Goal: Information Seeking & Learning: Learn about a topic

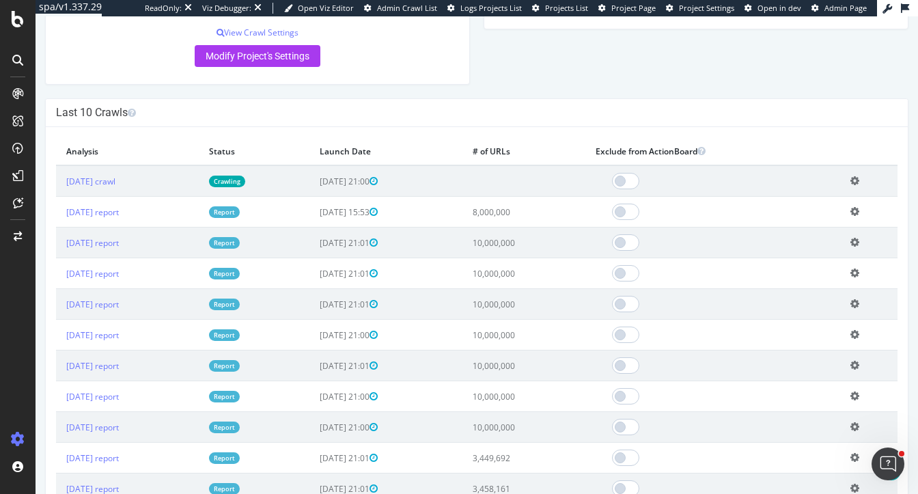
scroll to position [407, 0]
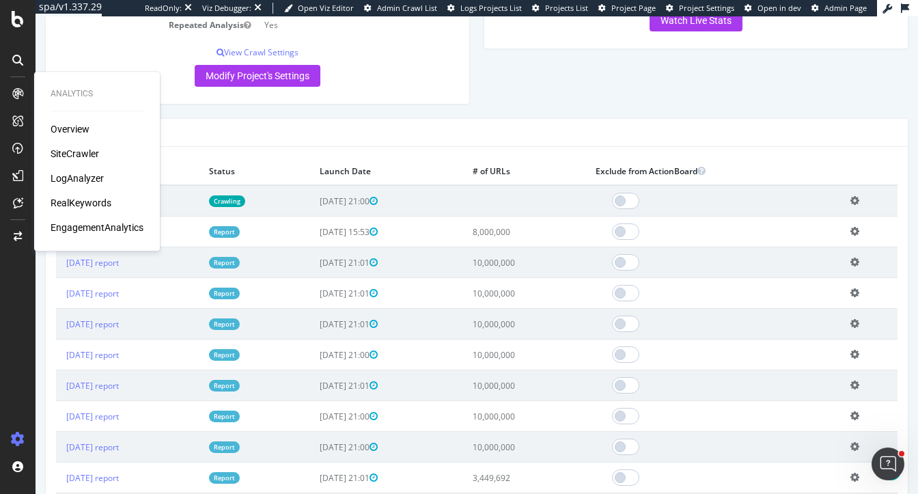
click at [249, 167] on div "× Close Delete Analysis ? Are you sure you want to delete the analysis "2025 Se…" at bounding box center [477, 347] width 862 height 400
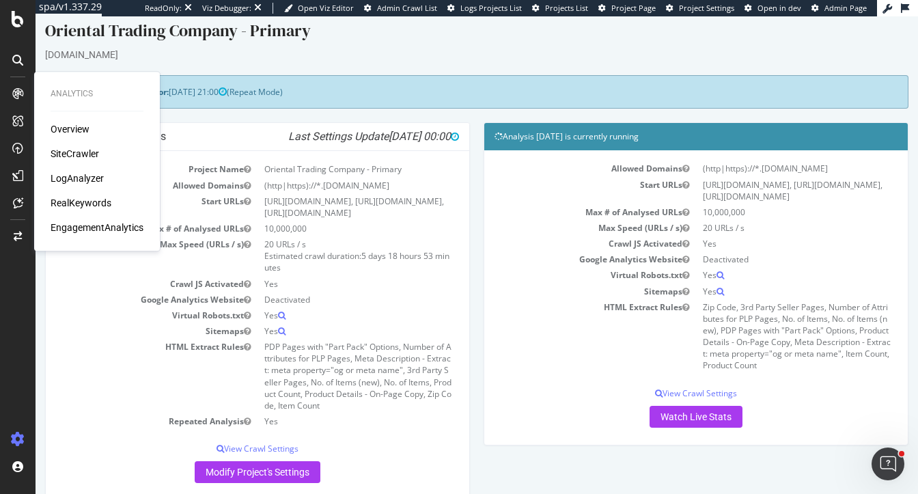
scroll to position [0, 0]
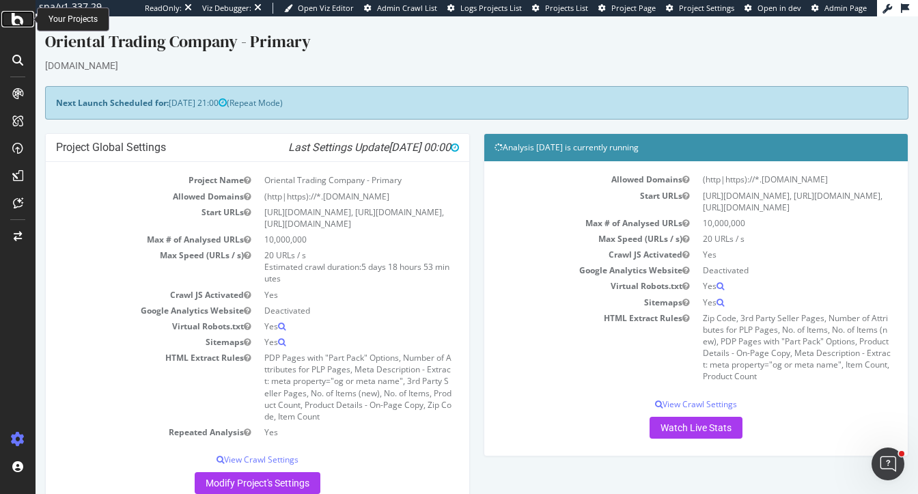
click at [10, 23] on div at bounding box center [17, 19] width 33 height 16
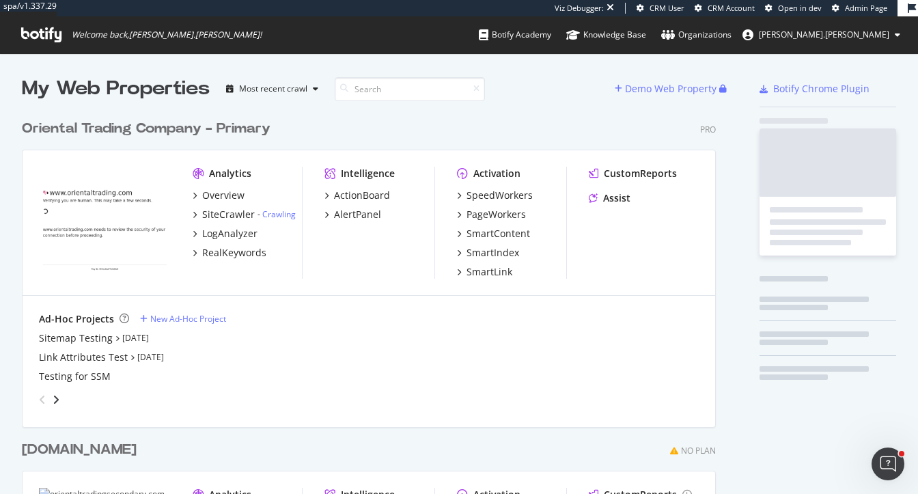
scroll to position [560, 705]
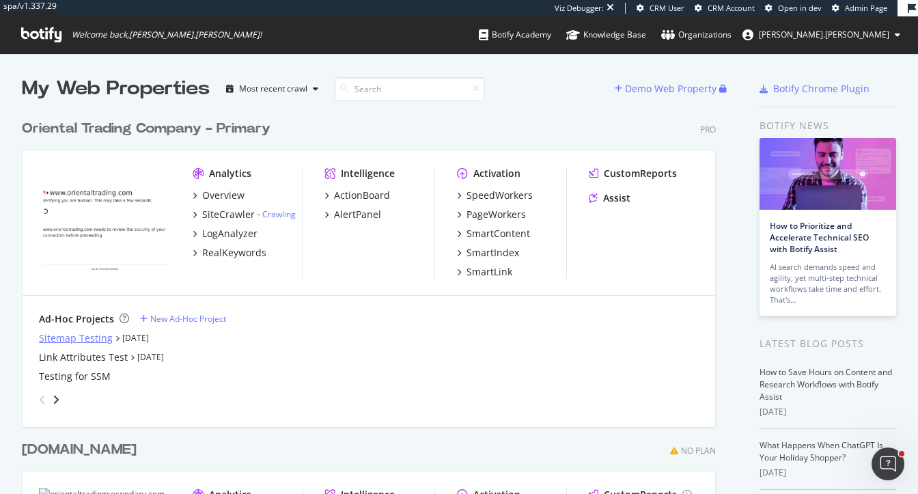
click at [92, 338] on div "Sitemap Testing" at bounding box center [76, 338] width 74 height 14
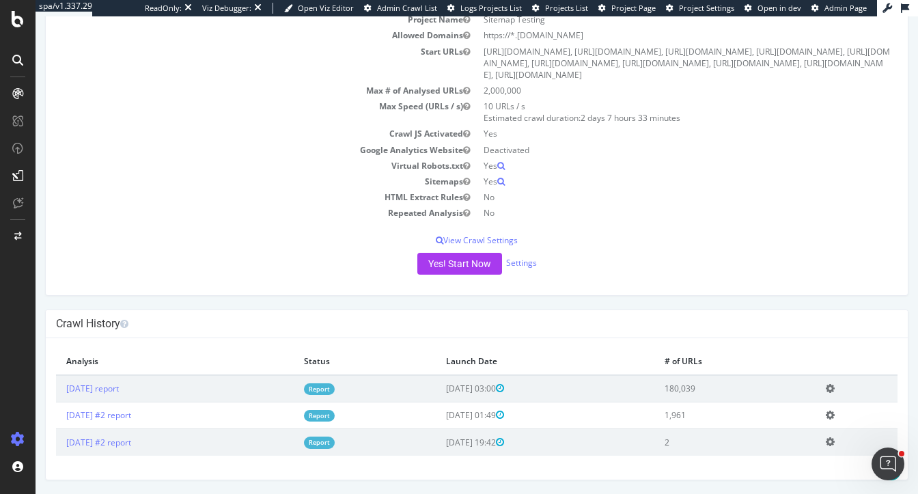
scroll to position [147, 0]
click at [119, 384] on link "2025 Sep. 14th report" at bounding box center [92, 389] width 53 height 12
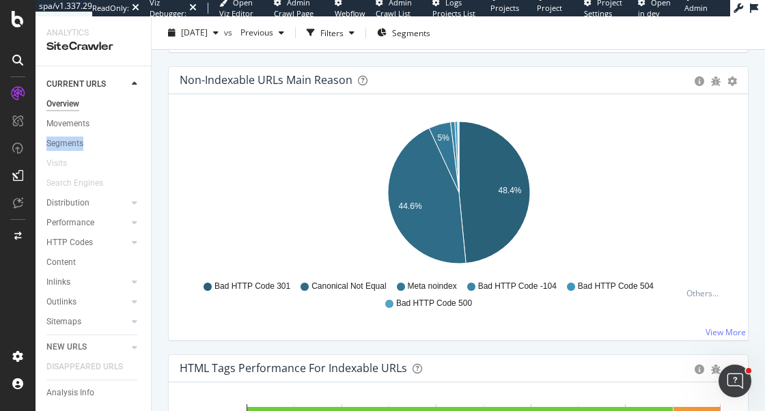
scroll to position [783, 0]
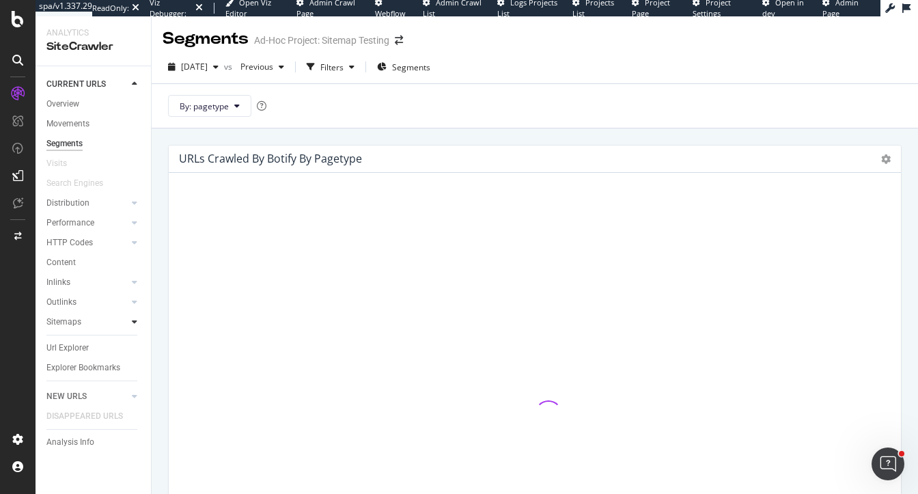
click at [131, 323] on div at bounding box center [135, 322] width 14 height 14
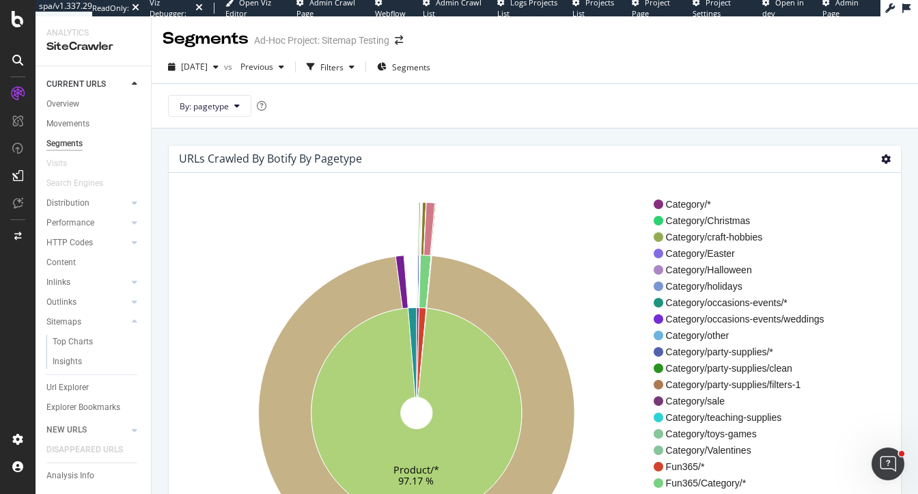
click at [883, 159] on icon at bounding box center [886, 159] width 10 height 10
click at [831, 206] on span "Treemap" at bounding box center [846, 208] width 109 height 18
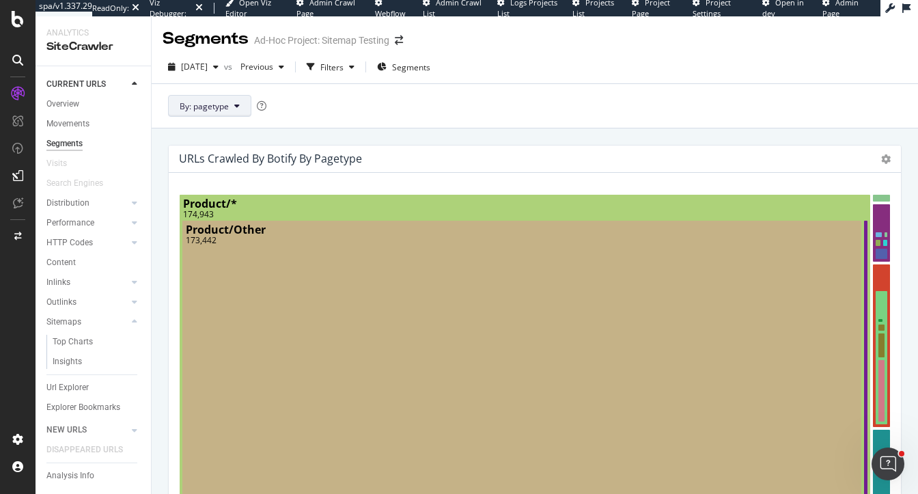
click at [189, 107] on span "By: pagetype" at bounding box center [204, 106] width 49 height 12
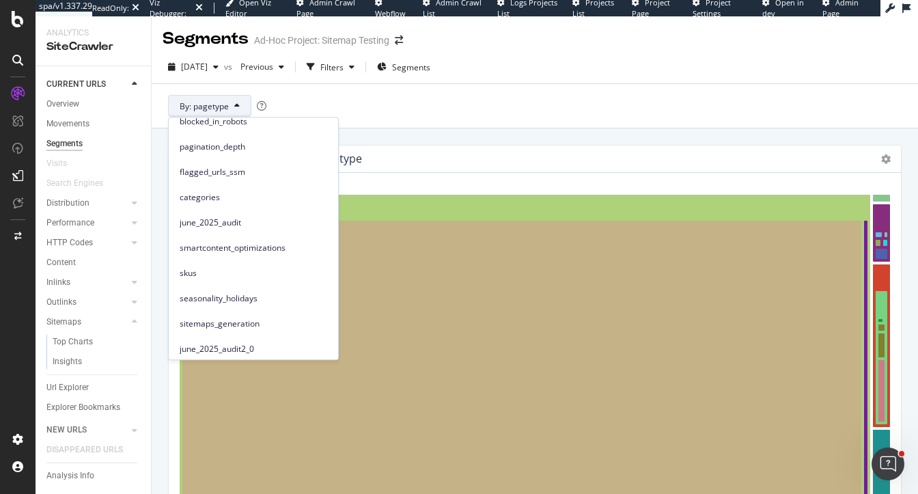
scroll to position [240, 0]
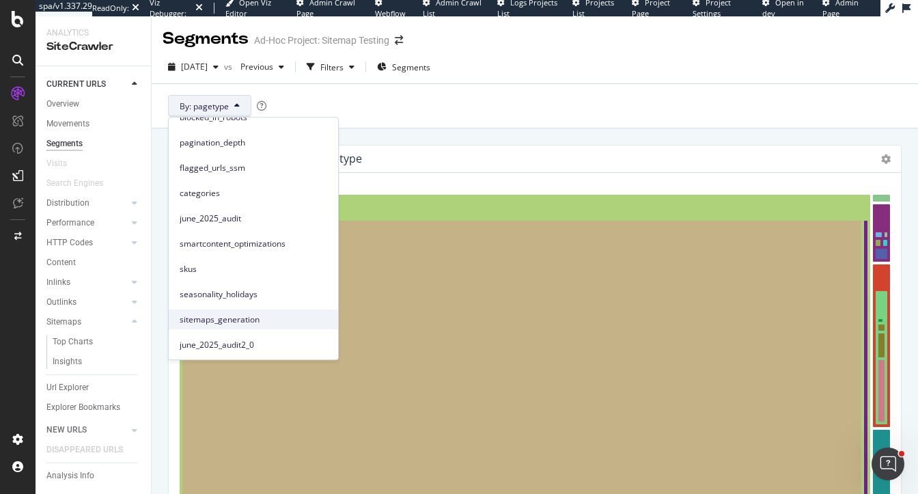
click at [230, 324] on span "sitemaps_generation" at bounding box center [254, 320] width 148 height 12
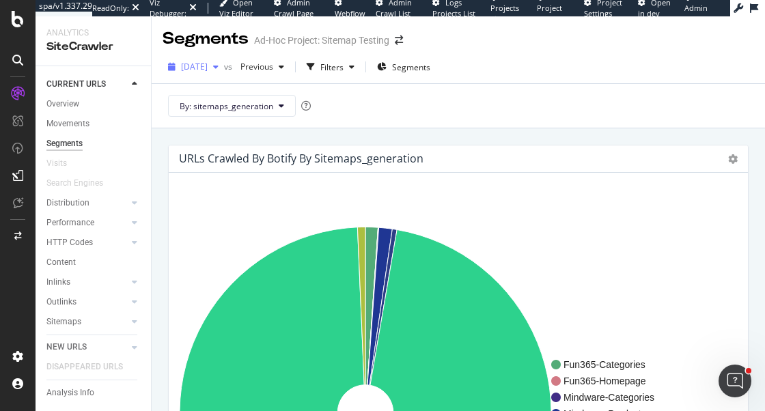
click at [208, 67] on span "[DATE]" at bounding box center [194, 67] width 27 height 12
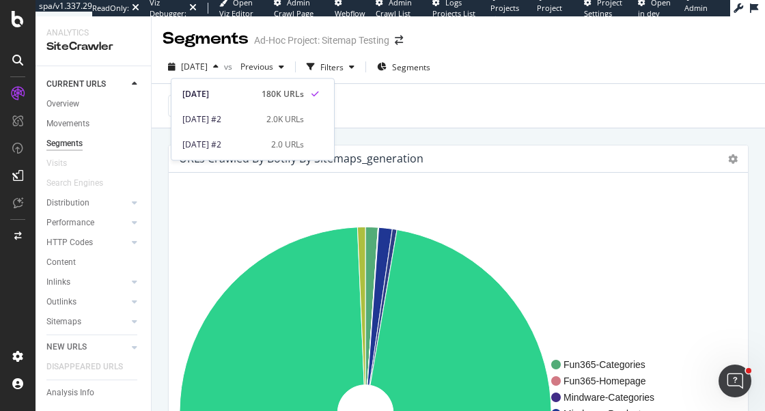
click at [267, 192] on div "OTC-Products 96.6 % Fun365-Categories Fun365-Homepage Mindware-Categories Mindw…" at bounding box center [458, 408] width 579 height 471
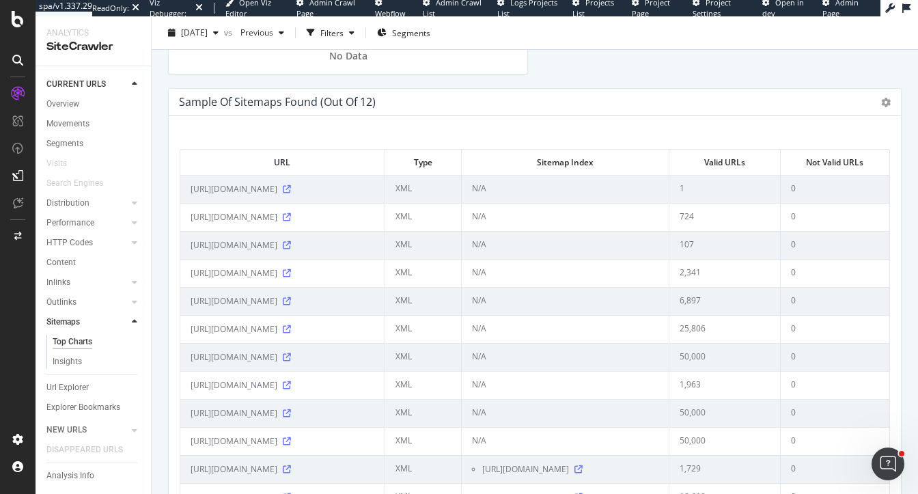
scroll to position [1638, 0]
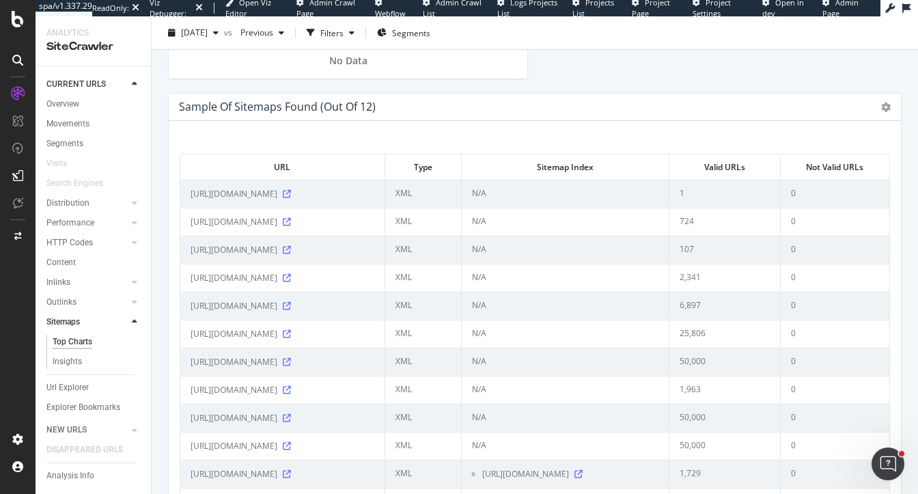
drag, startPoint x: 266, startPoint y: 235, endPoint x: 289, endPoint y: 253, distance: 29.2
click at [277, 229] on span "https://www.orientaltrading.com/otc-categories.xml.gz" at bounding box center [234, 222] width 87 height 14
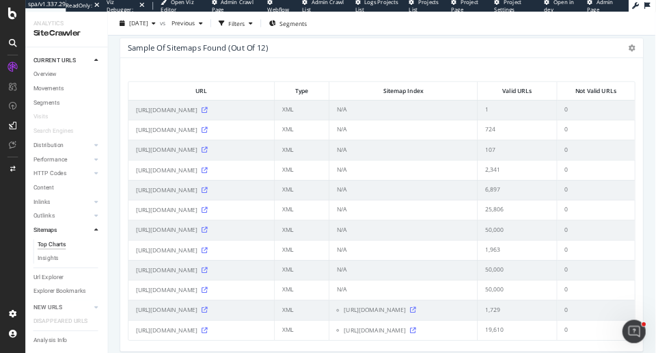
scroll to position [1681, 0]
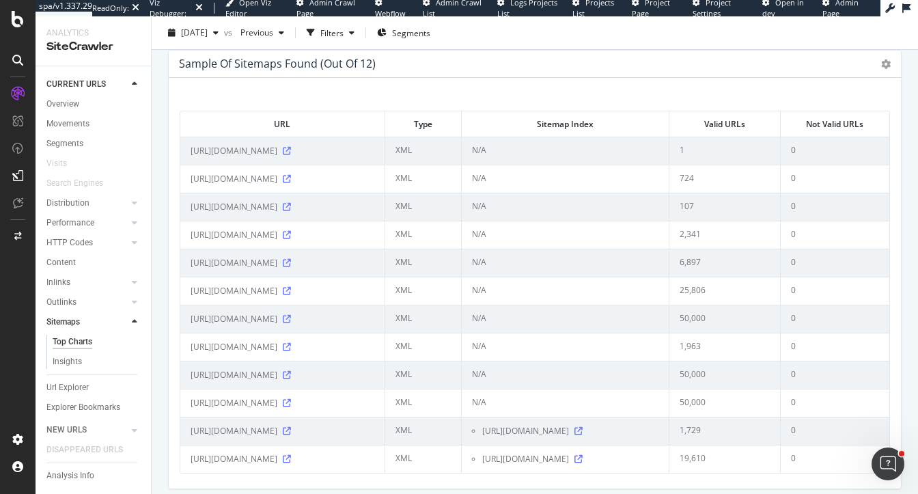
drag, startPoint x: 234, startPoint y: 327, endPoint x: 288, endPoint y: 329, distance: 54.0
click at [277, 270] on span "https://www.fun365.orientaltrading.com/Fun365-XML-Secure-Sitemap.xml" at bounding box center [234, 263] width 87 height 14
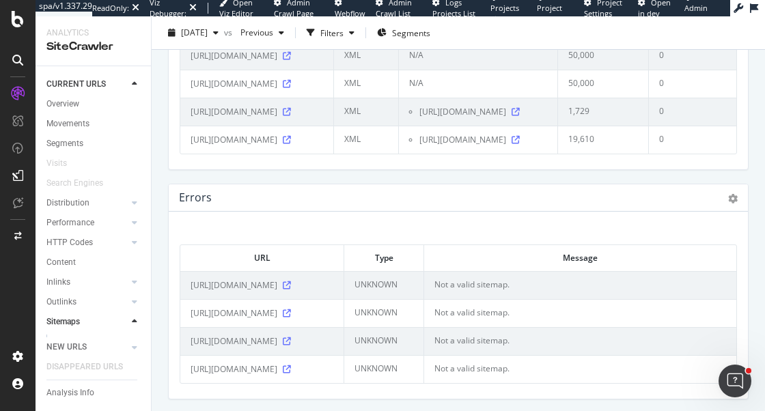
scroll to position [3537, 0]
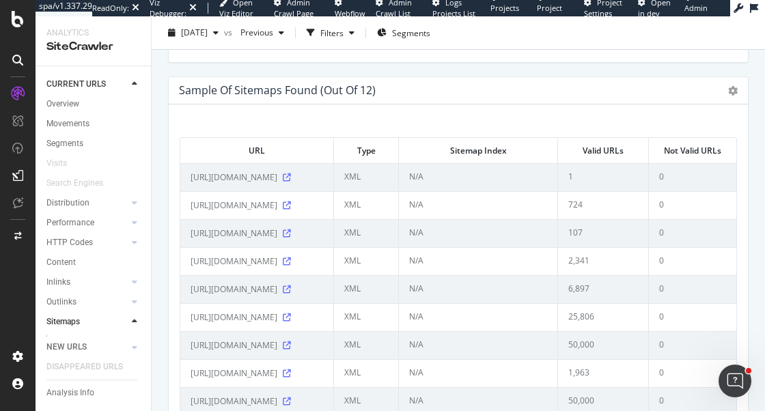
scroll to position [3150, 0]
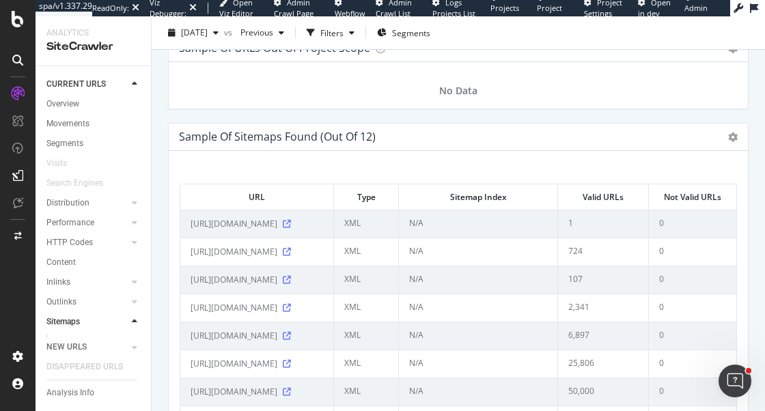
drag, startPoint x: 287, startPoint y: 294, endPoint x: 187, endPoint y: 275, distance: 101.4
click at [187, 266] on td "https://www.orientaltrading.com/otc-categories.xml.gz" at bounding box center [257, 252] width 154 height 28
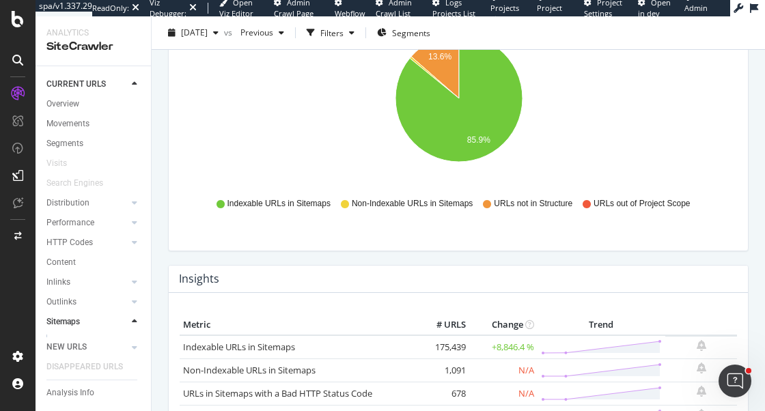
scroll to position [0, 0]
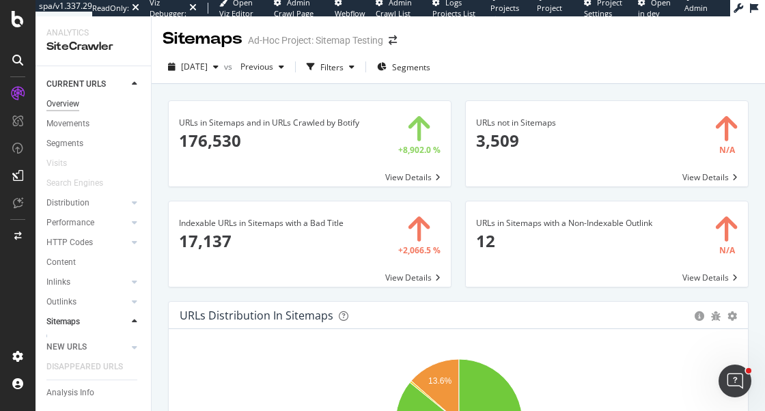
click at [71, 100] on div "Overview" at bounding box center [62, 104] width 33 height 14
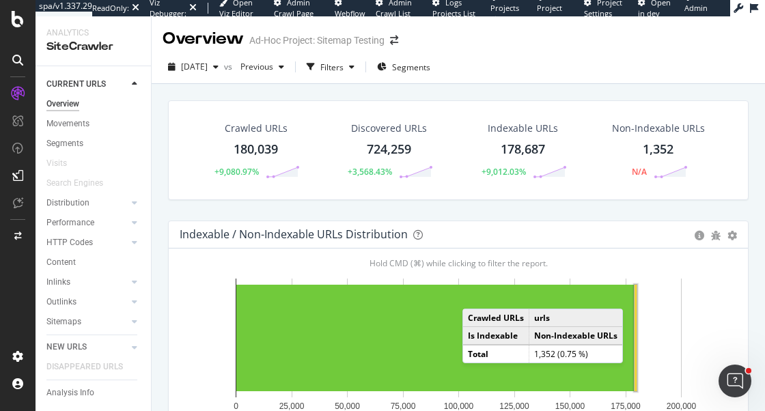
click at [637, 295] on rect "A chart." at bounding box center [635, 337] width 3 height 107
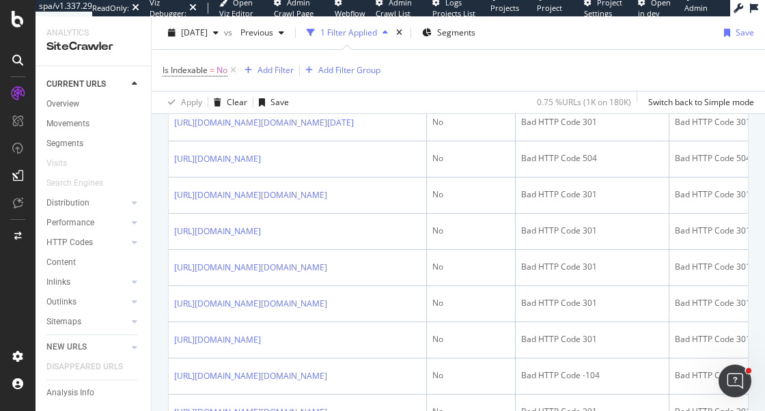
scroll to position [1478, 0]
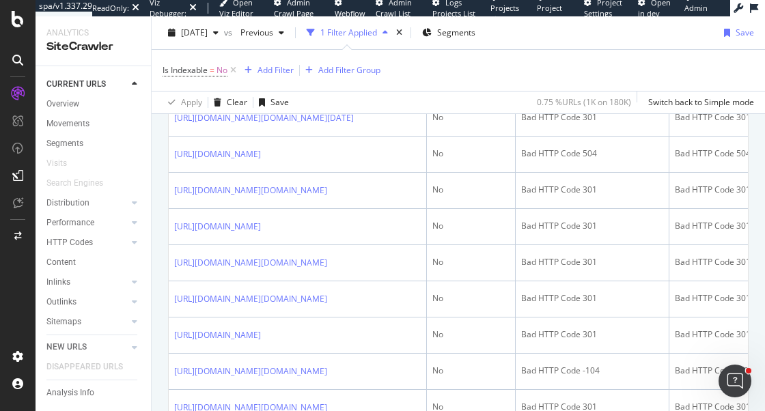
click at [66, 147] on div "Segments" at bounding box center [64, 144] width 37 height 14
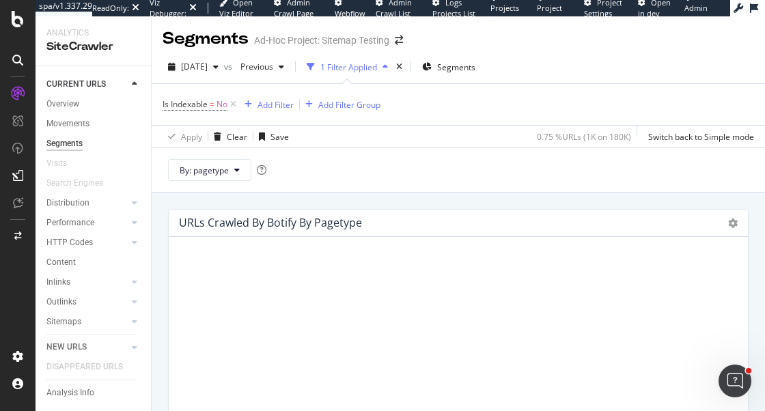
click at [62, 329] on div "Sitemaps" at bounding box center [98, 322] width 105 height 20
click at [62, 322] on div "Sitemaps" at bounding box center [63, 322] width 35 height 14
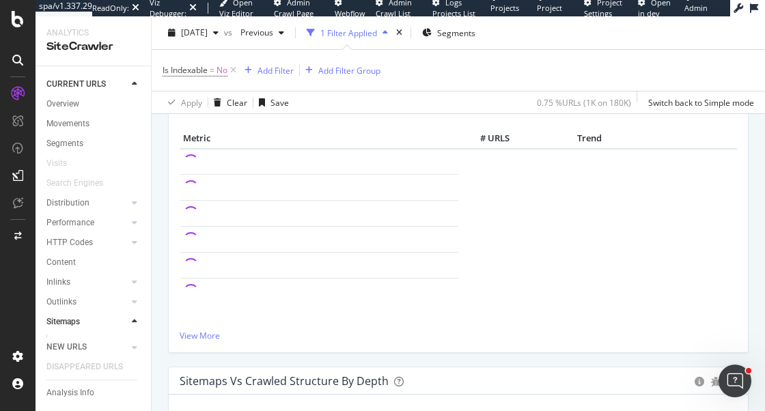
scroll to position [568, 0]
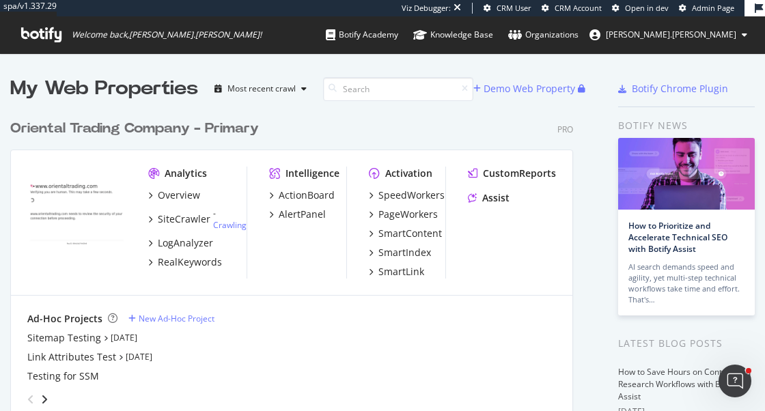
click at [120, 131] on div "Oriental Trading Company - Primary" at bounding box center [134, 129] width 249 height 20
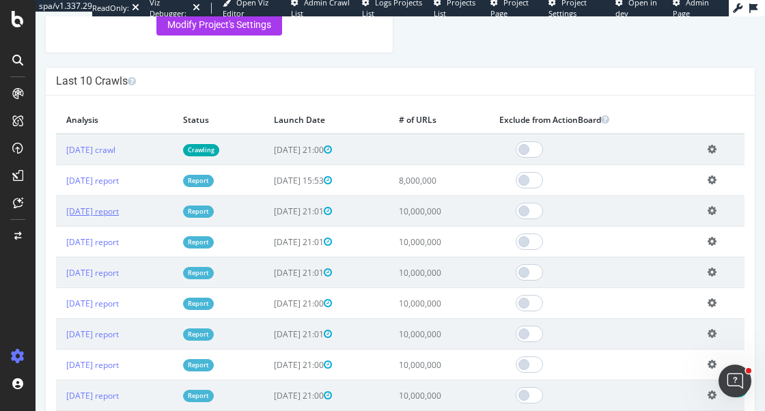
scroll to position [468, 0]
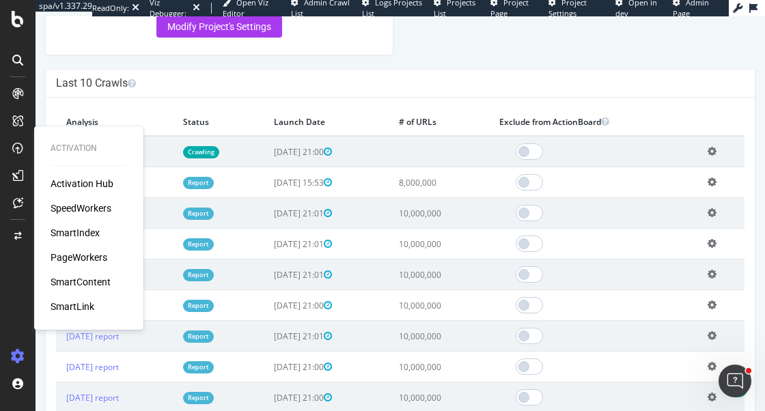
click at [67, 236] on div "SmartIndex" at bounding box center [75, 233] width 49 height 14
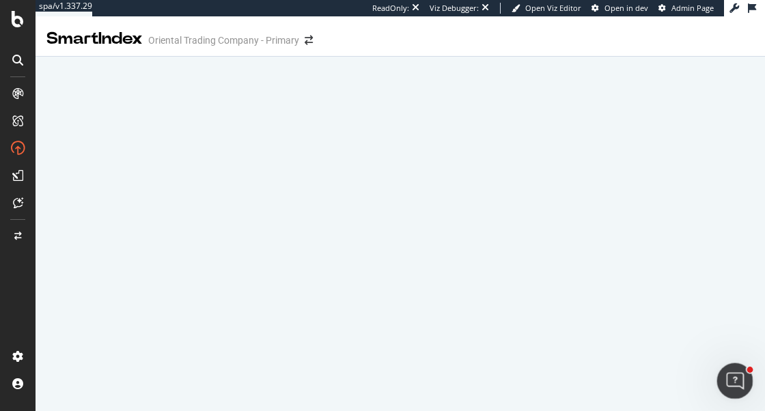
click at [726, 388] on div "Open Intercom Messenger" at bounding box center [733, 379] width 45 height 45
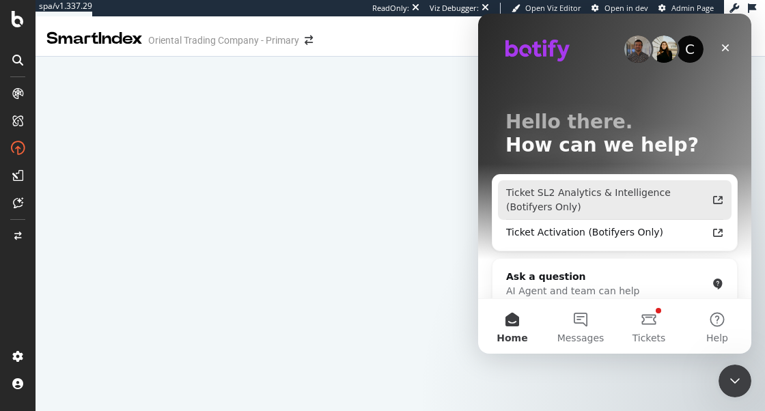
click at [653, 192] on div "Ticket SL2 Analytics & Intelligence (Botifyers Only)" at bounding box center [606, 200] width 201 height 29
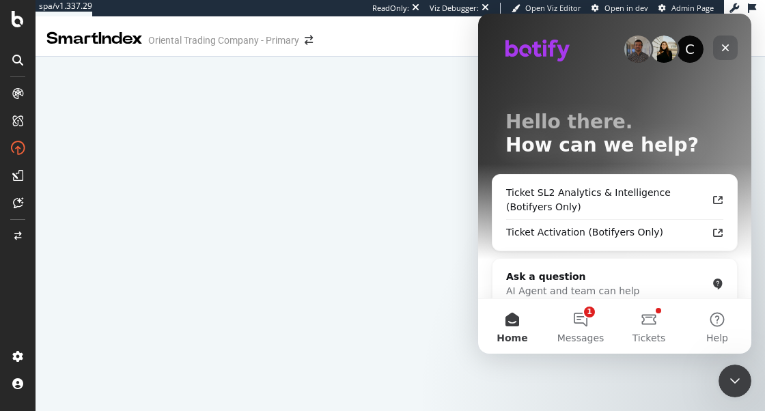
click at [726, 51] on icon "Close" at bounding box center [725, 47] width 11 height 11
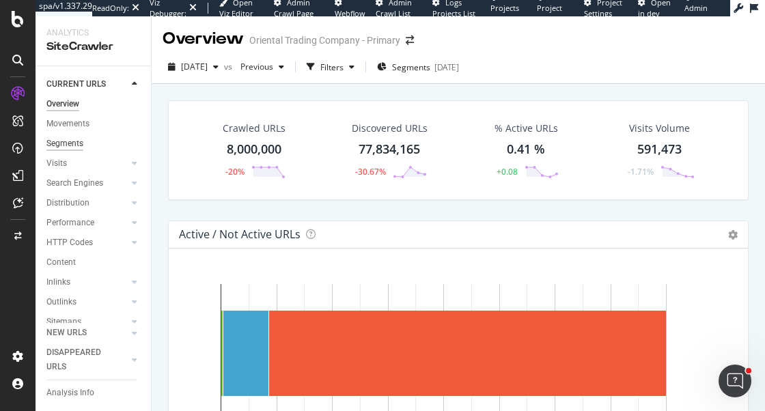
click at [72, 141] on div "Segments" at bounding box center [64, 144] width 37 height 14
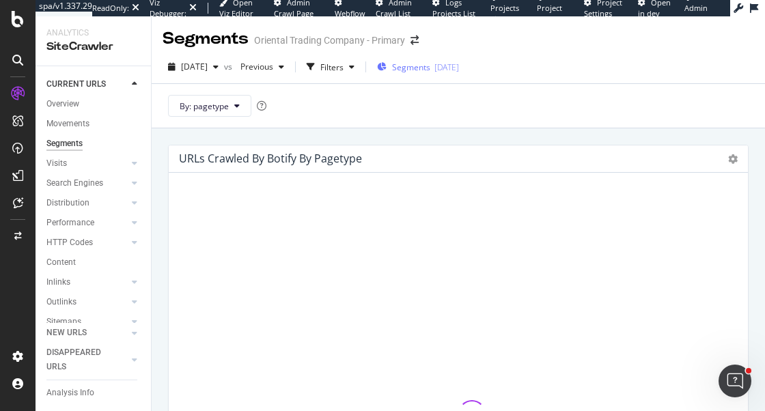
click at [440, 73] on div "Segments 2025-09-09" at bounding box center [418, 67] width 82 height 20
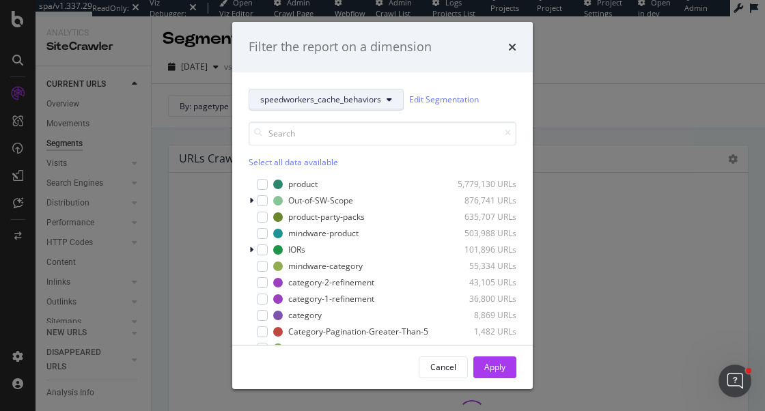
click at [312, 99] on span "speedworkers_cache_behaviors" at bounding box center [320, 100] width 121 height 12
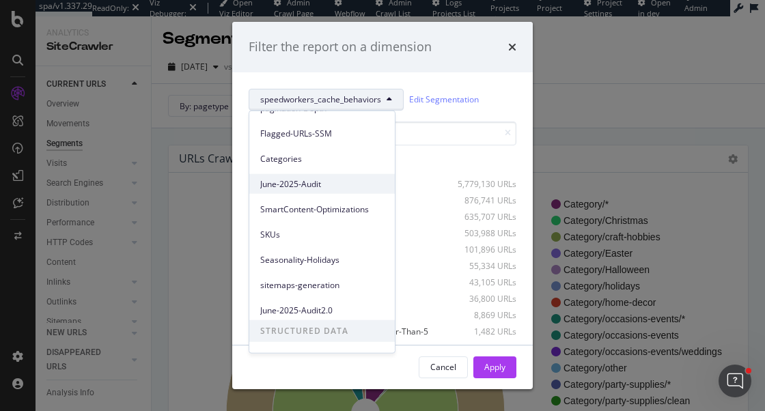
scroll to position [273, 0]
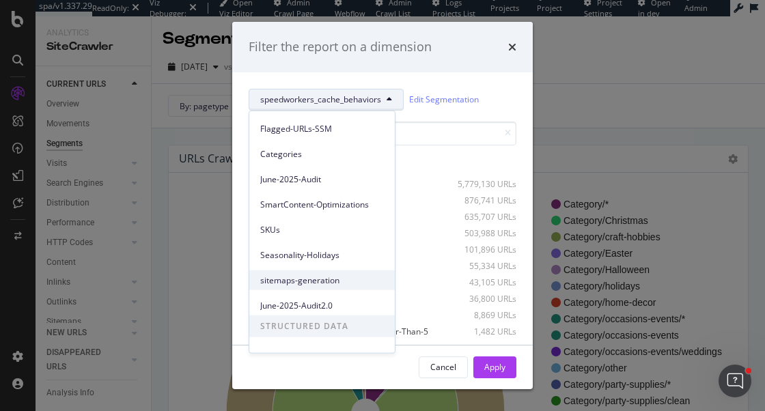
click at [302, 278] on span "sitemaps-generation" at bounding box center [322, 280] width 124 height 12
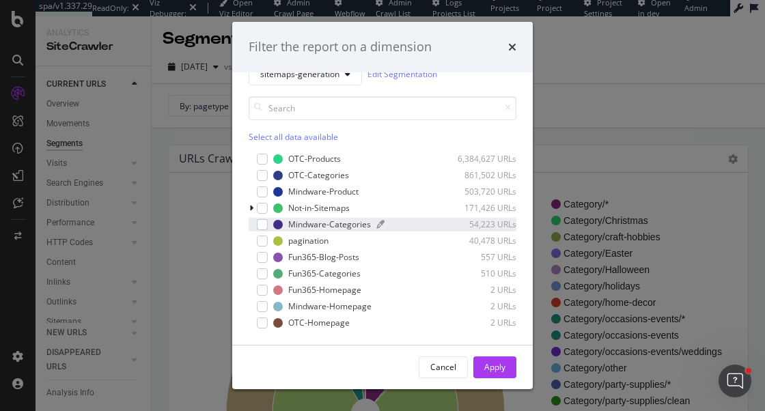
scroll to position [26, 0]
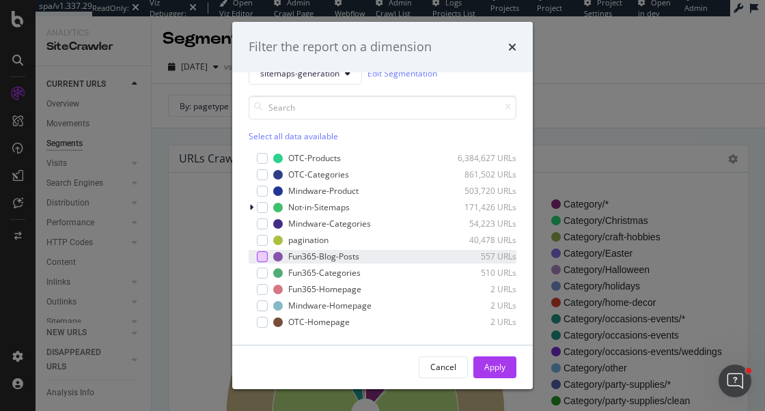
click at [261, 256] on div "modal" at bounding box center [262, 256] width 11 height 11
click at [499, 369] on div "Apply" at bounding box center [494, 367] width 21 height 12
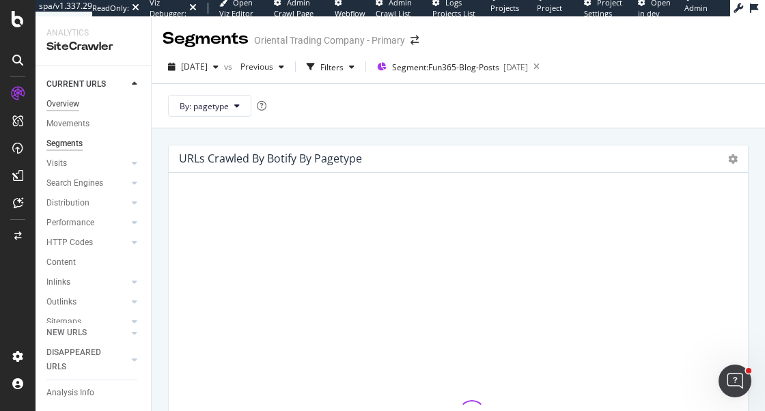
click at [68, 101] on div "Overview" at bounding box center [62, 104] width 33 height 14
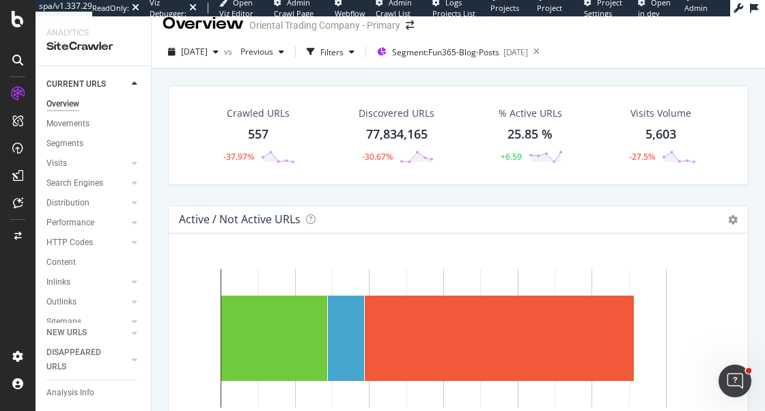
scroll to position [14, 0]
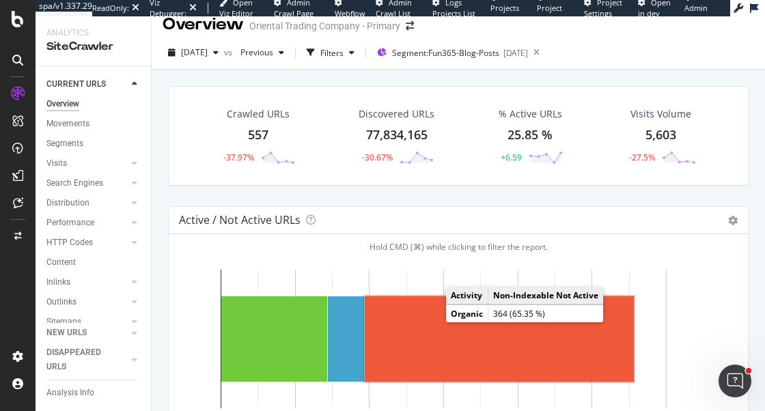
click at [431, 335] on rect "A chart." at bounding box center [499, 339] width 269 height 85
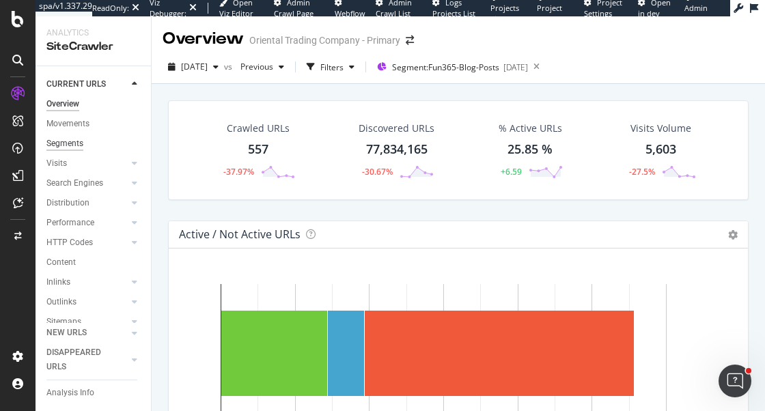
click at [74, 144] on div "Segments" at bounding box center [64, 144] width 37 height 14
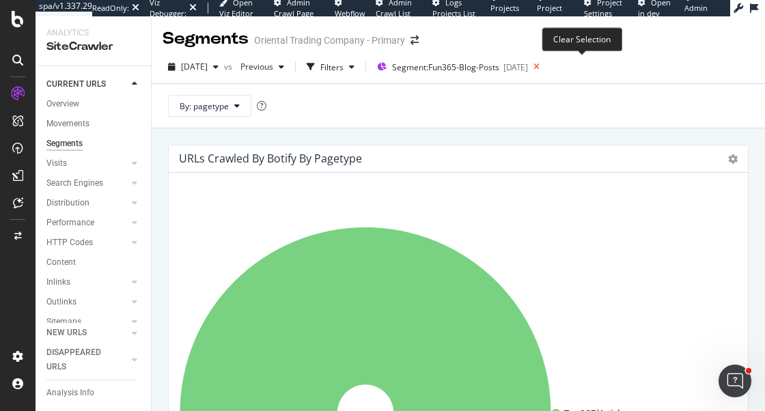
click at [545, 63] on icon at bounding box center [536, 66] width 17 height 19
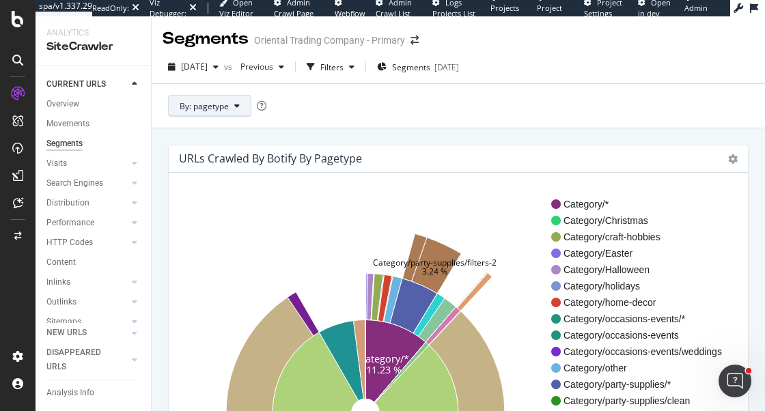
click at [221, 111] on span "By: pagetype" at bounding box center [204, 106] width 49 height 12
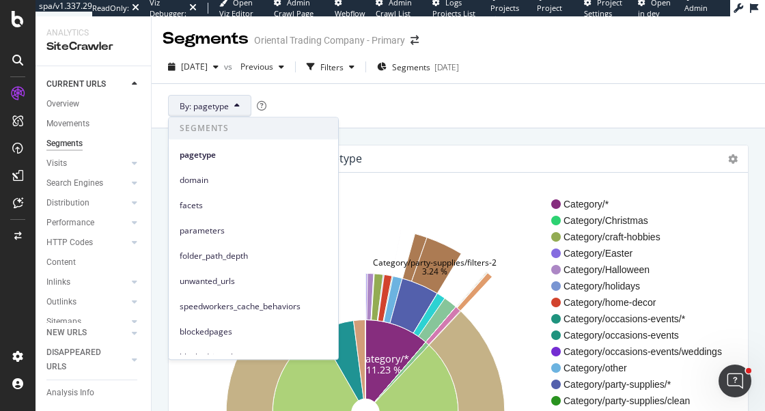
click at [385, 146] on div "URLs Crawled By Botify By pagetype Sunburst Treemap Table Expand Export as CSV …" at bounding box center [458, 159] width 579 height 27
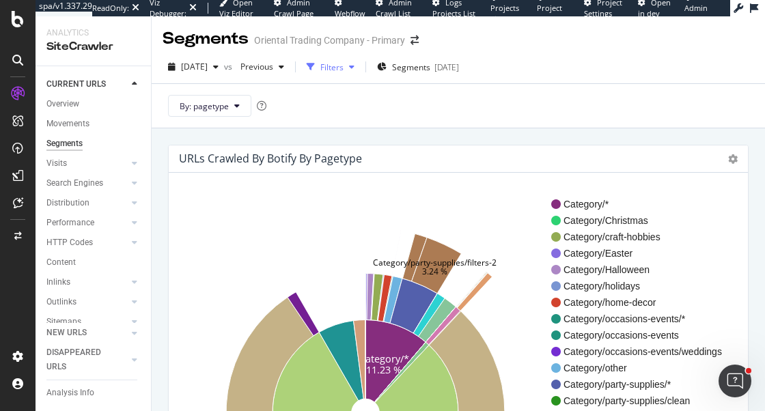
click at [360, 72] on div "Filters" at bounding box center [330, 67] width 59 height 20
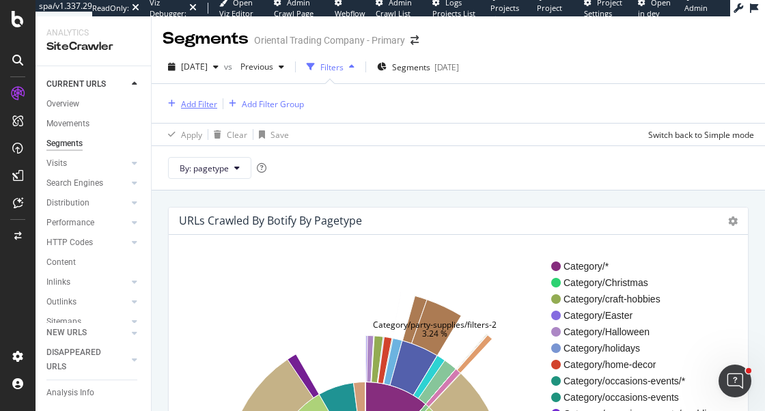
click at [197, 106] on div "Add Filter" at bounding box center [199, 104] width 36 height 12
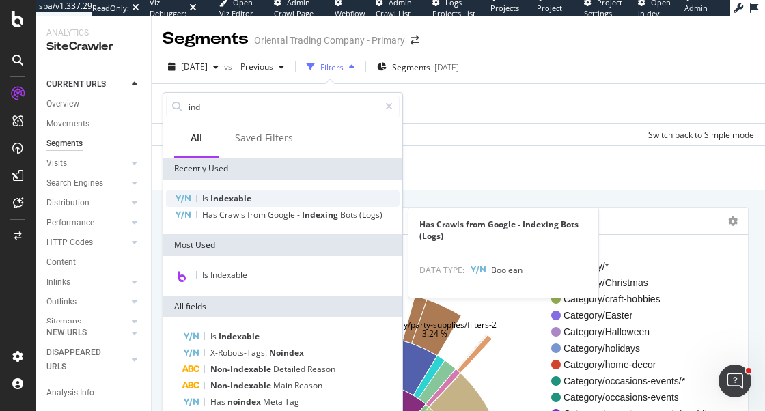
type input "ind"
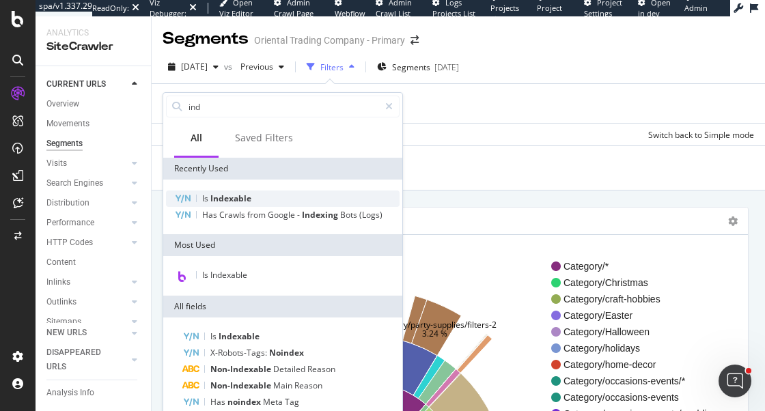
click at [220, 198] on span "Indexable" at bounding box center [230, 199] width 41 height 12
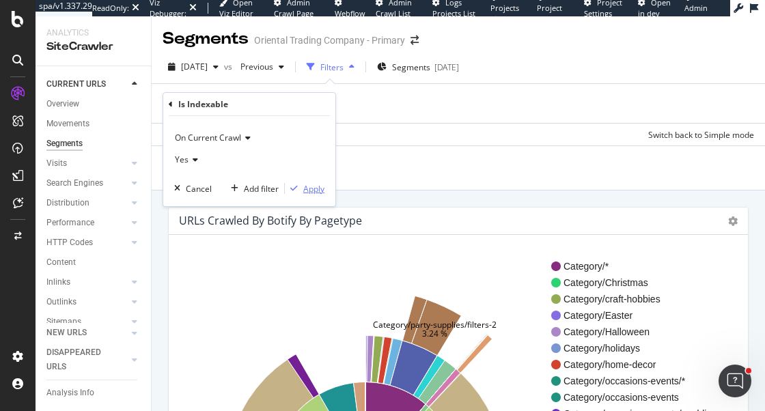
click at [306, 190] on div "Apply" at bounding box center [313, 189] width 21 height 12
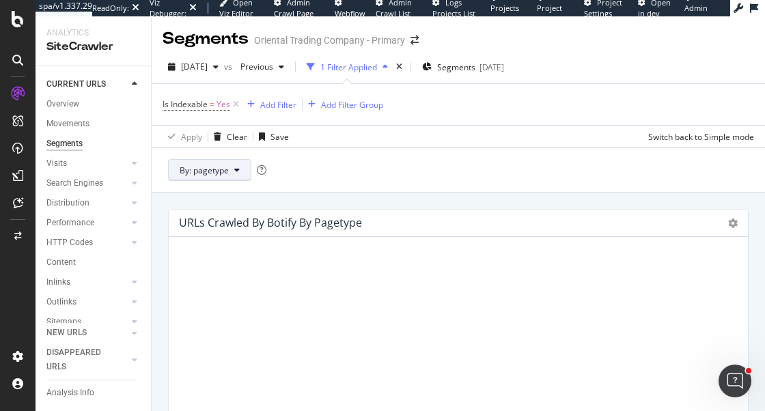
click at [204, 165] on span "By: pagetype" at bounding box center [204, 171] width 49 height 12
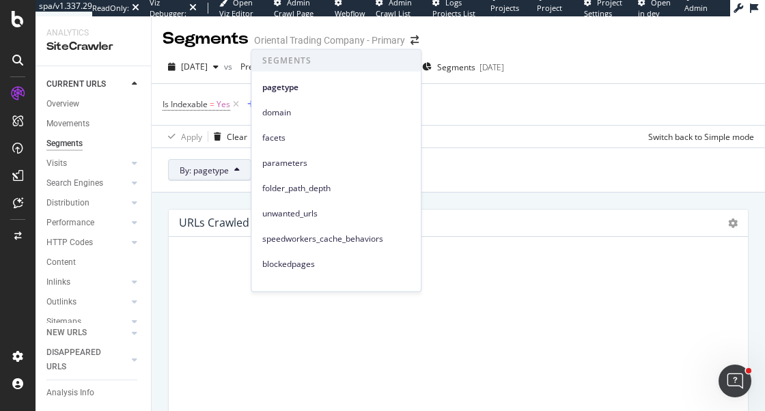
scroll to position [240, 0]
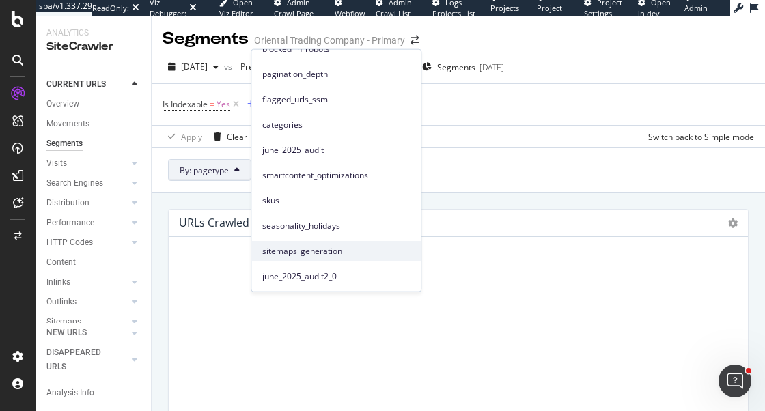
click at [320, 246] on span "sitemaps_generation" at bounding box center [336, 251] width 148 height 12
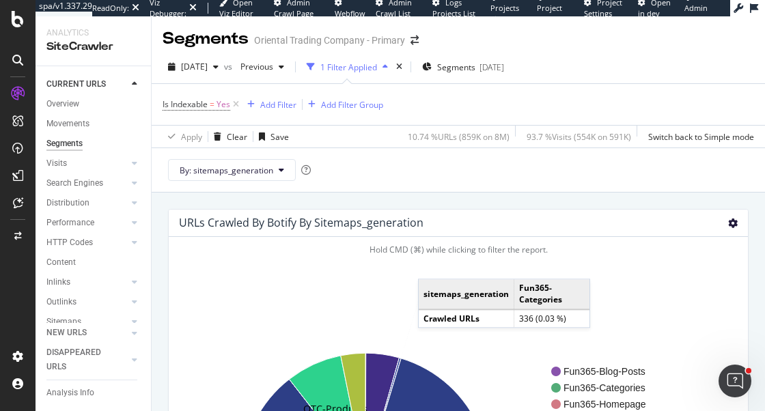
click at [730, 223] on icon at bounding box center [733, 224] width 10 height 10
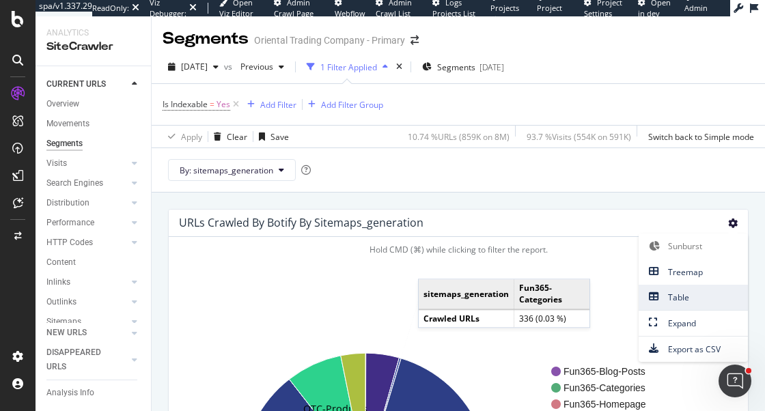
click at [685, 305] on span "Table" at bounding box center [693, 297] width 109 height 18
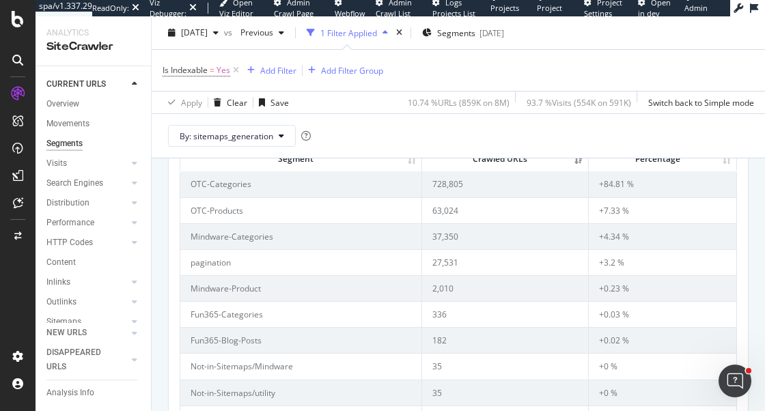
scroll to position [123, 0]
drag, startPoint x: 480, startPoint y: 187, endPoint x: 401, endPoint y: 187, distance: 78.6
click at [401, 187] on tr "OTC-Categories 728,805 +84.81 %" at bounding box center [458, 185] width 556 height 25
click at [206, 25] on div "2025 Sep. 2nd" at bounding box center [193, 33] width 61 height 20
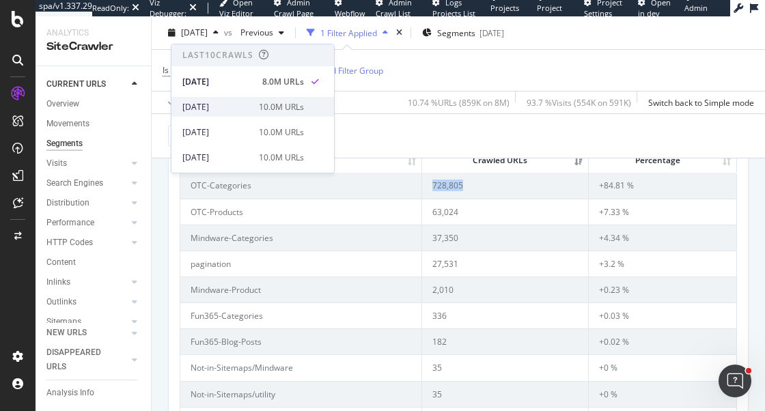
click at [251, 111] on div "2025 Aug. 22nd" at bounding box center [216, 107] width 68 height 12
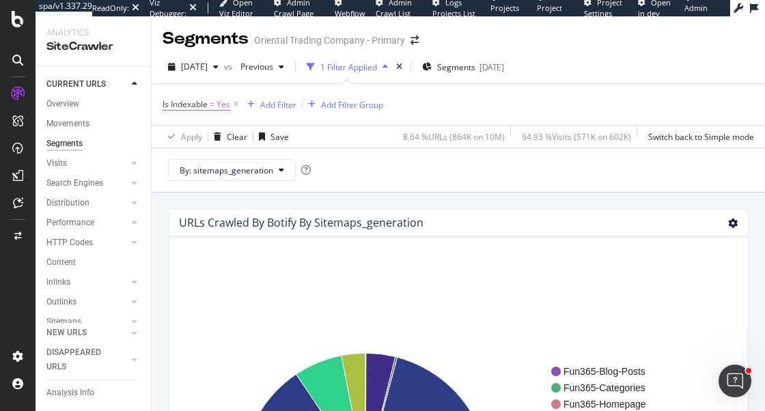
click at [737, 225] on icon at bounding box center [733, 224] width 10 height 10
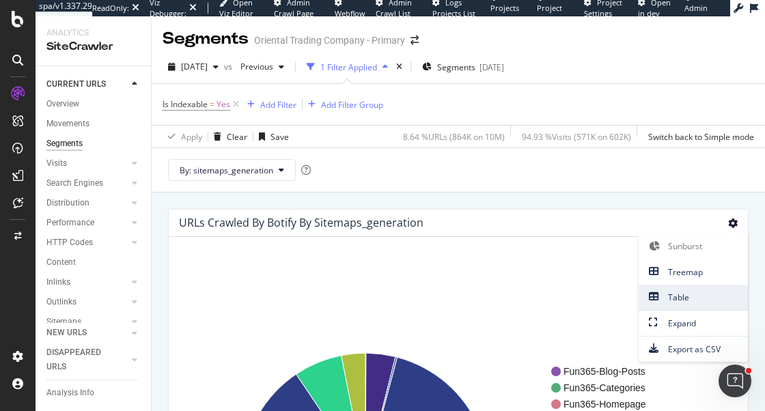
click at [674, 297] on span "Table" at bounding box center [693, 297] width 109 height 18
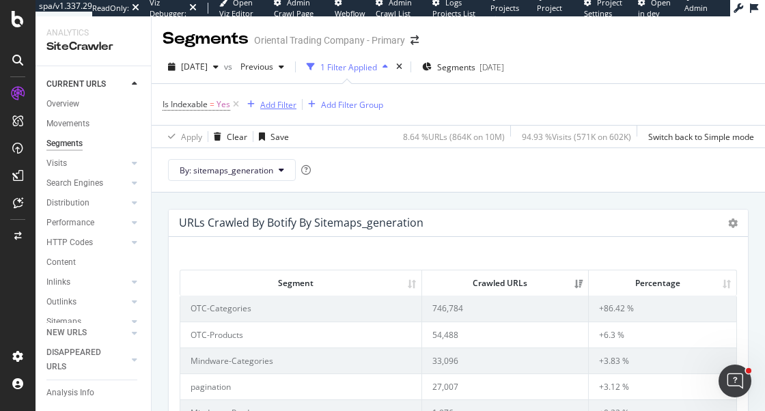
click at [281, 107] on div "Add Filter" at bounding box center [278, 105] width 36 height 12
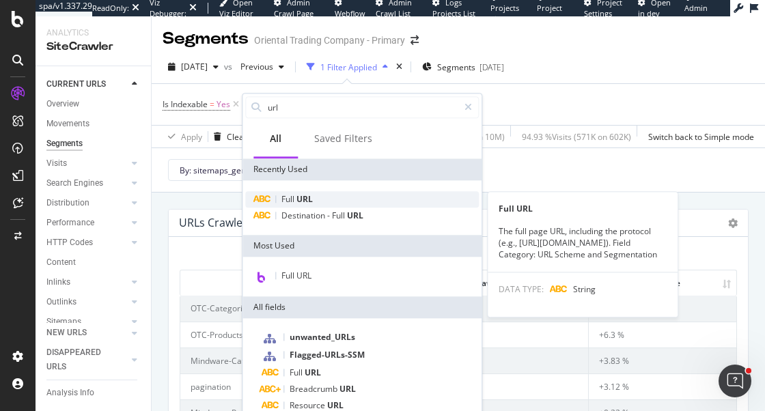
type input "url"
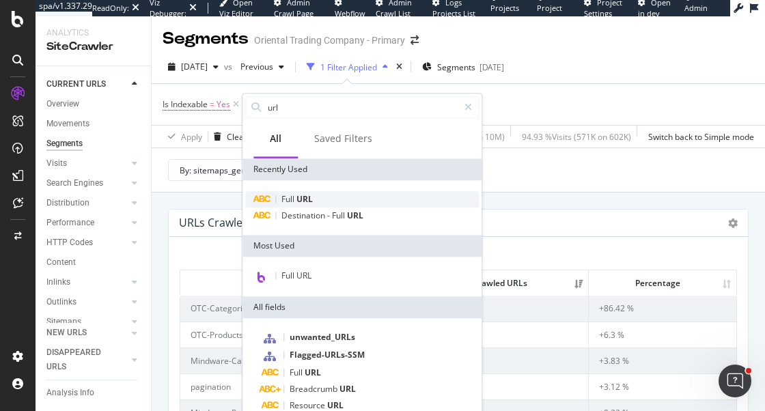
click at [290, 199] on span "Full" at bounding box center [288, 199] width 15 height 12
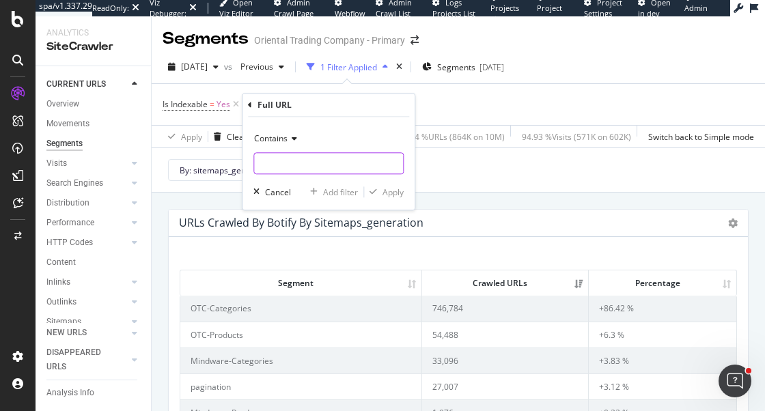
click at [298, 161] on input "text" at bounding box center [328, 163] width 149 height 22
paste input "[DOMAIN_NAME]"
type input "[DOMAIN_NAME]"
click at [388, 190] on div "Apply" at bounding box center [393, 193] width 21 height 12
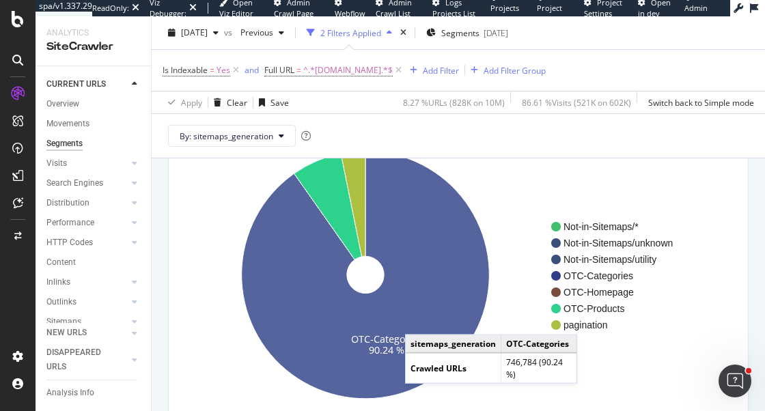
scroll to position [202, 0]
click at [419, 322] on icon at bounding box center [366, 275] width 248 height 248
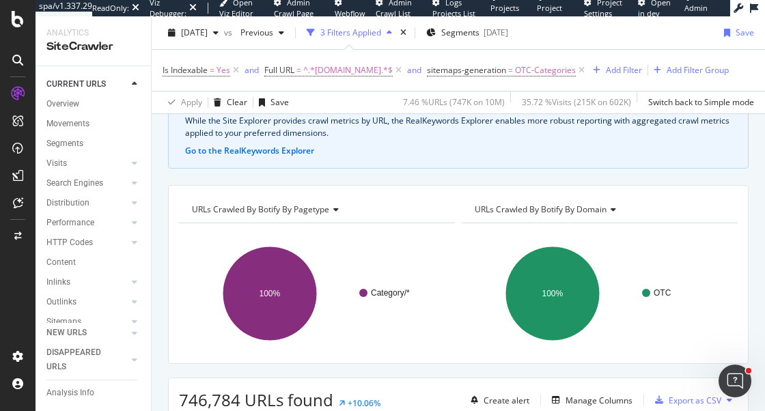
scroll to position [93, 0]
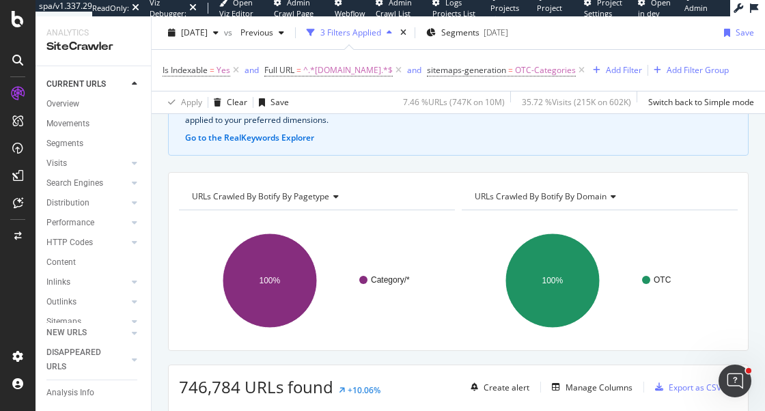
click at [277, 202] on span "URLs Crawled By Botify By pagetype" at bounding box center [260, 197] width 137 height 12
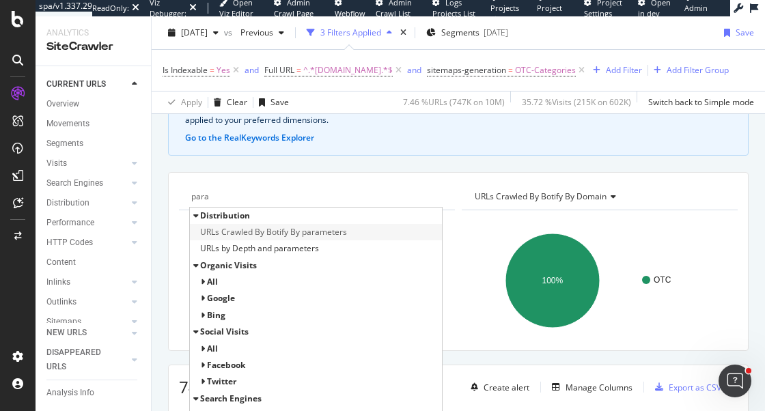
type input "para"
click at [342, 239] on span "URLs Crawled By Botify By parameters" at bounding box center [273, 232] width 147 height 14
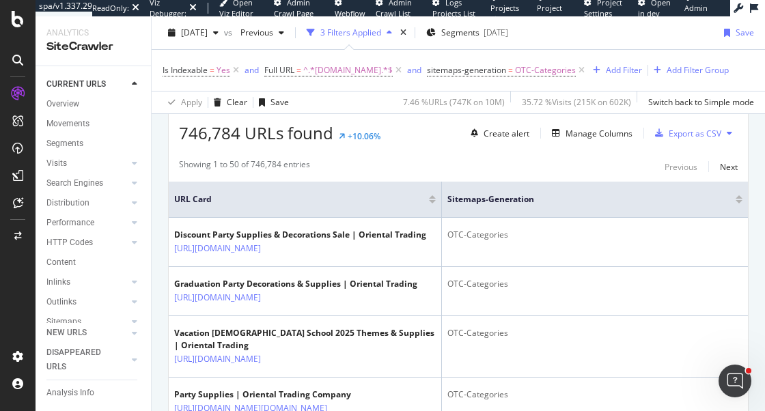
scroll to position [347, 0]
click at [438, 175] on div "Showing 1 to 50 of 746,784 entries Previous Next" at bounding box center [458, 167] width 579 height 16
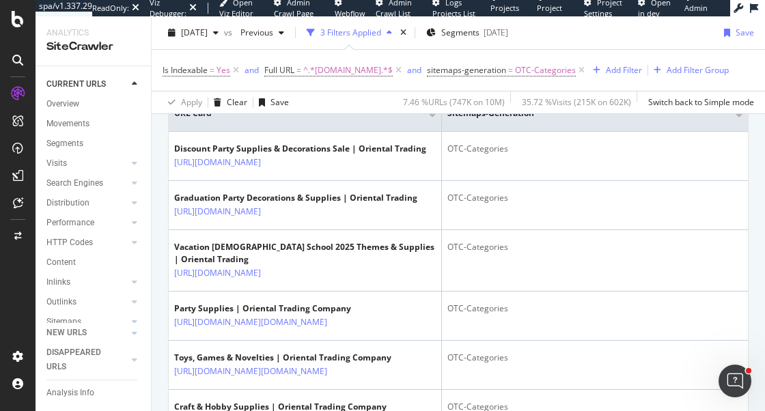
scroll to position [425, 0]
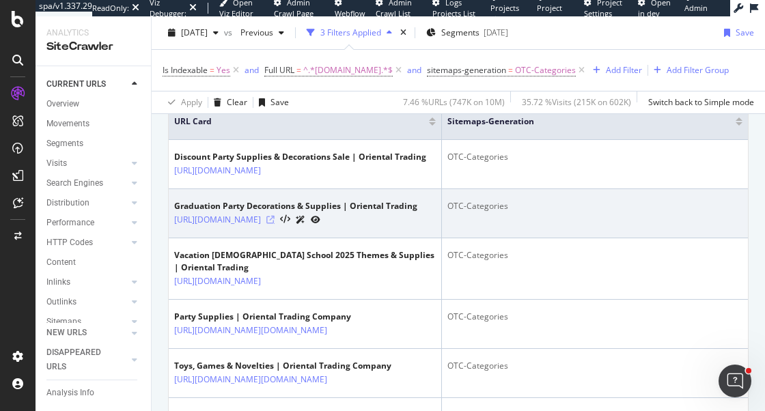
click at [275, 224] on icon at bounding box center [270, 220] width 8 height 8
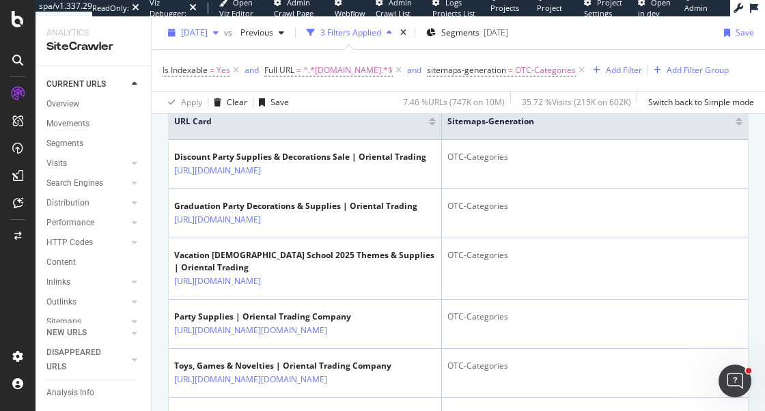
drag, startPoint x: 66, startPoint y: 144, endPoint x: 247, endPoint y: 68, distance: 196.3
click at [66, 144] on div "Segments" at bounding box center [64, 144] width 37 height 14
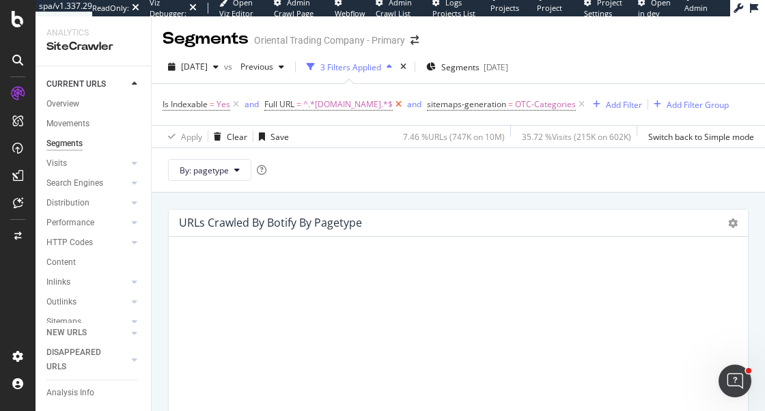
click at [404, 105] on icon at bounding box center [399, 105] width 12 height 14
click at [421, 105] on icon at bounding box center [419, 105] width 12 height 14
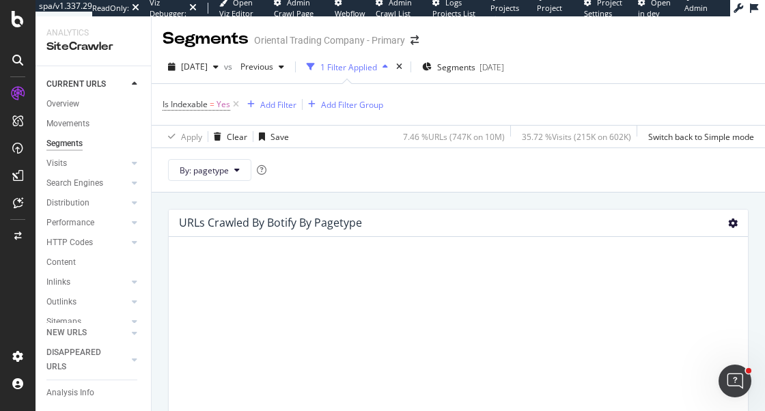
click at [732, 221] on icon at bounding box center [733, 224] width 10 height 10
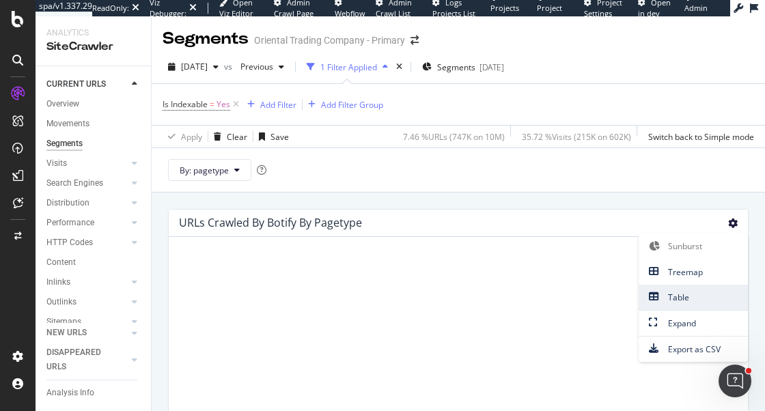
click at [698, 294] on span "Table" at bounding box center [693, 297] width 109 height 18
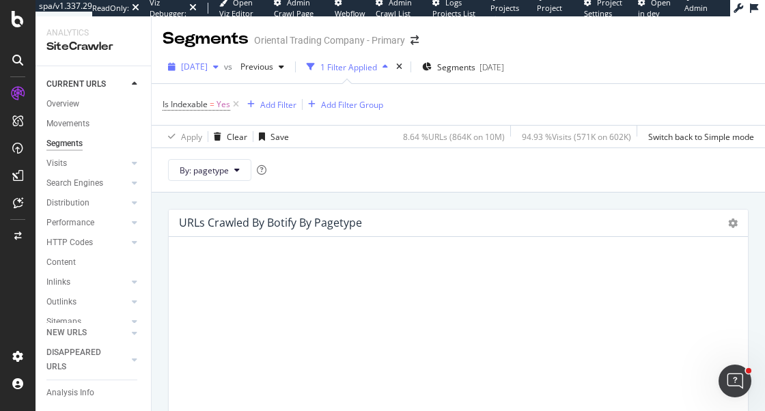
click at [208, 66] on span "2025 Aug. 22nd" at bounding box center [194, 67] width 27 height 12
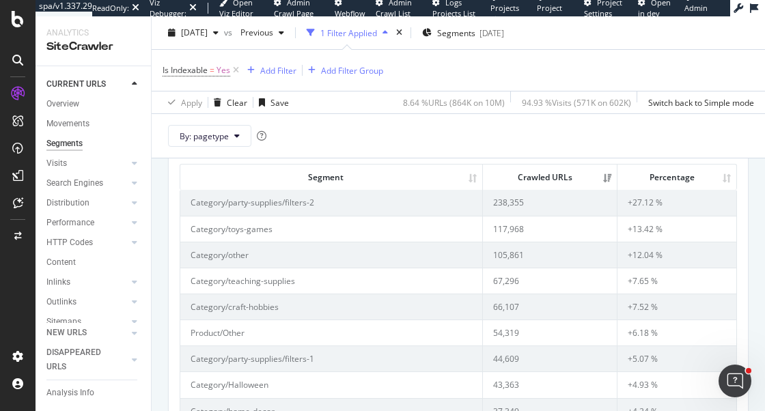
scroll to position [109, 0]
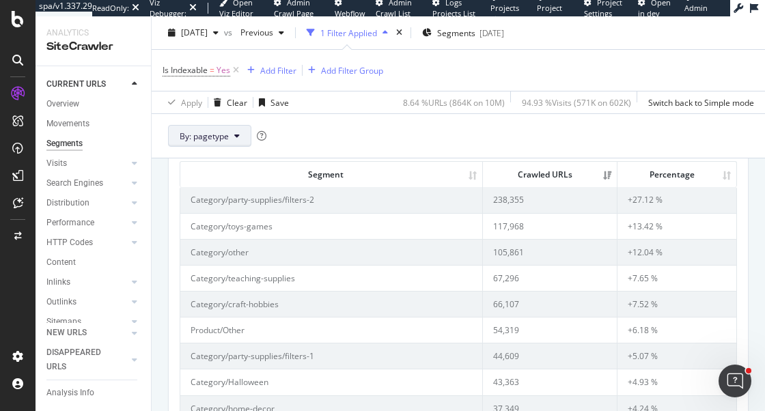
click at [247, 132] on button "By: pagetype" at bounding box center [209, 136] width 83 height 22
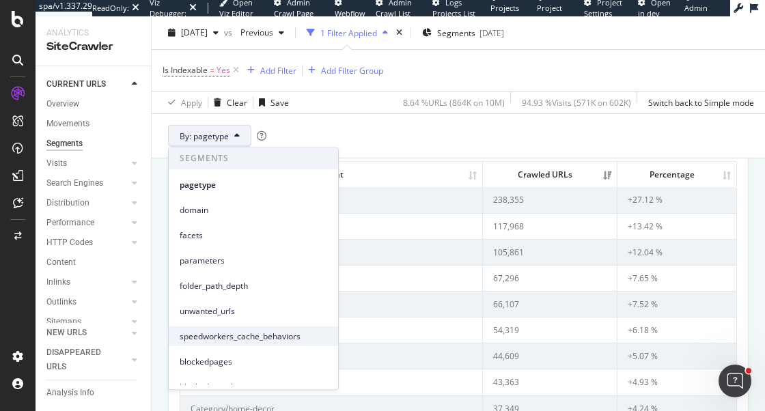
scroll to position [240, 0]
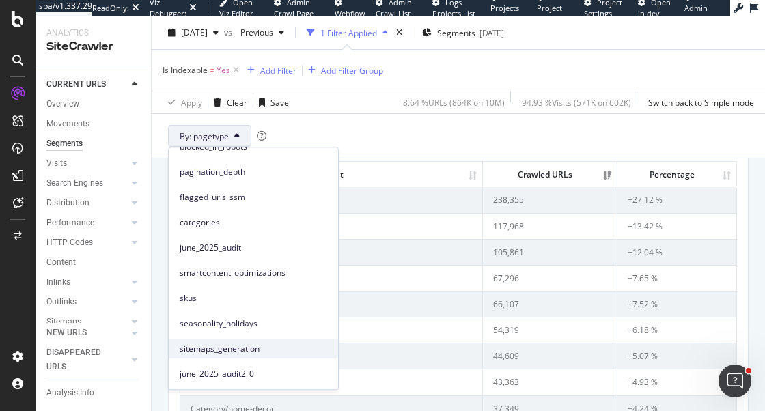
click at [234, 351] on span "sitemaps_generation" at bounding box center [254, 349] width 148 height 12
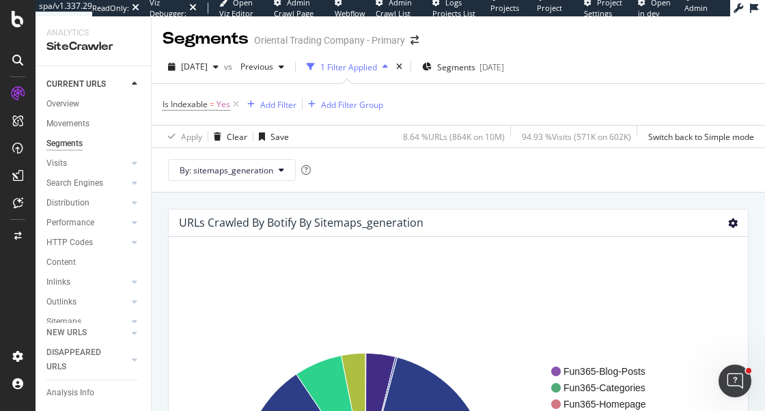
click at [733, 221] on icon at bounding box center [733, 224] width 10 height 10
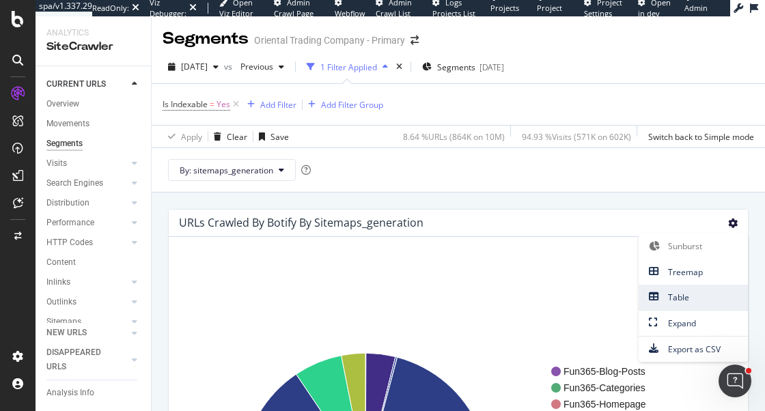
click at [674, 299] on span "Table" at bounding box center [693, 297] width 109 height 18
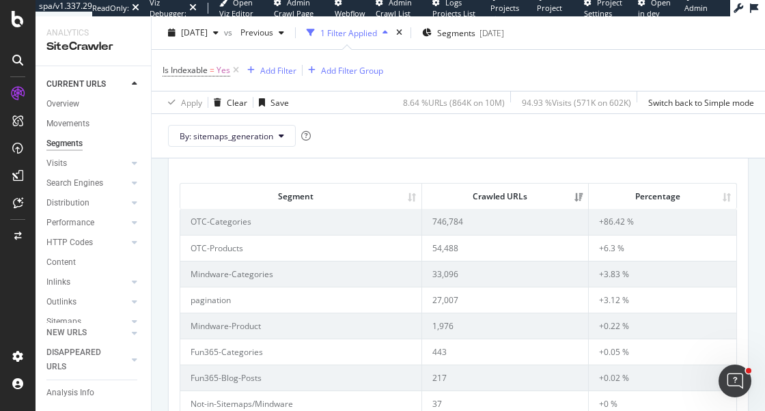
scroll to position [83, 0]
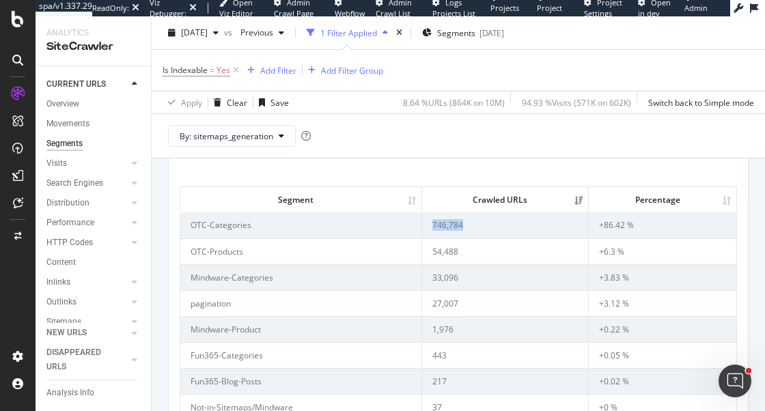
drag, startPoint x: 473, startPoint y: 225, endPoint x: 431, endPoint y: 225, distance: 42.4
click at [431, 225] on td "746,784" at bounding box center [505, 224] width 167 height 25
drag, startPoint x: 466, startPoint y: 252, endPoint x: 426, endPoint y: 251, distance: 39.6
click at [426, 251] on td "54,488" at bounding box center [505, 251] width 167 height 26
drag, startPoint x: 461, startPoint y: 277, endPoint x: 422, endPoint y: 277, distance: 39.6
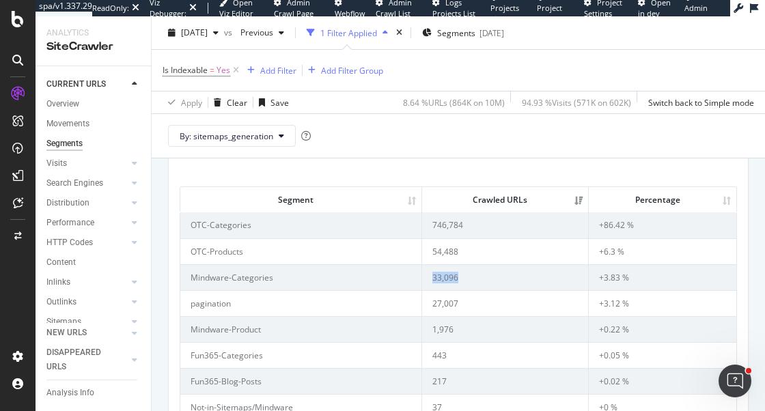
click at [422, 277] on td "33,096" at bounding box center [505, 277] width 167 height 26
drag, startPoint x: 232, startPoint y: 274, endPoint x: 389, endPoint y: 270, distance: 156.5
click at [389, 270] on td "Mindware-Categories" at bounding box center [301, 277] width 242 height 26
drag, startPoint x: 470, startPoint y: 281, endPoint x: 420, endPoint y: 280, distance: 49.9
click at [420, 280] on tr "Mindware-Categories 33,096 +3.83 %" at bounding box center [458, 277] width 556 height 26
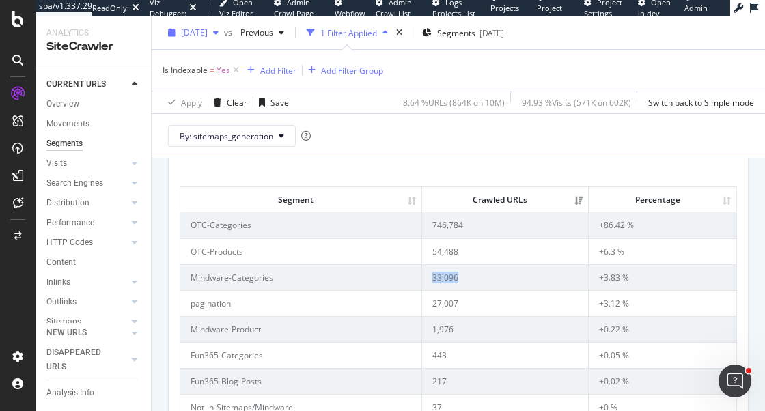
click at [201, 31] on span "2025 Aug. 22nd" at bounding box center [194, 33] width 27 height 12
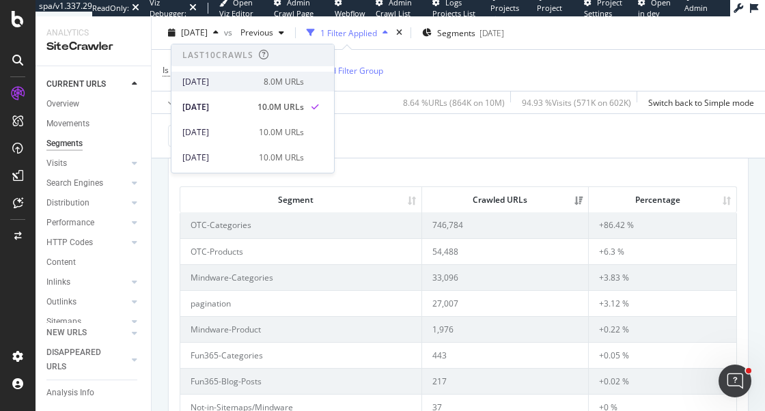
click at [253, 83] on div "2025 Sep. 2nd" at bounding box center [218, 82] width 73 height 12
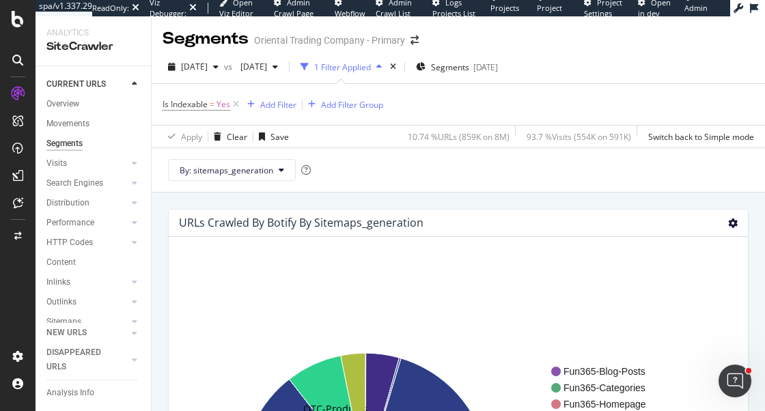
click at [736, 223] on icon at bounding box center [733, 224] width 10 height 10
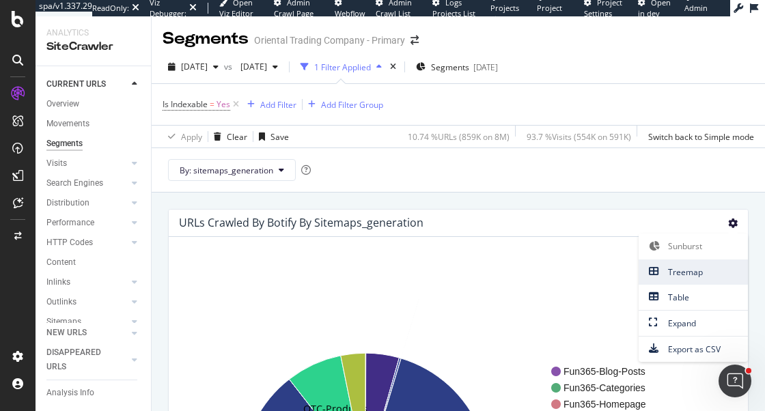
click at [683, 270] on span "Treemap" at bounding box center [693, 272] width 109 height 18
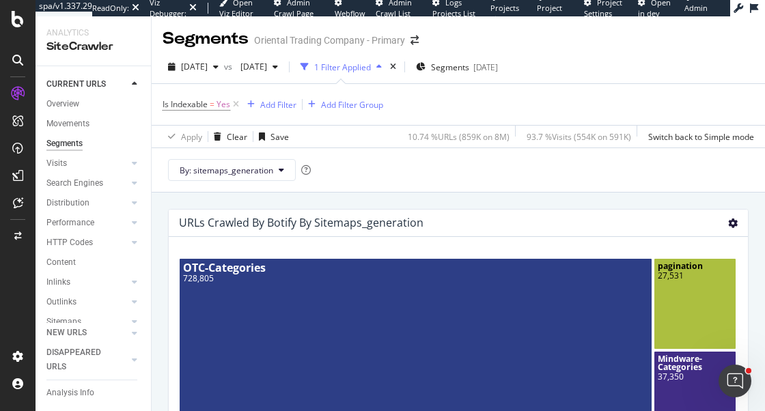
click at [732, 223] on icon at bounding box center [733, 224] width 10 height 10
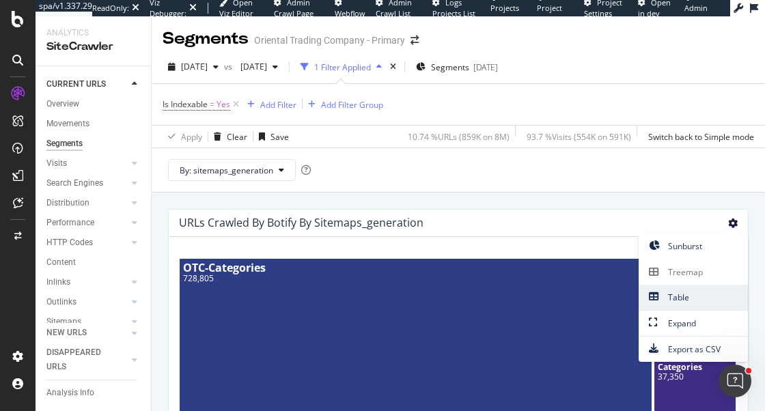
click at [688, 300] on span "Table" at bounding box center [693, 297] width 109 height 18
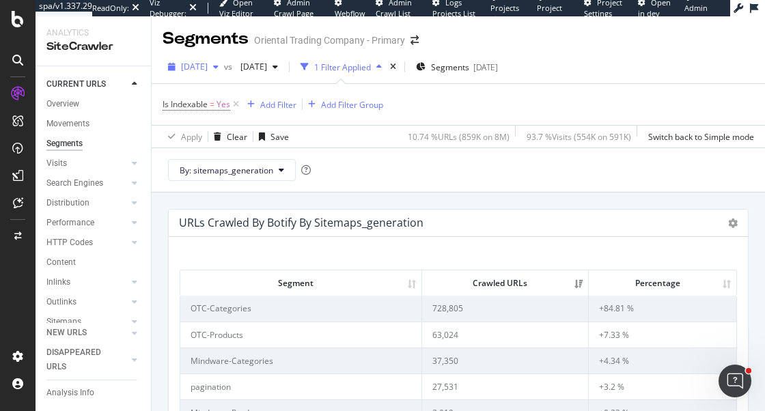
click at [208, 68] on span "2025 Sep. 2nd" at bounding box center [194, 67] width 27 height 12
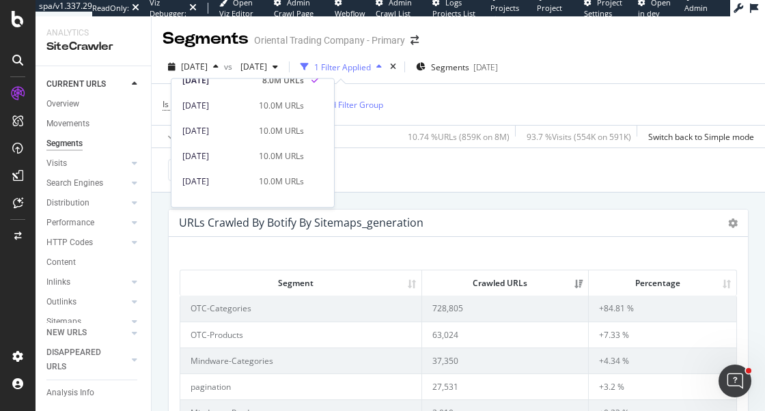
scroll to position [35, 0]
click at [251, 152] on div "2025 Jul. 25th" at bounding box center [216, 157] width 68 height 12
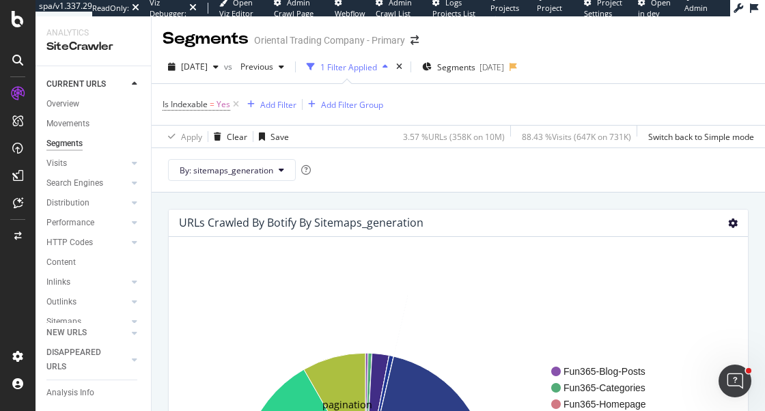
click at [732, 221] on icon at bounding box center [733, 224] width 10 height 10
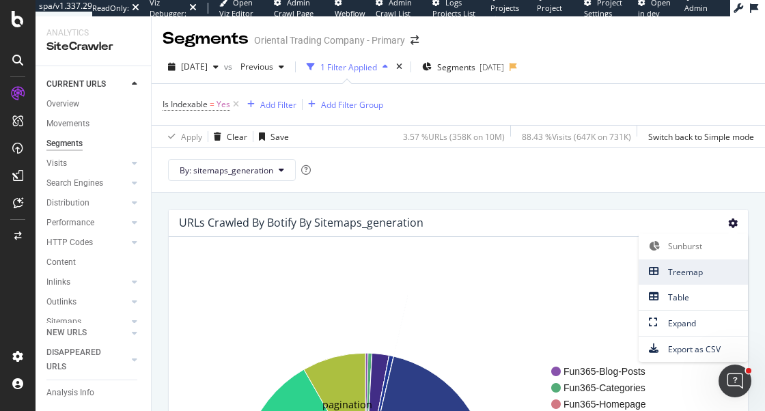
click at [692, 271] on span "Treemap" at bounding box center [693, 272] width 109 height 18
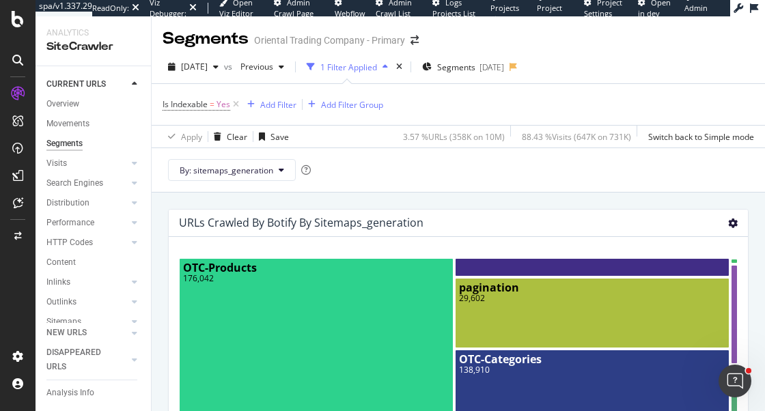
click at [730, 221] on icon at bounding box center [733, 224] width 10 height 10
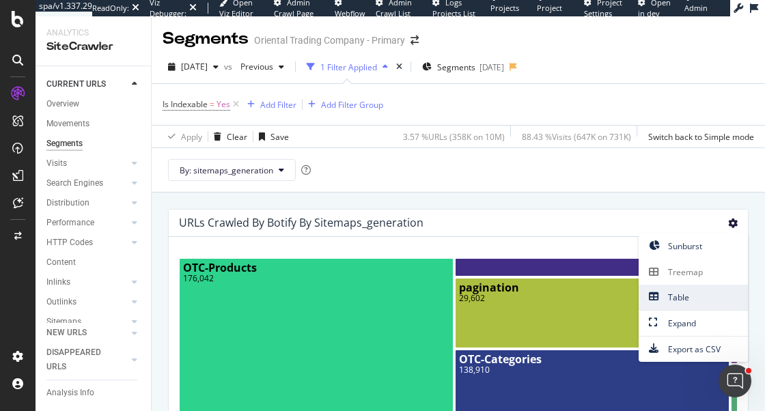
click at [680, 293] on span "Table" at bounding box center [693, 297] width 109 height 18
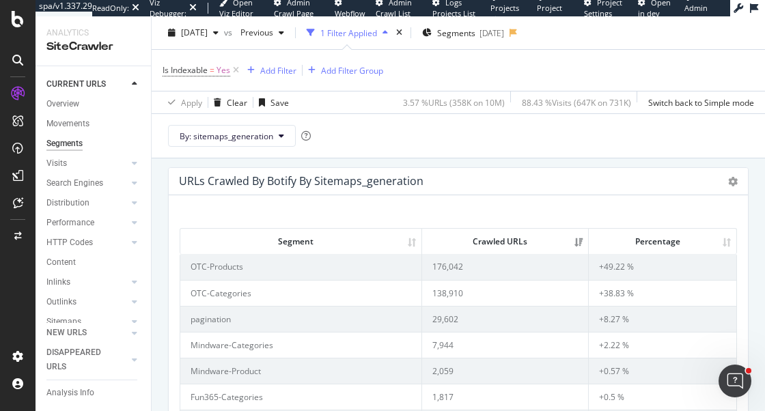
scroll to position [50, 0]
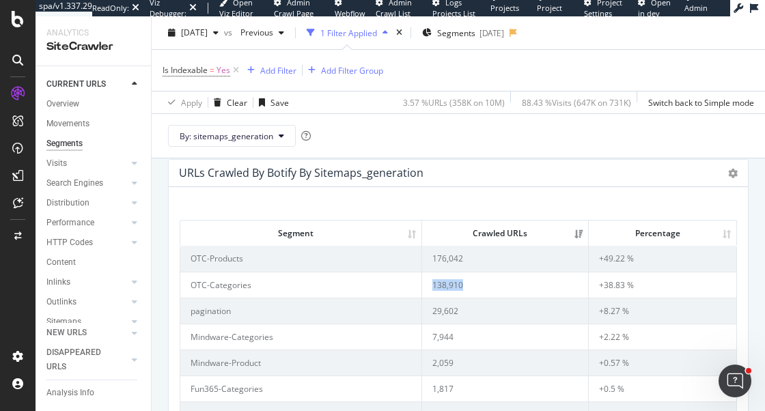
drag, startPoint x: 470, startPoint y: 286, endPoint x: 425, endPoint y: 285, distance: 45.1
click at [425, 285] on td "138,910" at bounding box center [505, 285] width 167 height 26
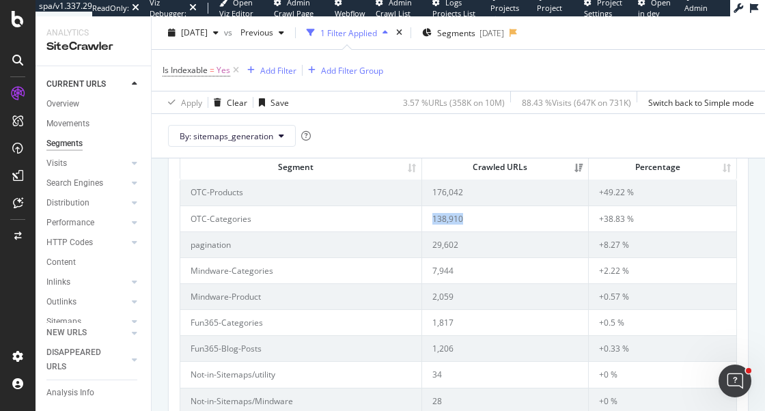
scroll to position [126, 0]
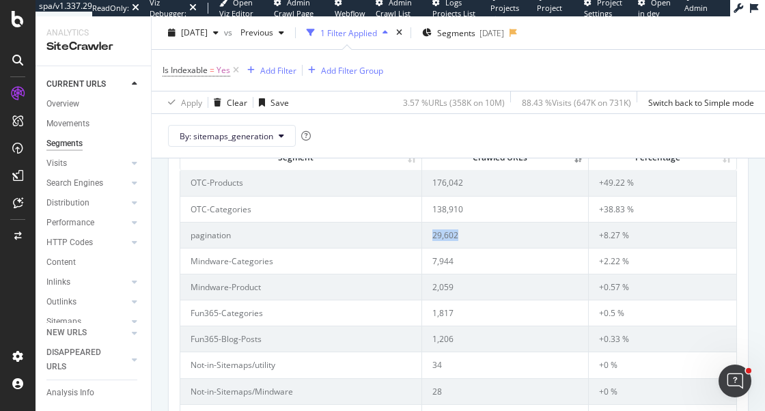
drag, startPoint x: 462, startPoint y: 232, endPoint x: 426, endPoint y: 232, distance: 36.2
click at [426, 232] on td "29,602" at bounding box center [505, 235] width 167 height 26
drag, startPoint x: 461, startPoint y: 261, endPoint x: 417, endPoint y: 261, distance: 44.4
click at [417, 261] on tr "Mindware-Categories 7,944 +2.22 %" at bounding box center [458, 261] width 556 height 26
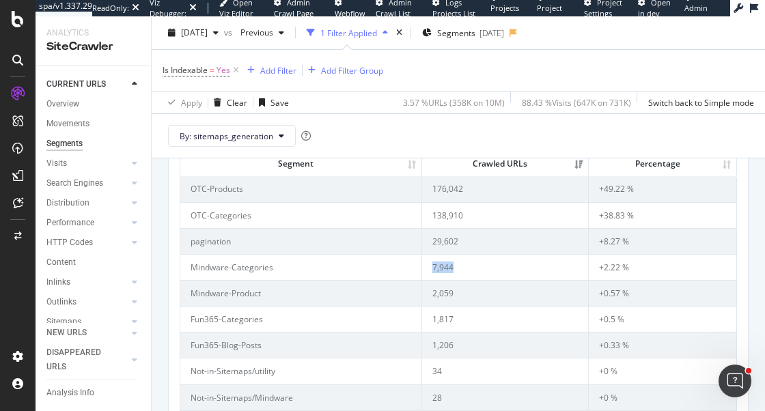
scroll to position [116, 0]
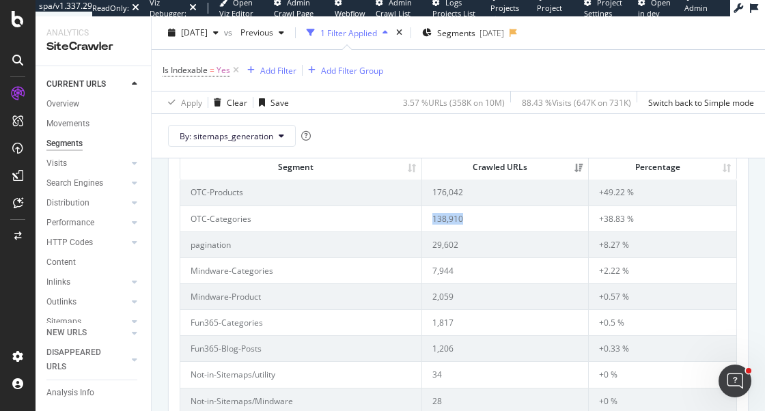
drag, startPoint x: 480, startPoint y: 215, endPoint x: 415, endPoint y: 215, distance: 64.2
click at [415, 215] on tr "OTC-Categories 138,910 +38.83 %" at bounding box center [458, 219] width 556 height 26
click at [206, 33] on span "2025 Jul. 25th" at bounding box center [194, 33] width 27 height 12
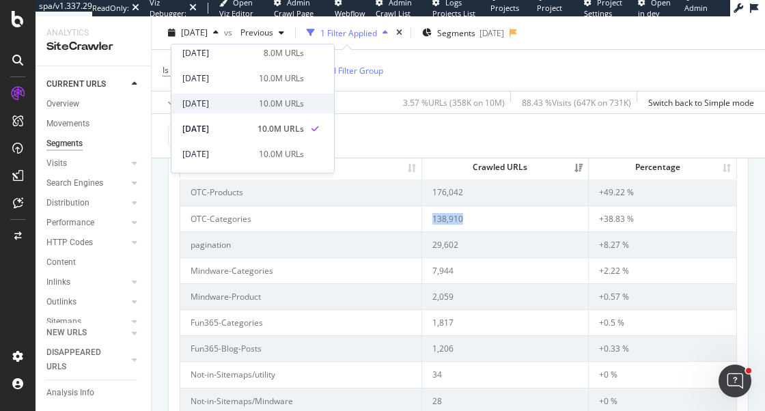
scroll to position [31, 0]
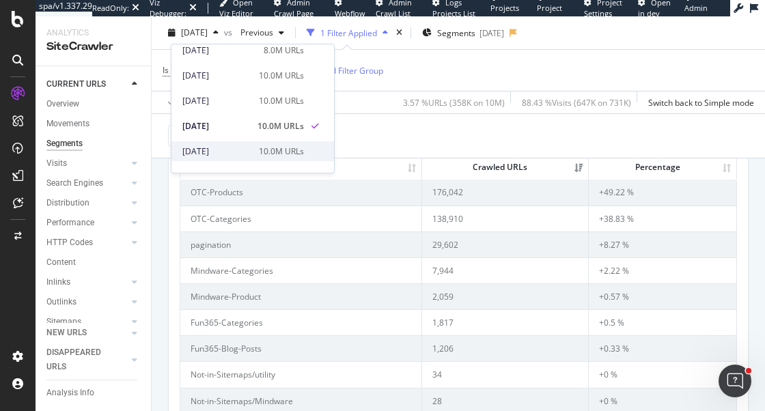
click at [251, 148] on div "2025 Jul. 11th" at bounding box center [216, 152] width 68 height 12
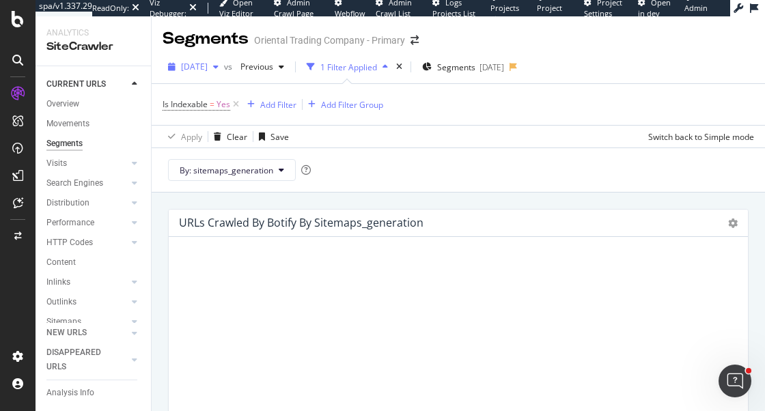
click at [203, 69] on span "2025 Jul. 11th" at bounding box center [194, 67] width 27 height 12
click at [159, 210] on div "URLs Crawled By Botify By sitemaps_generation Sunburst Treemap Table Expand Exp…" at bounding box center [459, 390] width 614 height 395
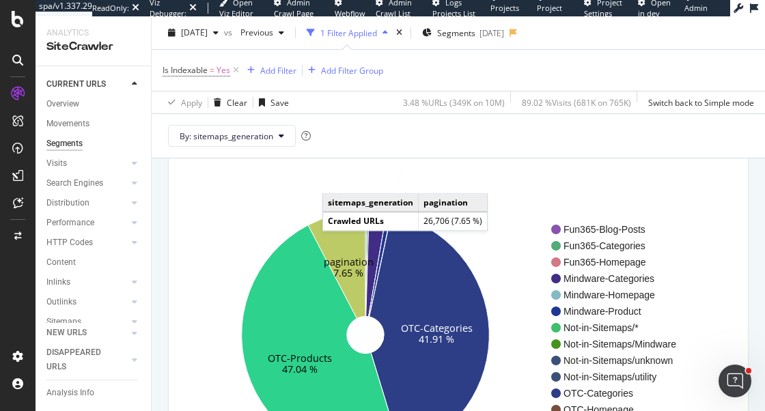
scroll to position [133, 0]
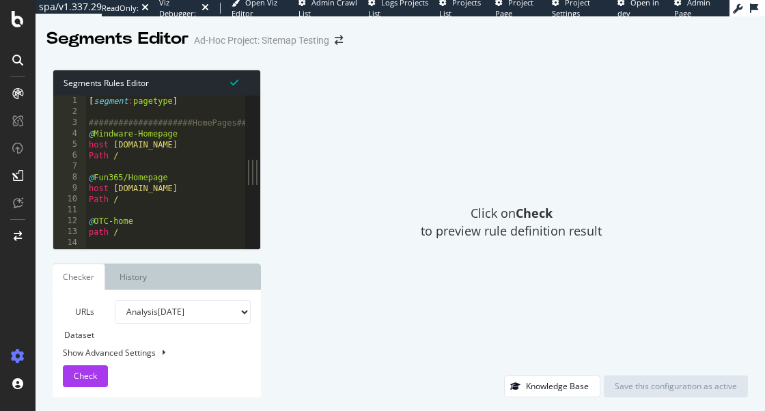
type textarea "Path /"
click at [154, 161] on div "[ segment : pagetype ] #####################HomePages##################### @ Mi…" at bounding box center [762, 184] width 1353 height 176
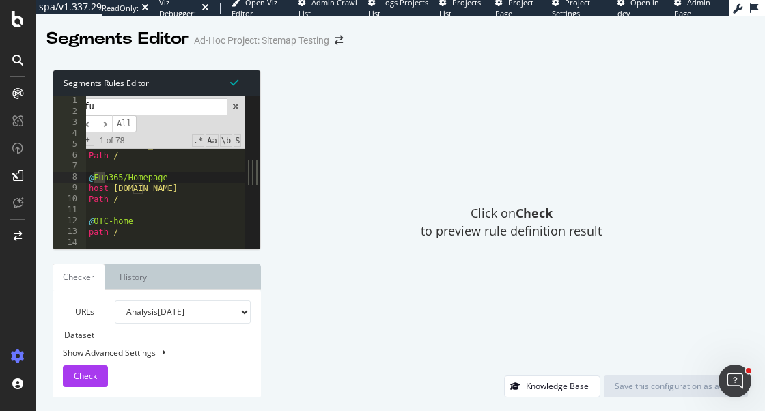
type input "f"
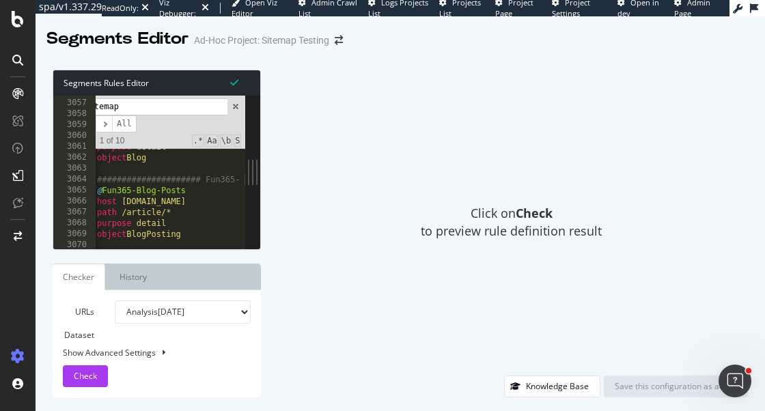
scroll to position [0, 1]
type input "sitemap"
click at [163, 203] on div "object other @ Fun365-Homepage host [DOMAIN_NAME] path / purpose detail object …" at bounding box center [770, 174] width 1353 height 176
click at [235, 102] on span at bounding box center [236, 107] width 10 height 10
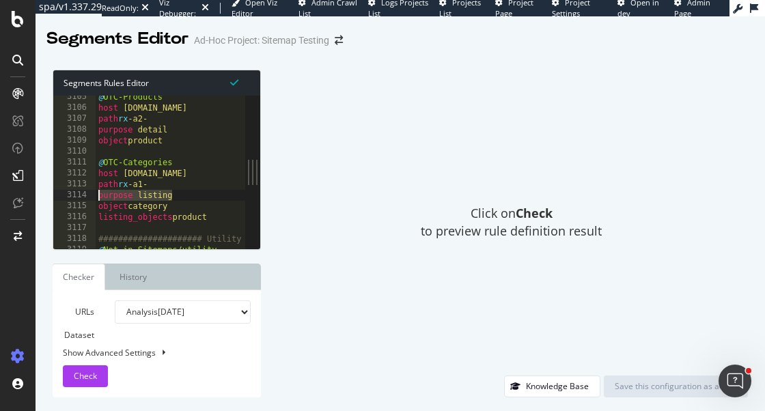
scroll to position [0, 0]
drag, startPoint x: 178, startPoint y: 195, endPoint x: 85, endPoint y: 195, distance: 92.9
click at [85, 195] on div "host [DOMAIN_NAME] 3105 3106 3107 3108 3109 3110 3111 3112 3113 3114 3115 3116 …" at bounding box center [149, 172] width 192 height 153
type textarea "purpose listing"
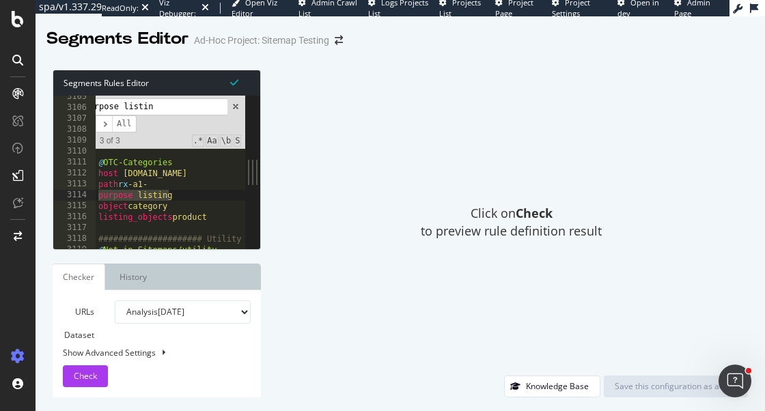
type input "purpose listing"
click at [105, 118] on span "​" at bounding box center [104, 123] width 16 height 17
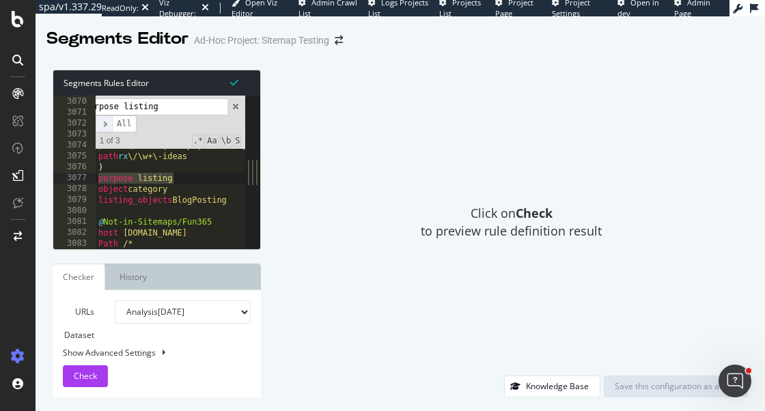
scroll to position [20657, 0]
click at [106, 123] on span "​" at bounding box center [104, 123] width 16 height 17
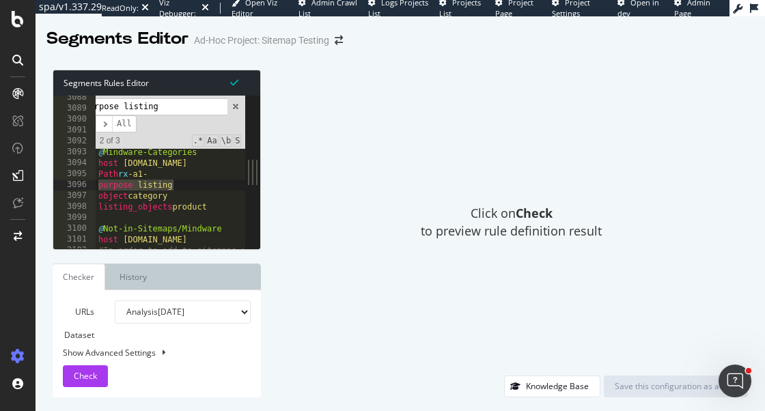
scroll to position [0, 0]
click at [105, 120] on span "​" at bounding box center [104, 123] width 16 height 17
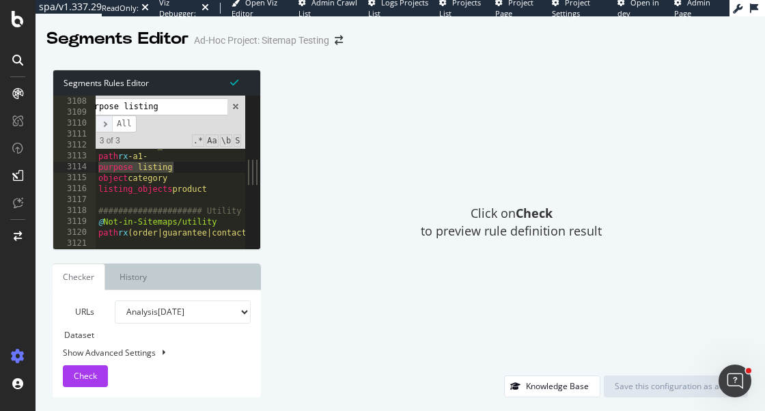
click at [103, 122] on span "​" at bounding box center [104, 123] width 16 height 17
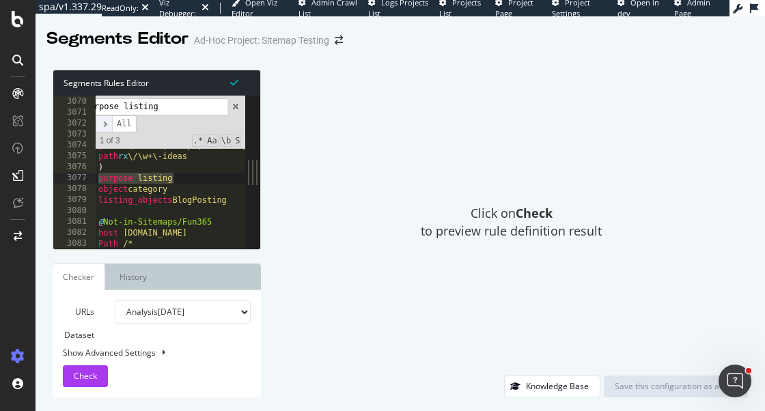
click at [103, 122] on span "​" at bounding box center [104, 123] width 16 height 17
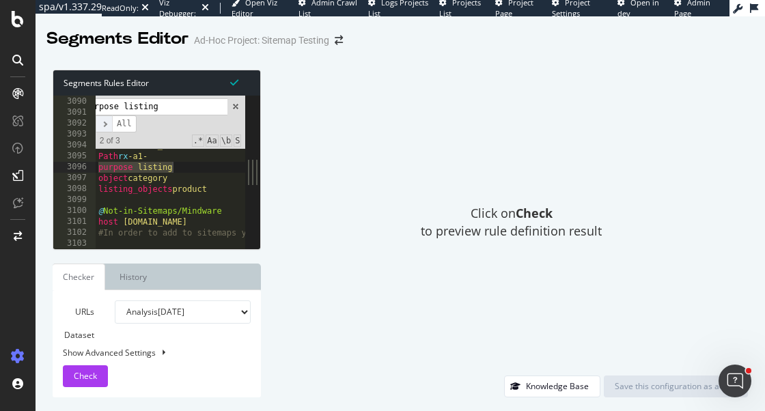
click at [103, 122] on span "​" at bounding box center [104, 123] width 16 height 17
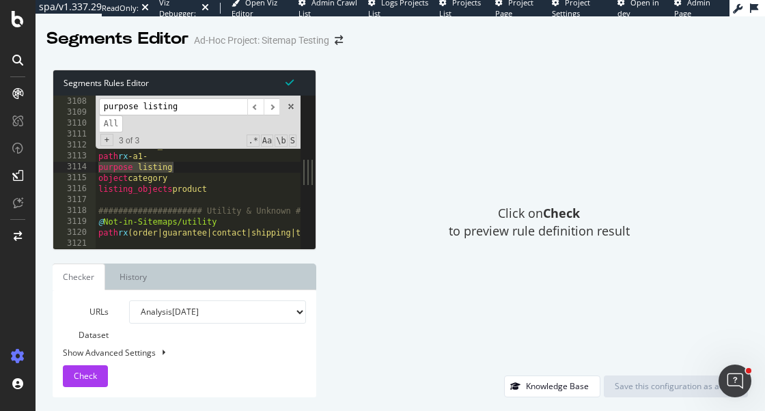
drag, startPoint x: 256, startPoint y: 145, endPoint x: 317, endPoint y: 148, distance: 60.9
click at [317, 148] on div "Segments Rules Editor purpose listing 3107 3108 3109 3110 3111 3112 3113 3114 3…" at bounding box center [401, 233] width 730 height 355
click at [109, 138] on span "+" at bounding box center [106, 140] width 13 height 12
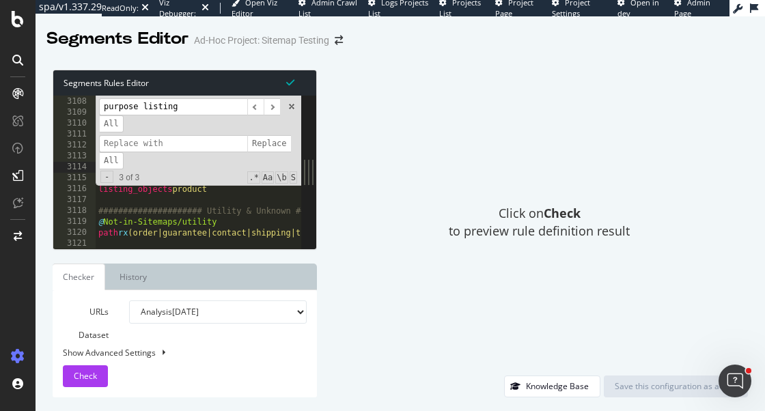
click at [143, 130] on div "purpose listing ​ ​ All" at bounding box center [191, 115] width 184 height 34
click at [357, 154] on div "Click on Check to preview rule definition result" at bounding box center [539, 223] width 417 height 306
click at [294, 104] on span at bounding box center [292, 107] width 10 height 10
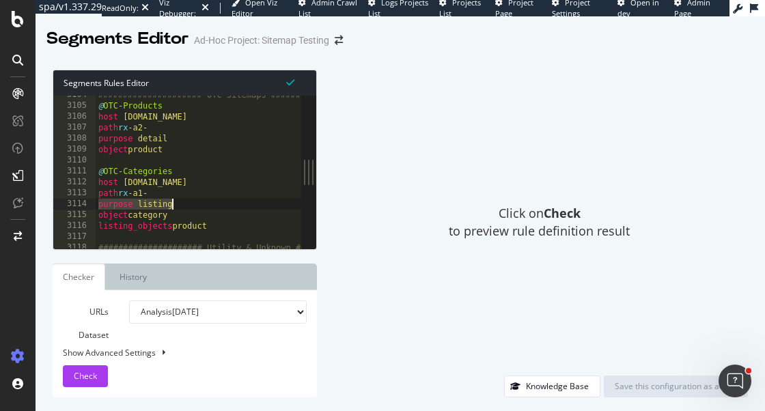
scroll to position [20891, 0]
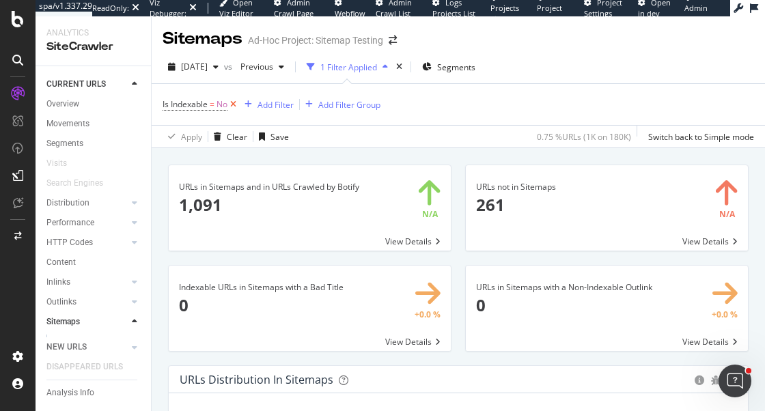
click at [234, 103] on icon at bounding box center [234, 105] width 12 height 14
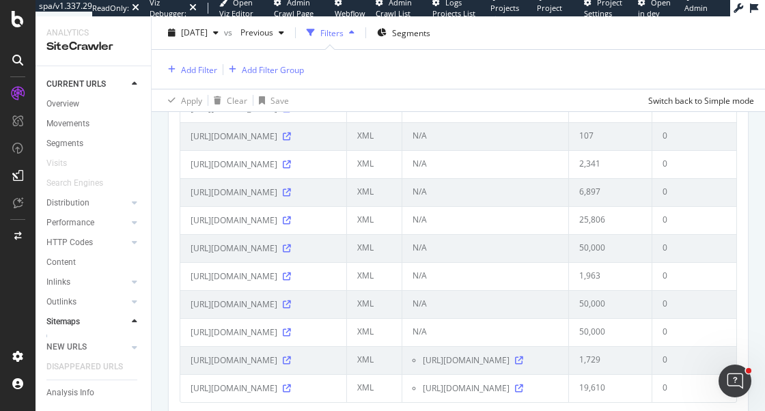
scroll to position [3361, 0]
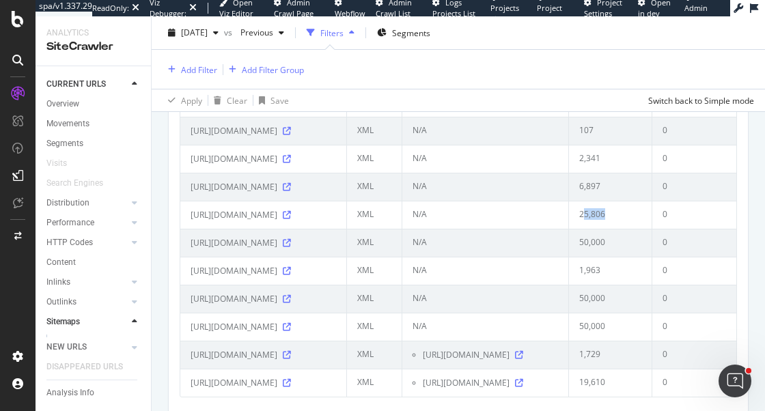
drag, startPoint x: 607, startPoint y: 322, endPoint x: 582, endPoint y: 321, distance: 24.6
click at [582, 229] on td "25,806" at bounding box center [611, 215] width 84 height 28
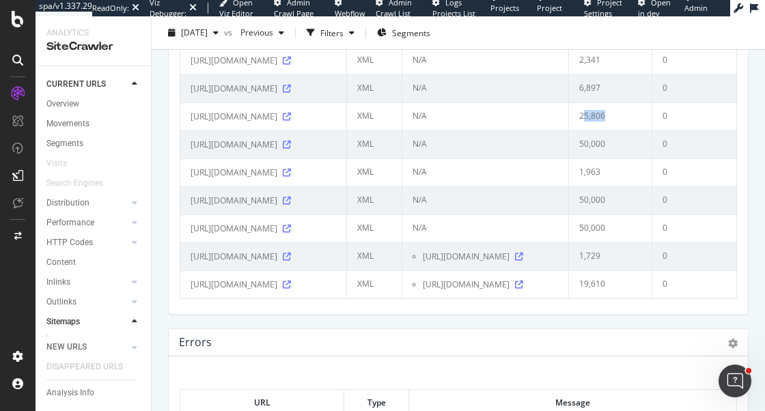
scroll to position [3407, 0]
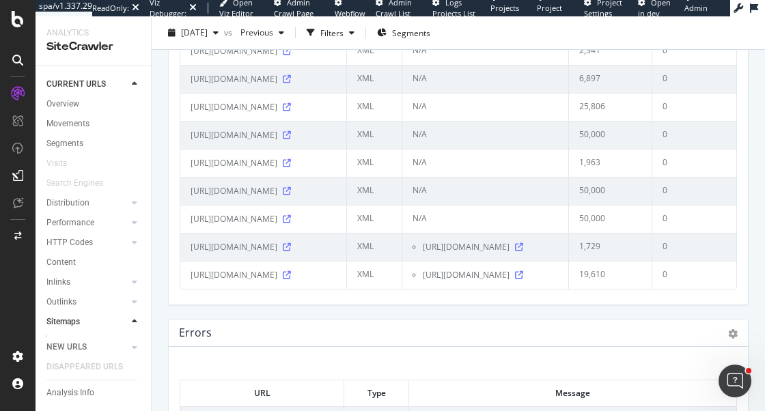
drag, startPoint x: 607, startPoint y: 262, endPoint x: 571, endPoint y: 263, distance: 35.5
click at [572, 149] on td "50,000" at bounding box center [611, 135] width 84 height 28
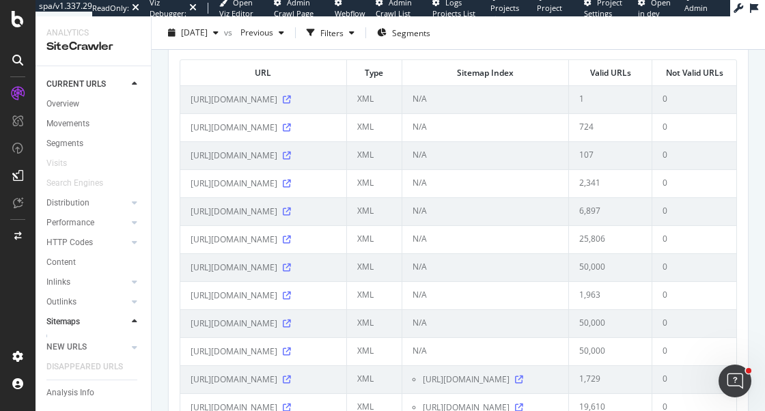
scroll to position [3279, 0]
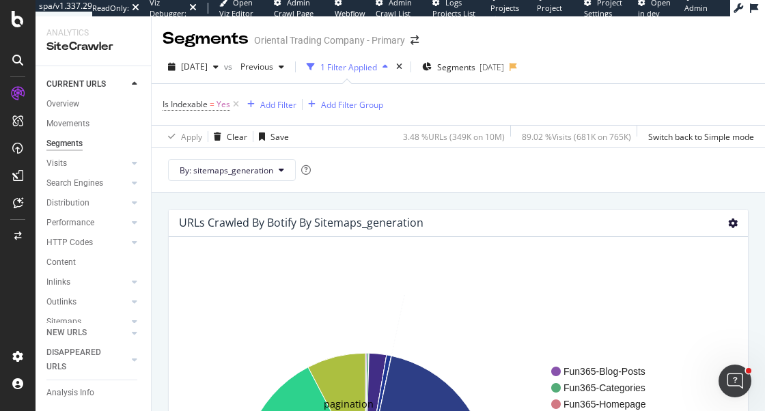
click at [734, 222] on icon at bounding box center [733, 224] width 10 height 10
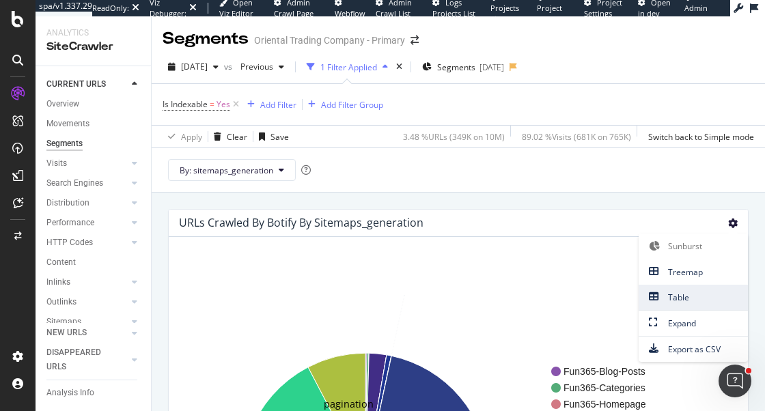
click at [687, 297] on span "Table" at bounding box center [693, 297] width 109 height 18
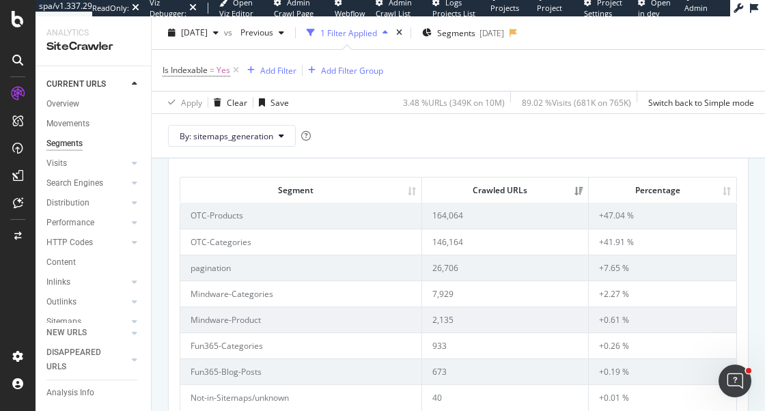
scroll to position [89, 0]
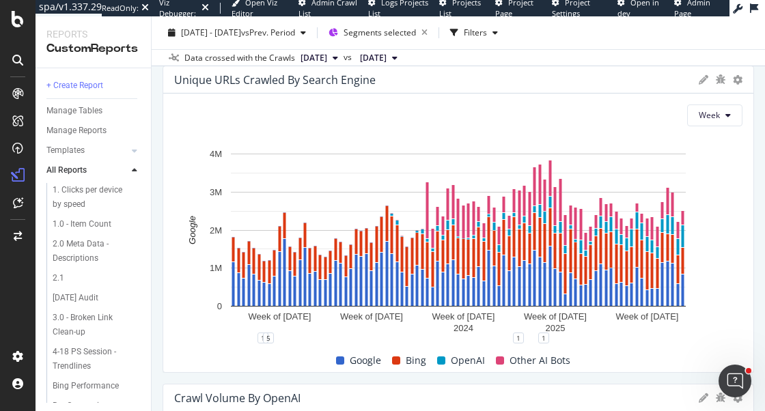
scroll to position [396, 0]
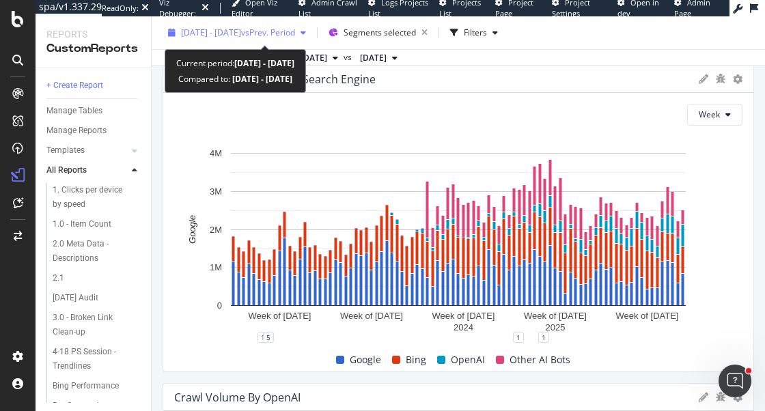
click at [246, 22] on button "2024 Jan. 1st - 2025 Sep. 13th vs Prev. Period" at bounding box center [237, 33] width 149 height 22
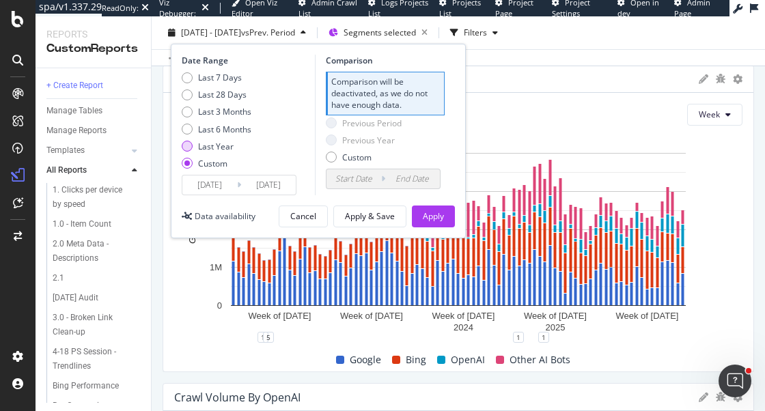
click at [220, 144] on div "Last Year" at bounding box center [216, 147] width 36 height 12
type input "2024/09/15"
type input "2025/09/14"
type input "2023/09/17"
type input "2024/09/15"
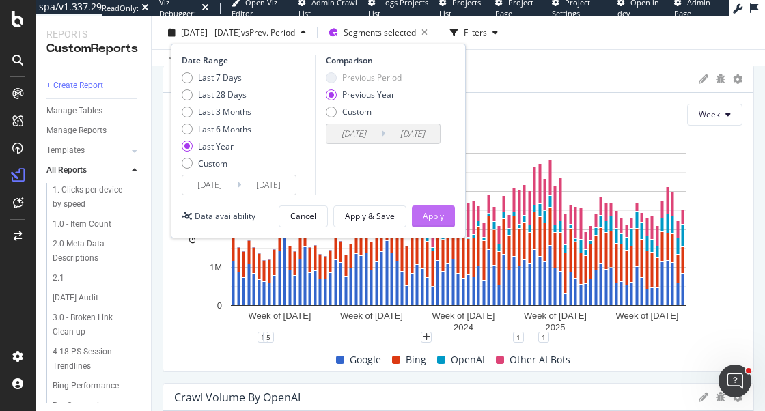
click at [433, 218] on div "Apply" at bounding box center [433, 216] width 21 height 12
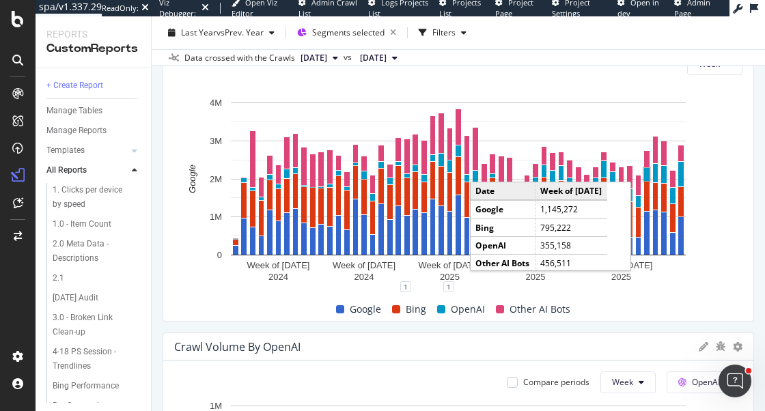
scroll to position [445, 0]
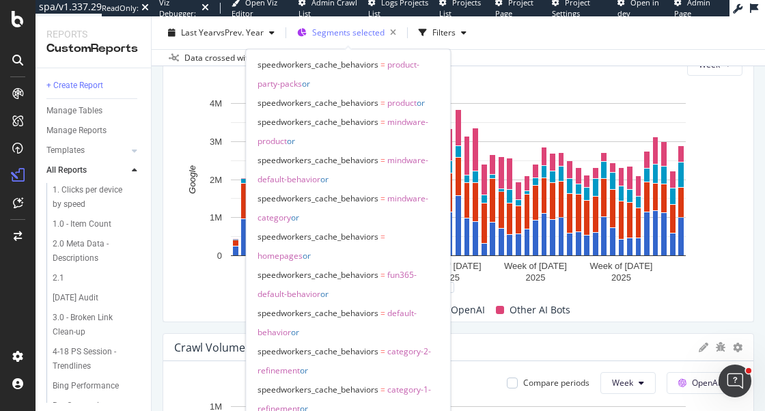
click at [335, 29] on span "Segments selected" at bounding box center [348, 33] width 72 height 12
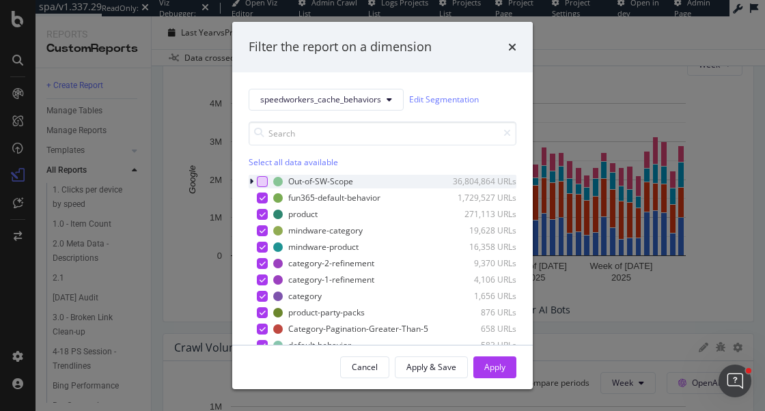
click at [264, 185] on div "modal" at bounding box center [262, 181] width 11 height 11
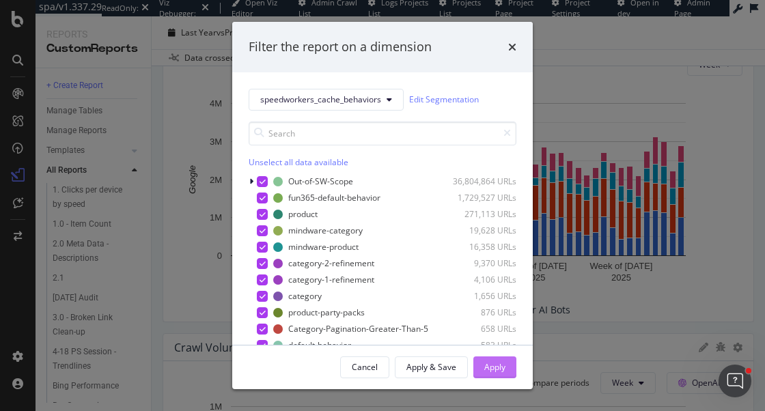
click at [498, 371] on div "Apply" at bounding box center [494, 367] width 21 height 12
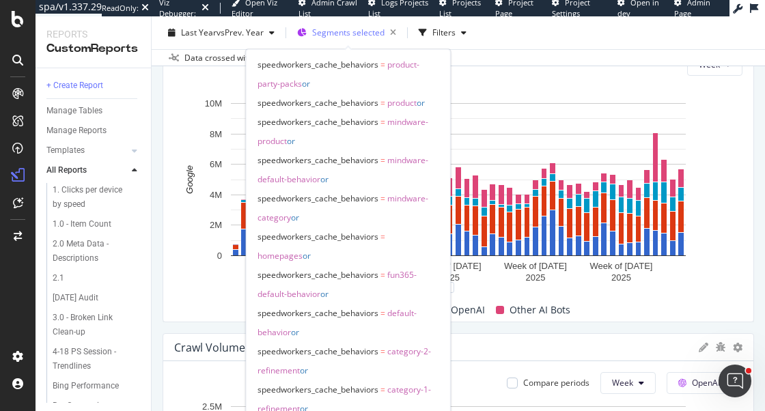
click at [352, 26] on div "Segments selected" at bounding box center [357, 32] width 90 height 19
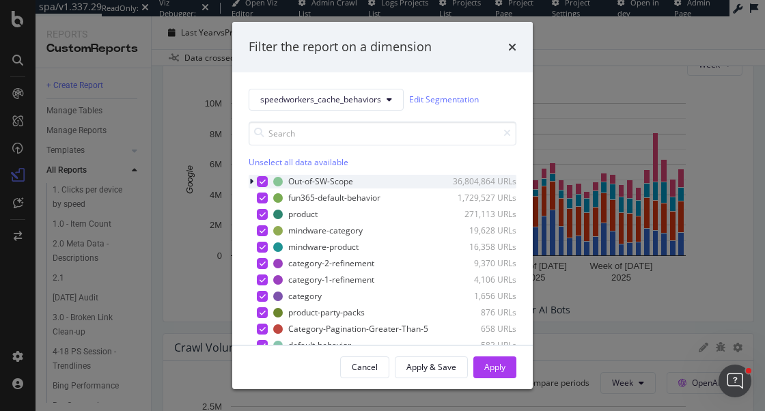
click at [251, 182] on icon "modal" at bounding box center [251, 182] width 4 height 8
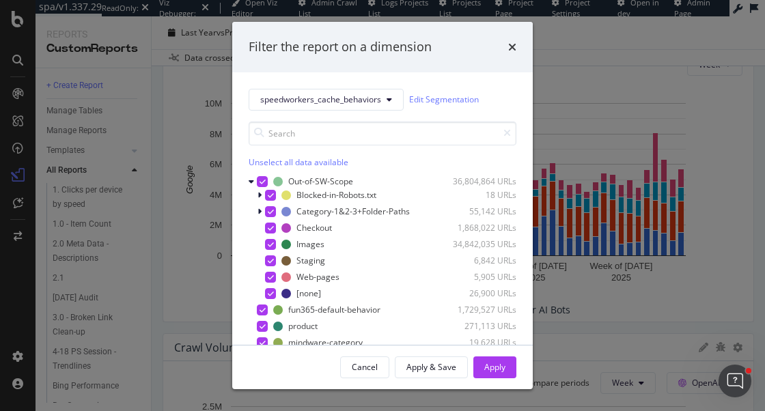
click at [262, 159] on div "Unselect all data available" at bounding box center [383, 162] width 268 height 12
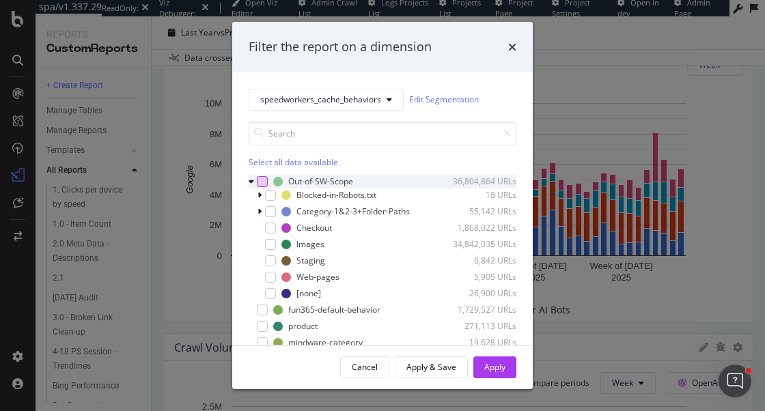
click at [262, 183] on div "modal" at bounding box center [262, 181] width 11 height 11
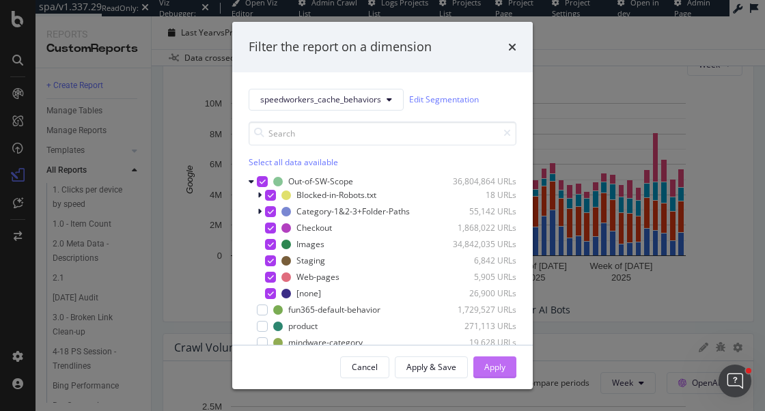
click at [499, 359] on div "Apply" at bounding box center [494, 367] width 21 height 20
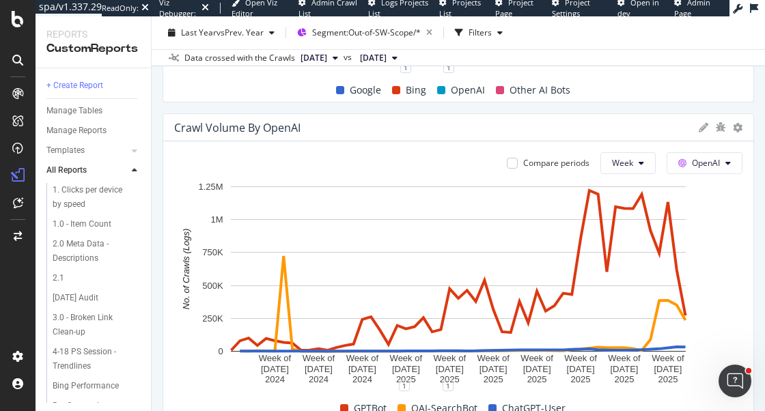
scroll to position [685, 0]
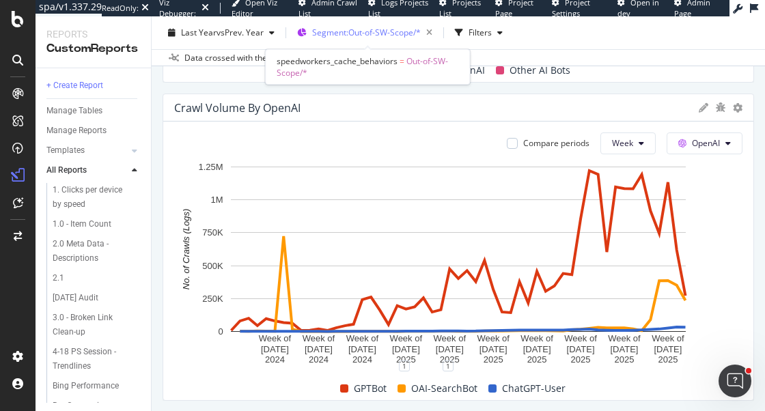
click at [381, 24] on div "Segment: Out-of-SW-Scope/*" at bounding box center [375, 32] width 126 height 19
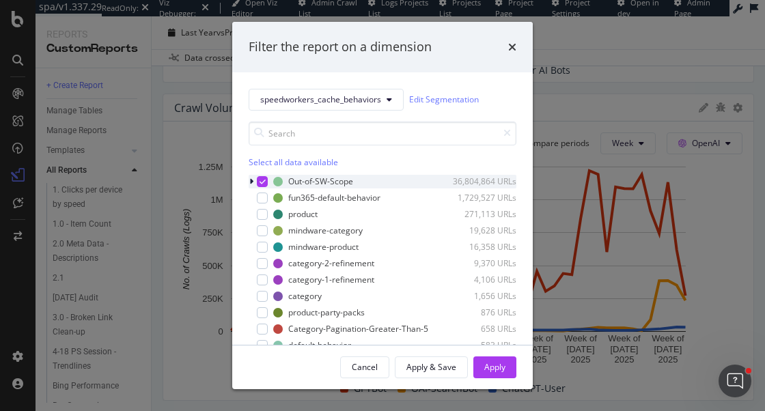
click at [253, 180] on icon "modal" at bounding box center [251, 182] width 4 height 8
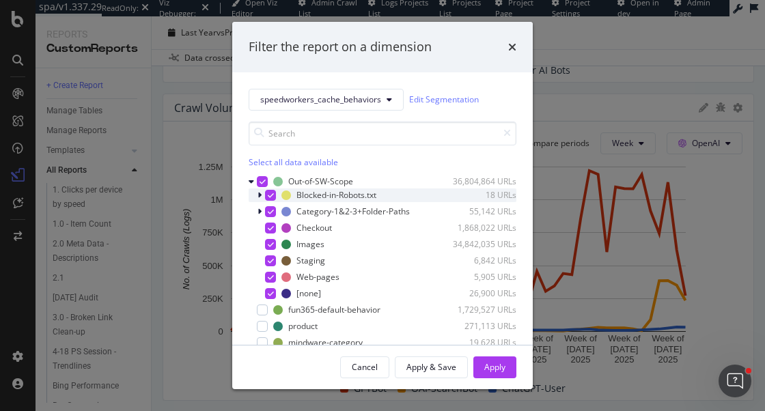
click at [258, 195] on icon "modal" at bounding box center [260, 195] width 4 height 8
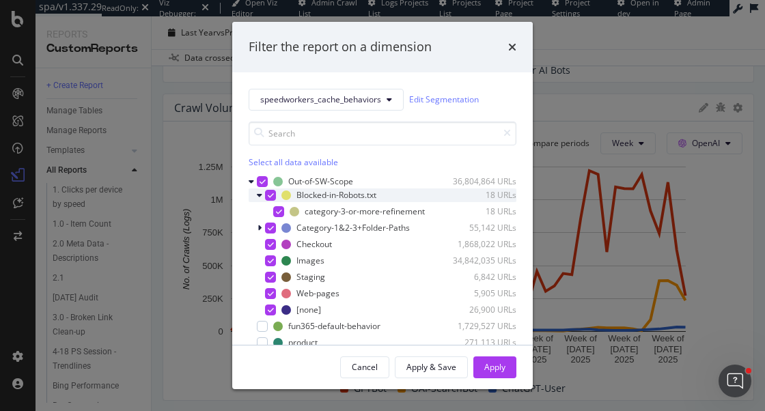
click at [271, 195] on icon "modal" at bounding box center [271, 195] width 6 height 7
click at [269, 226] on icon "modal" at bounding box center [271, 228] width 6 height 7
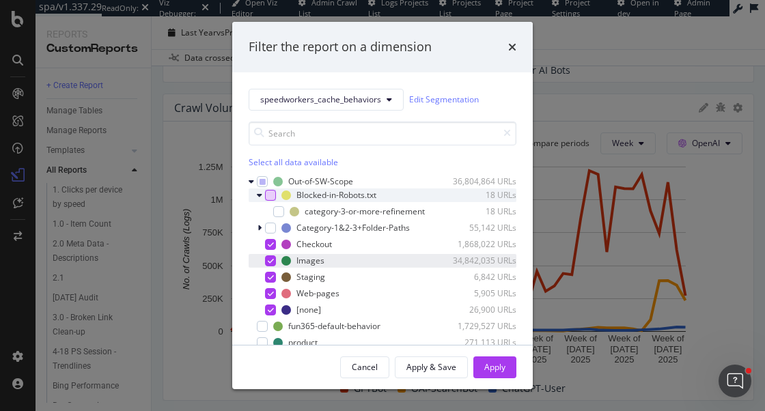
click at [269, 262] on icon "modal" at bounding box center [271, 261] width 6 height 7
click at [269, 281] on div "modal" at bounding box center [270, 277] width 11 height 11
click at [269, 298] on div "modal" at bounding box center [270, 293] width 11 height 11
click at [270, 315] on div "modal" at bounding box center [270, 310] width 11 height 11
click at [490, 363] on div "Apply" at bounding box center [494, 367] width 21 height 12
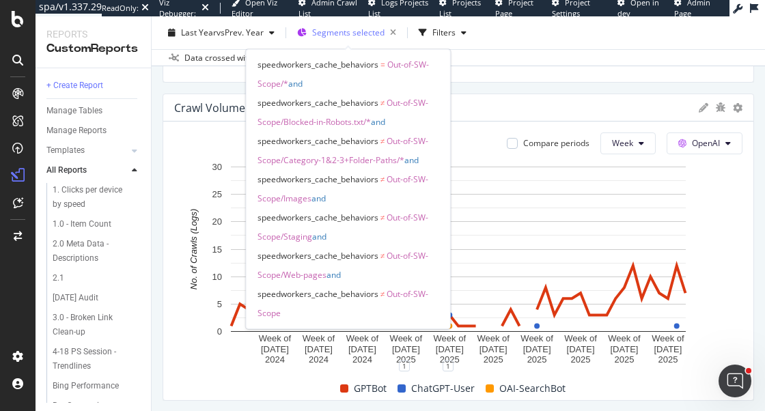
click at [368, 27] on span "Segments selected" at bounding box center [348, 33] width 72 height 12
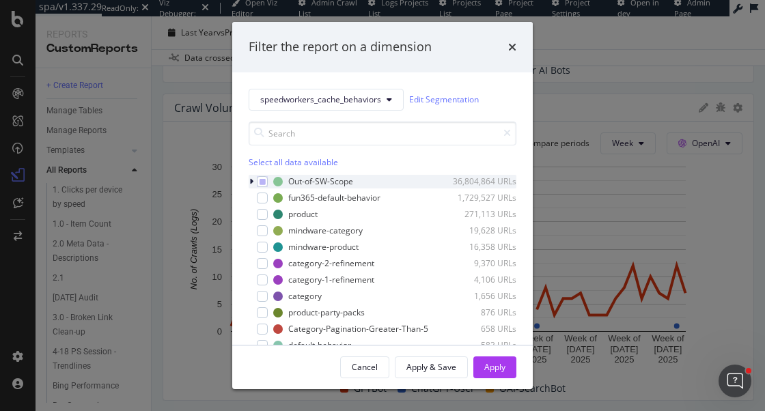
click at [254, 182] on div "modal" at bounding box center [253, 182] width 8 height 14
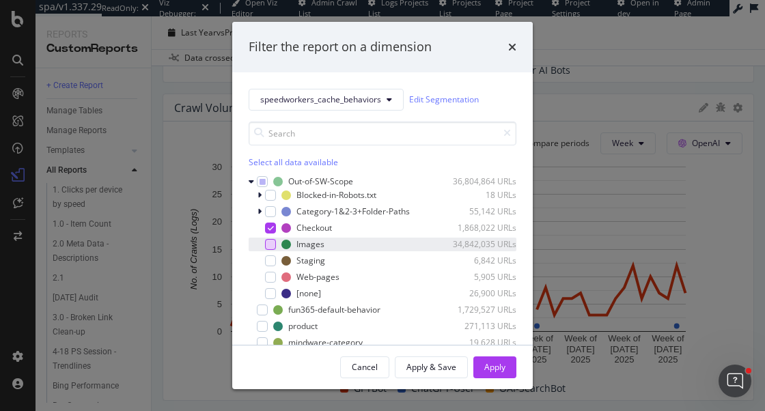
click at [271, 243] on div "modal" at bounding box center [270, 244] width 11 height 11
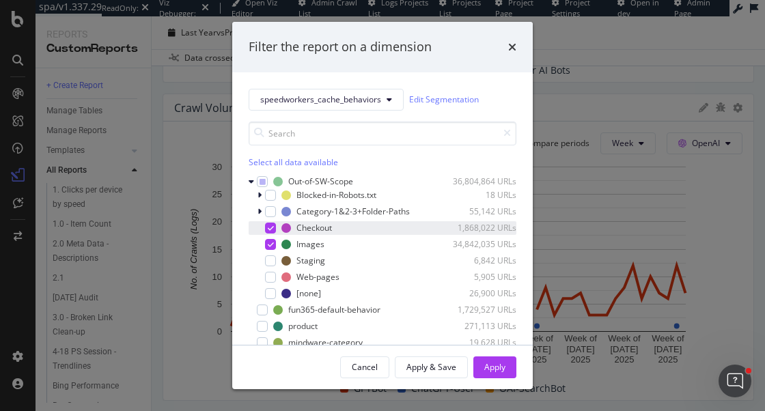
click at [271, 230] on icon "modal" at bounding box center [271, 228] width 6 height 7
drag, startPoint x: 478, startPoint y: 368, endPoint x: 501, endPoint y: 201, distance: 168.3
click at [500, 204] on div "Filter the report on a dimension speedworkers_cache_behaviors Edit Segmentation…" at bounding box center [382, 206] width 301 height 368
click at [493, 369] on div "Apply" at bounding box center [494, 367] width 21 height 12
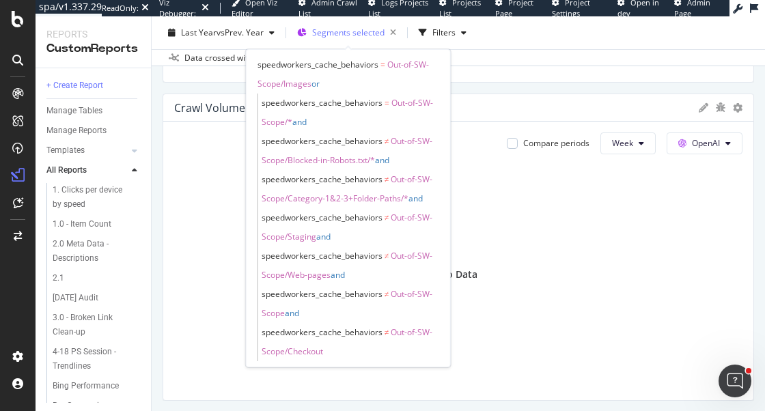
click at [357, 30] on span "Segments selected" at bounding box center [348, 33] width 72 height 12
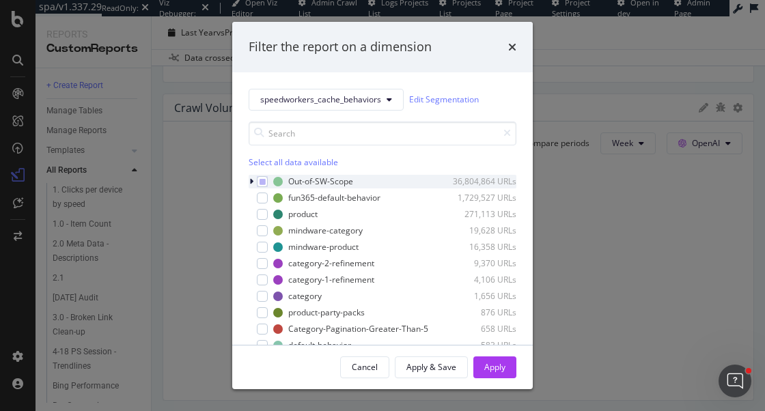
click at [251, 178] on icon "modal" at bounding box center [251, 182] width 4 height 8
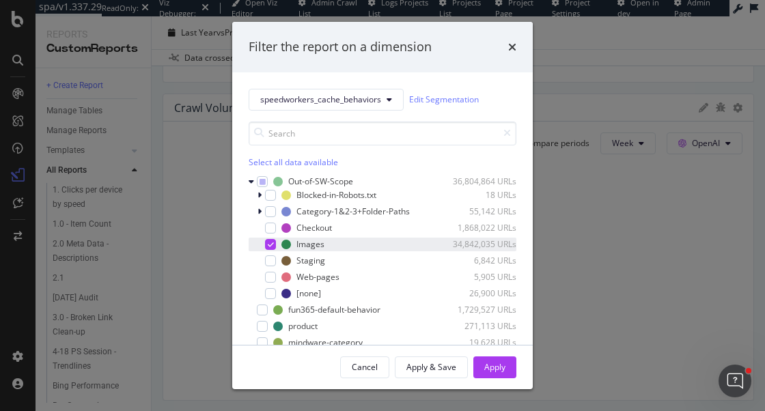
click at [269, 247] on icon "modal" at bounding box center [271, 244] width 6 height 7
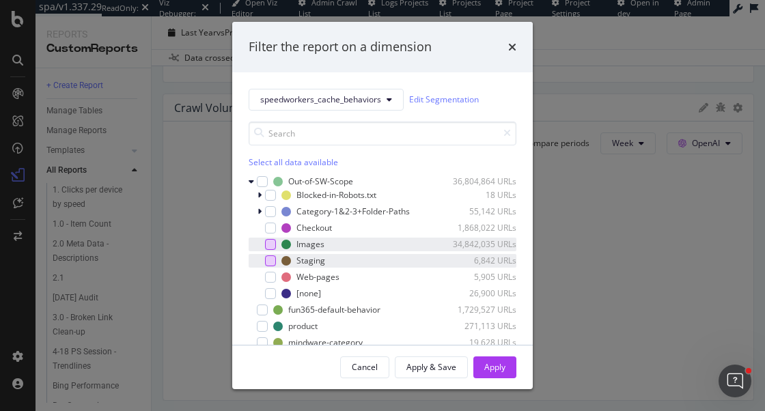
click at [271, 262] on div "modal" at bounding box center [270, 261] width 11 height 11
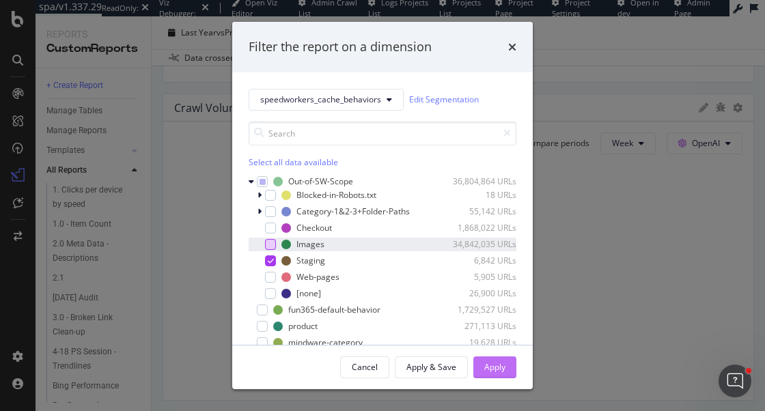
click at [493, 359] on div "Apply" at bounding box center [494, 367] width 21 height 20
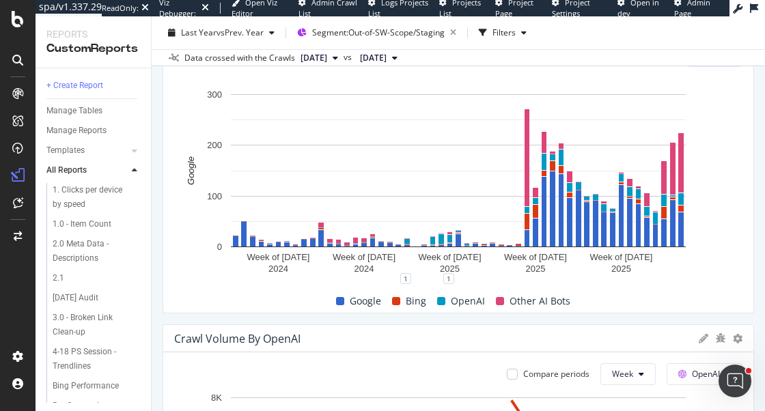
scroll to position [447, 0]
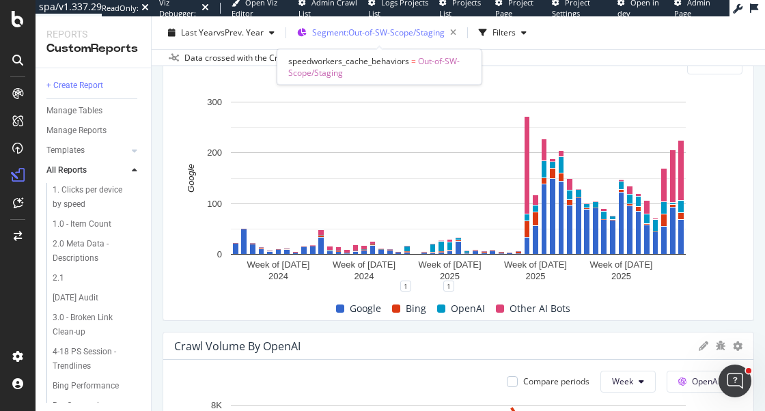
click at [366, 33] on span "Segment: Out-of-SW-Scope/Staging" at bounding box center [378, 33] width 133 height 12
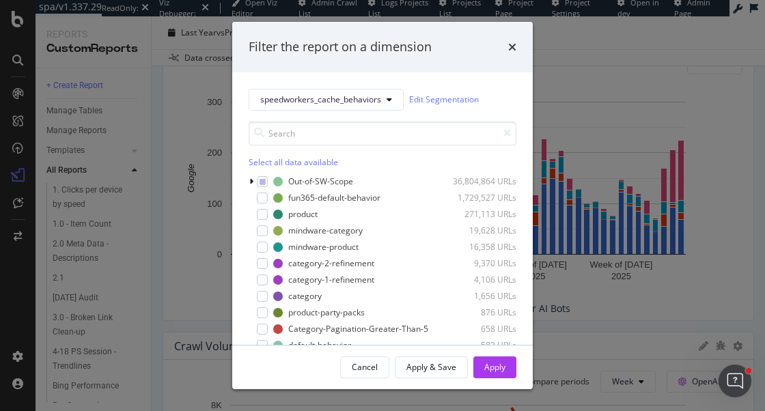
click at [263, 165] on div "Select all data available" at bounding box center [383, 162] width 268 height 12
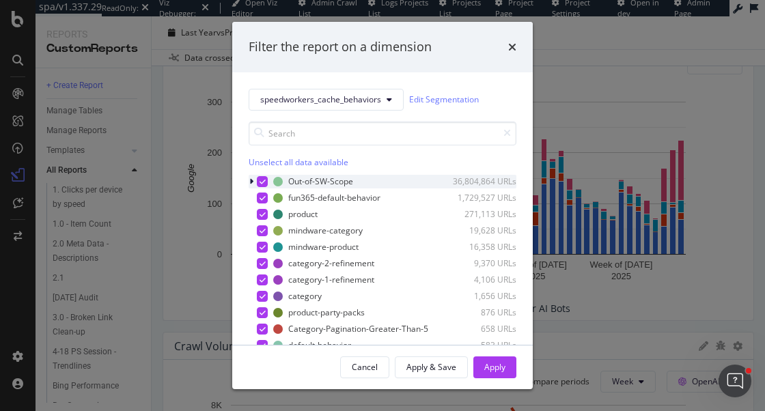
click at [263, 185] on div "modal" at bounding box center [262, 181] width 11 height 11
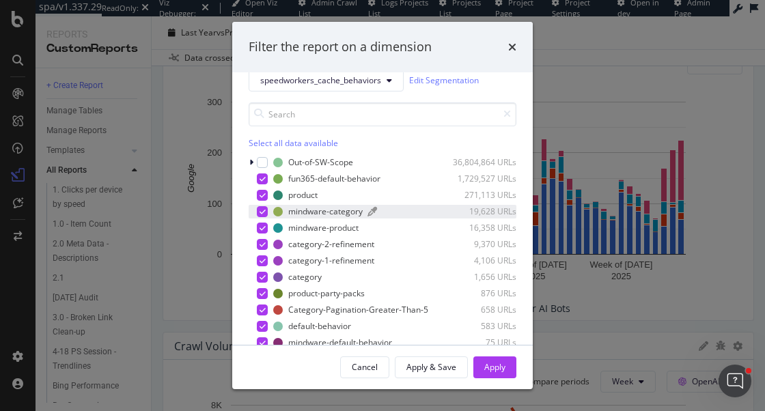
scroll to position [27, 0]
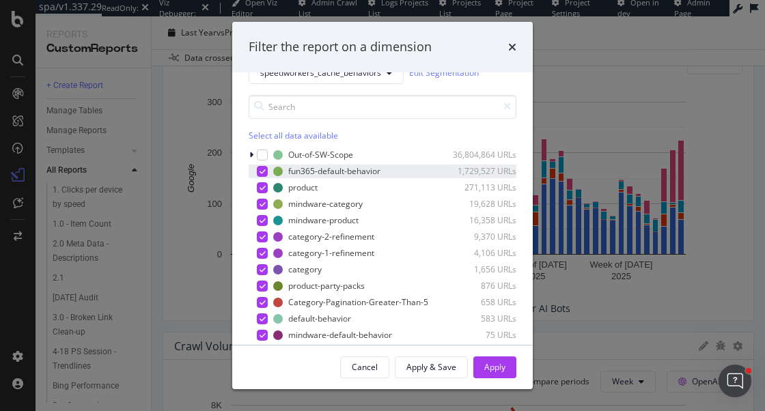
click at [263, 171] on icon "modal" at bounding box center [263, 171] width 6 height 7
click at [262, 205] on icon "modal" at bounding box center [263, 204] width 6 height 7
click at [268, 137] on div "Select all data available" at bounding box center [383, 136] width 268 height 12
click at [268, 137] on div "Unselect all data available" at bounding box center [383, 136] width 268 height 12
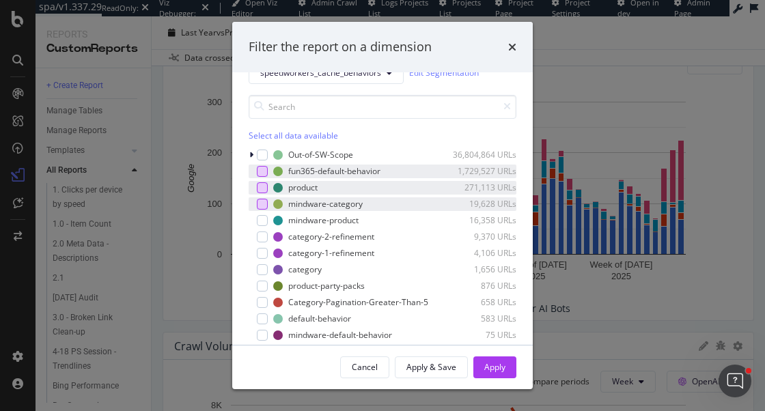
click at [260, 189] on div "modal" at bounding box center [262, 187] width 11 height 11
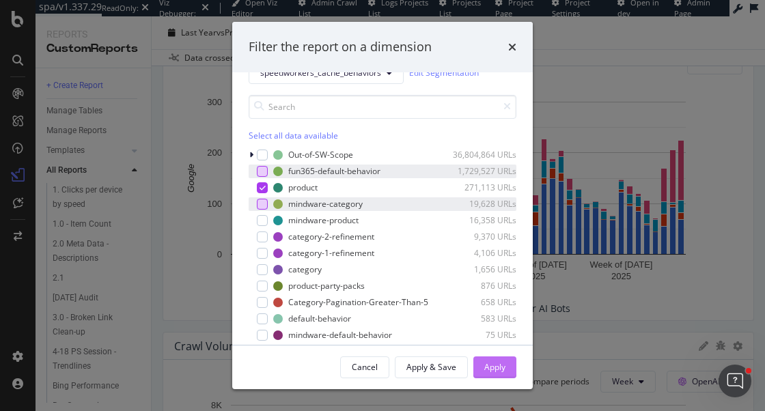
click at [492, 368] on div "Apply" at bounding box center [494, 367] width 21 height 12
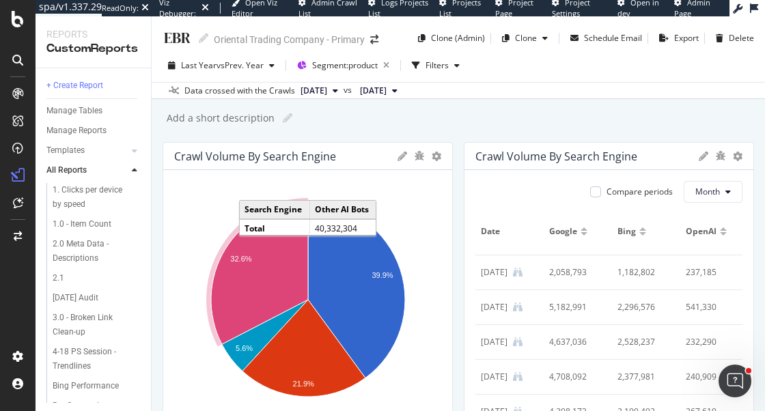
click at [371, 117] on div "Add a short description Add a short description" at bounding box center [465, 118] width 600 height 20
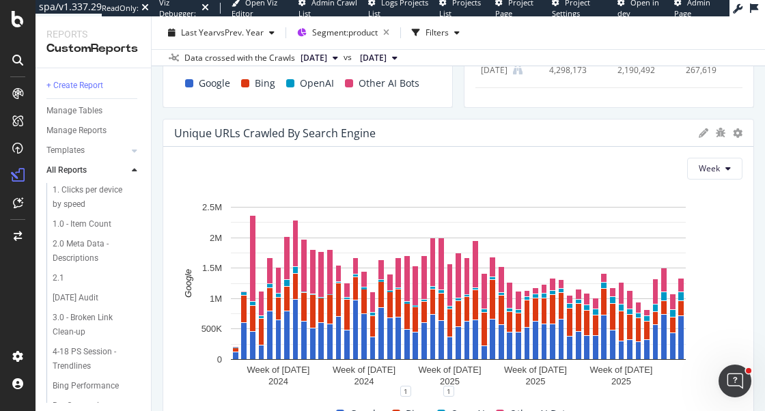
scroll to position [323, 0]
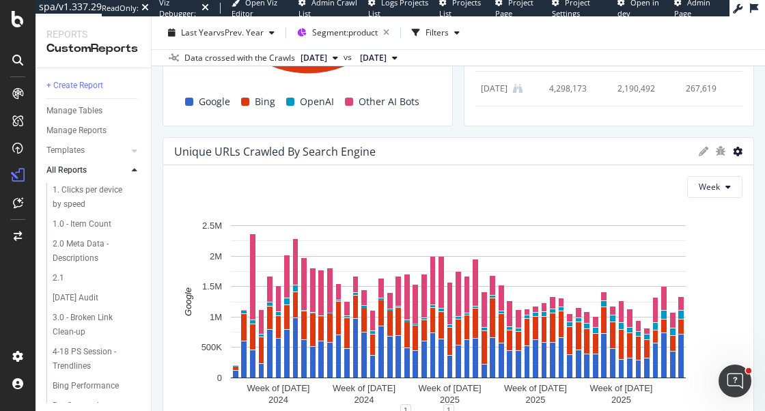
click at [735, 149] on icon at bounding box center [738, 152] width 10 height 10
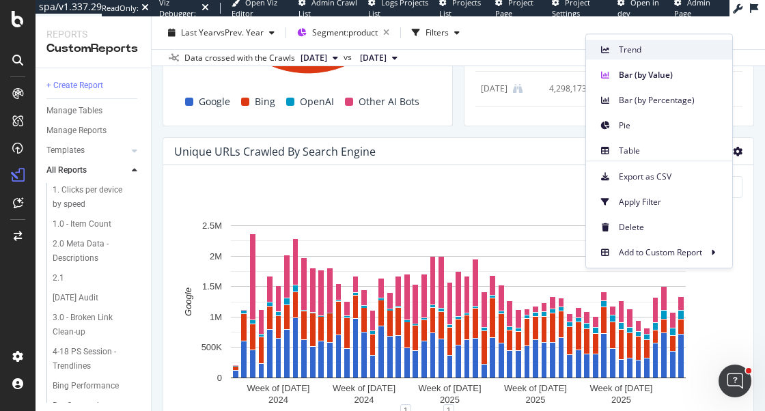
click at [655, 55] on span "Trend" at bounding box center [670, 50] width 102 height 12
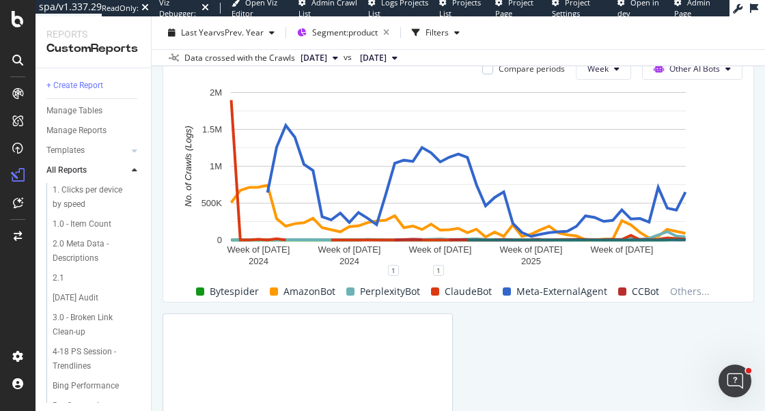
scroll to position [1336, 0]
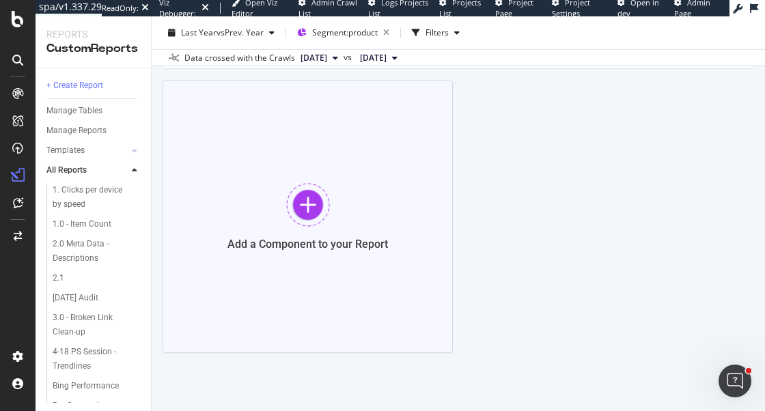
click at [299, 188] on div at bounding box center [308, 205] width 44 height 44
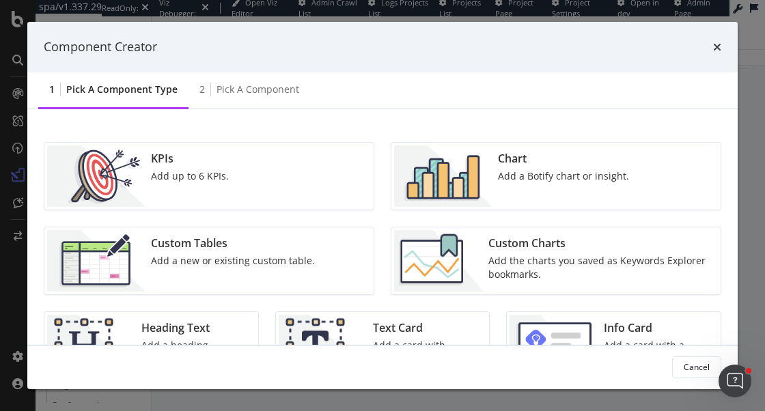
click at [566, 169] on div "Add a Botify chart or insight." at bounding box center [563, 176] width 131 height 14
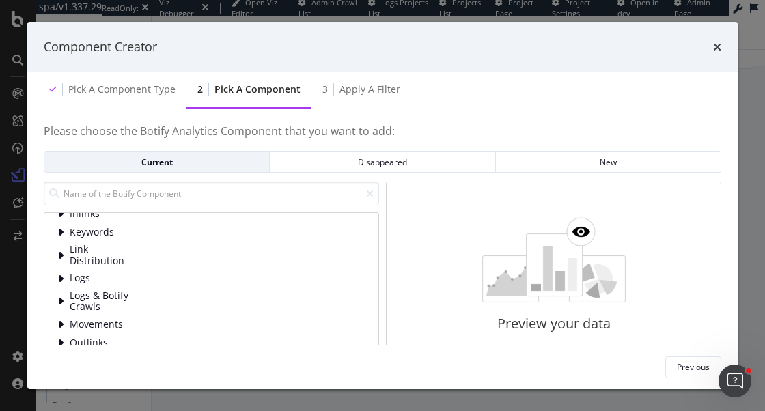
scroll to position [88, 0]
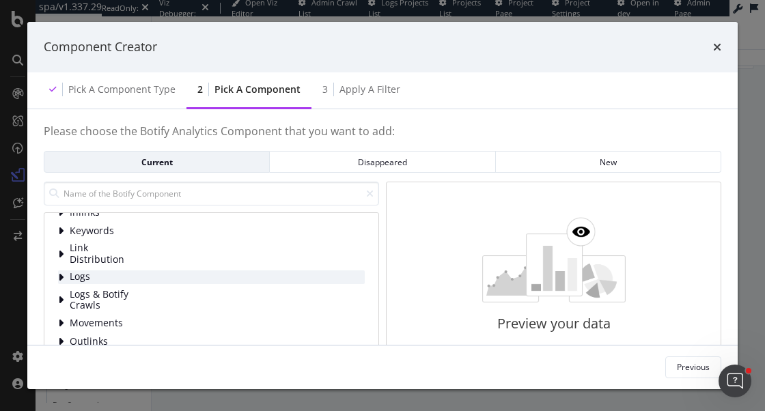
click at [105, 279] on span "Logs" at bounding box center [100, 277] width 61 height 12
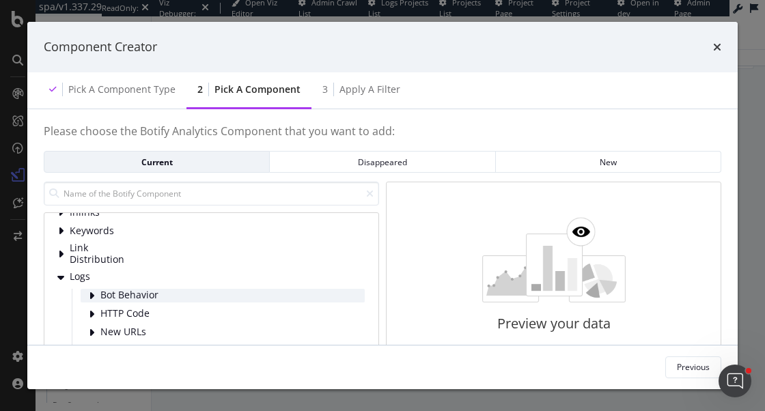
click at [154, 299] on span "Bot Behavior" at bounding box center [130, 296] width 61 height 12
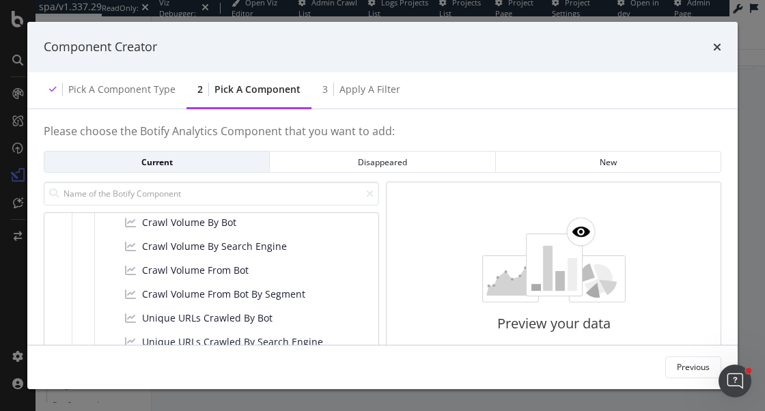
scroll to position [188, 0]
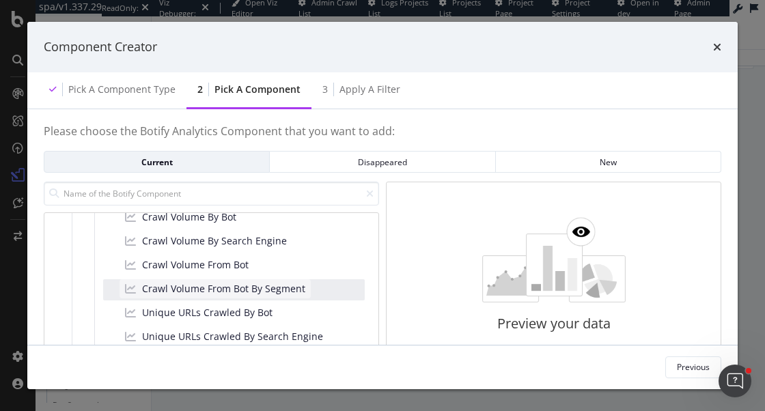
click at [221, 288] on span "Crawl Volume From Bot By Segment" at bounding box center [223, 289] width 163 height 14
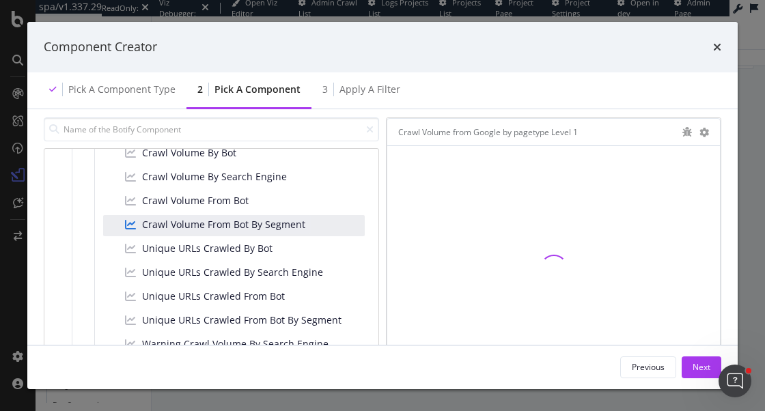
scroll to position [131, 0]
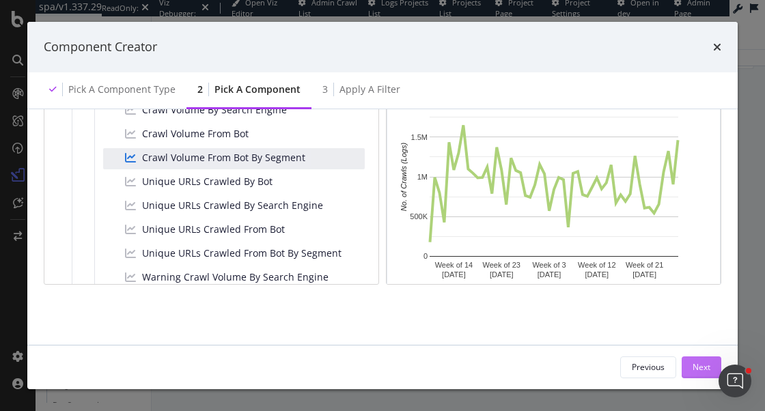
click at [698, 364] on div "Next" at bounding box center [702, 367] width 18 height 12
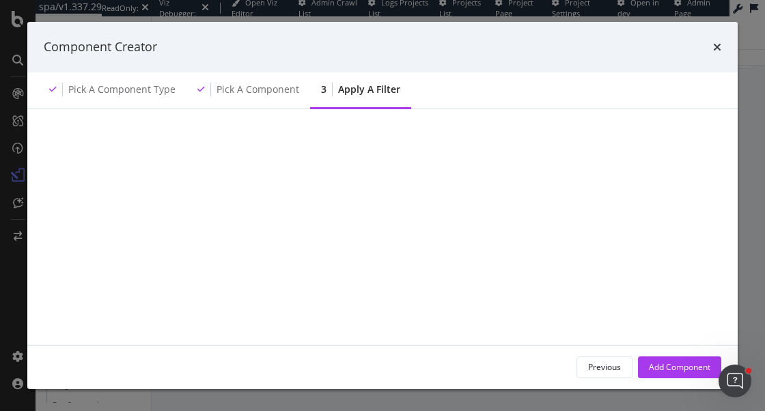
click at [681, 369] on div "Add Component" at bounding box center [679, 367] width 61 height 12
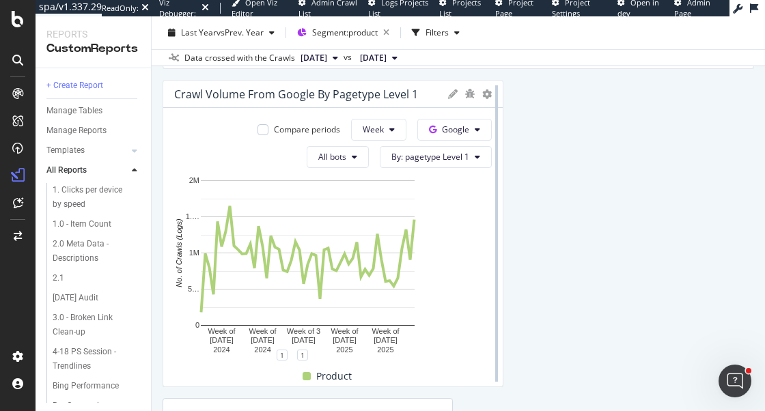
drag, startPoint x: 449, startPoint y: 160, endPoint x: 743, endPoint y: 160, distance: 293.8
click at [504, 160] on div at bounding box center [497, 233] width 14 height 307
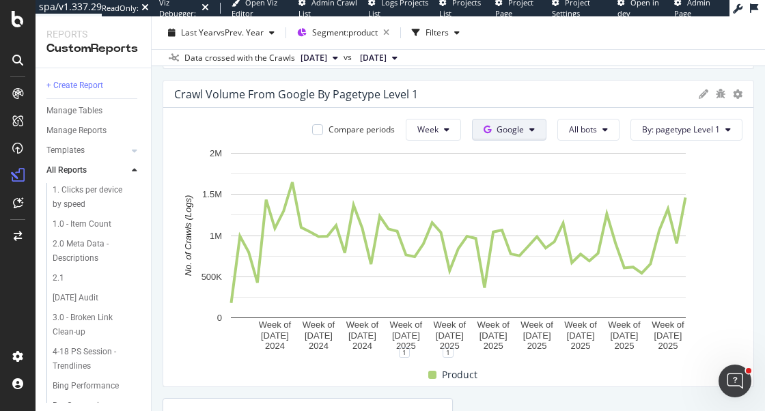
click at [493, 130] on span at bounding box center [490, 130] width 13 height 12
click at [513, 202] on span "OpenAI" at bounding box center [532, 207] width 51 height 12
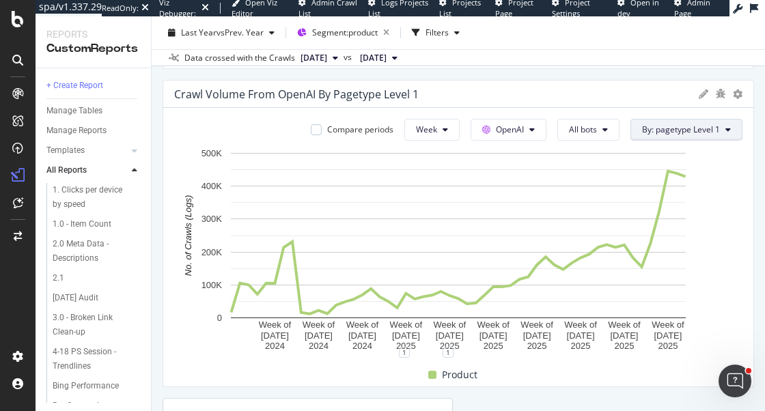
click at [676, 137] on button "By: pagetype Level 1" at bounding box center [687, 130] width 112 height 22
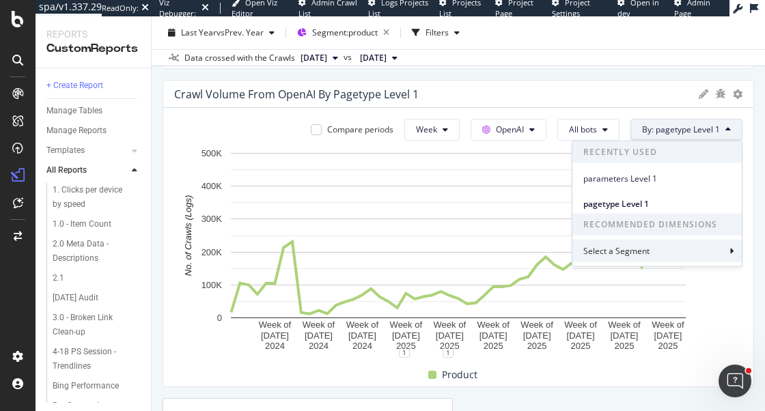
click at [643, 249] on div "Select a Segment" at bounding box center [617, 251] width 69 height 12
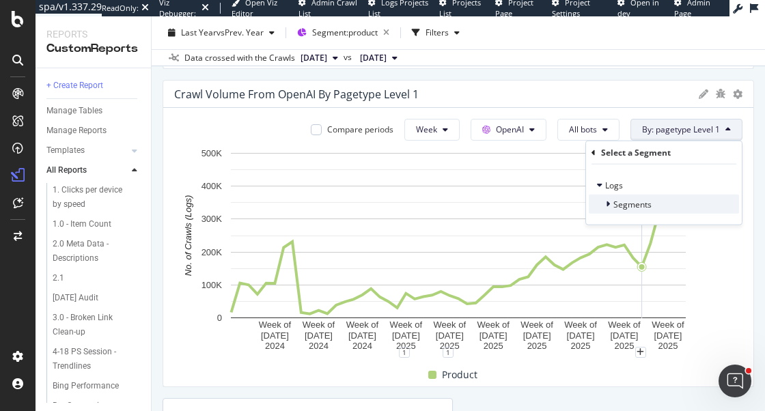
click at [618, 210] on div "Segments" at bounding box center [620, 204] width 63 height 14
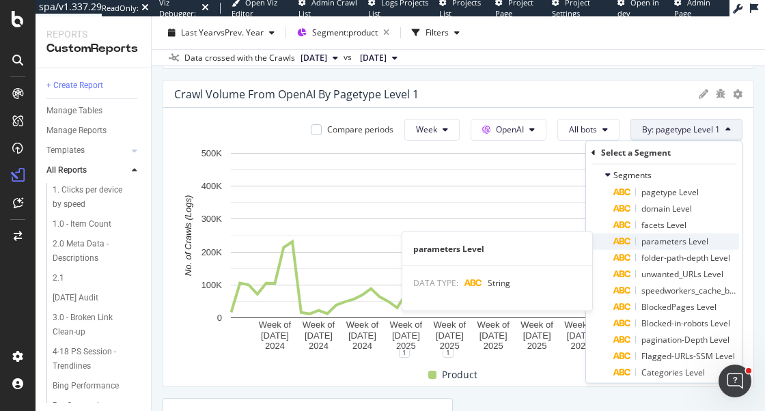
scroll to position [33, 0]
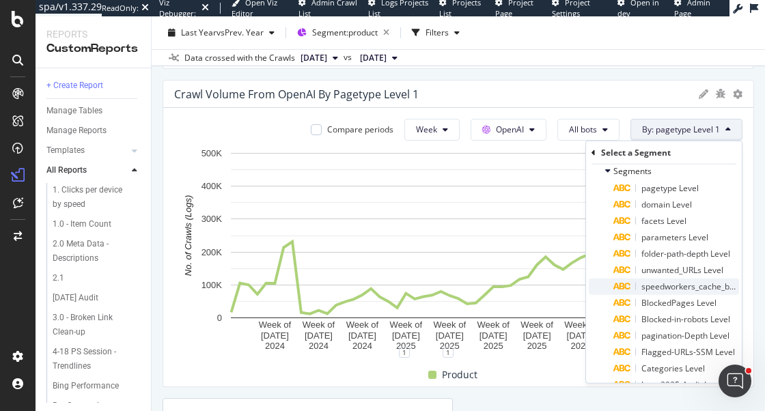
click at [668, 292] on div "speedworkers_cache_behaviors Level" at bounding box center [677, 287] width 126 height 16
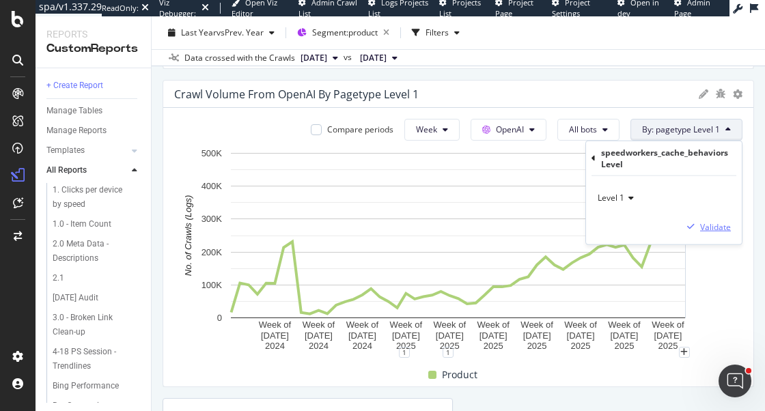
click at [717, 232] on button "Validate" at bounding box center [706, 227] width 49 height 14
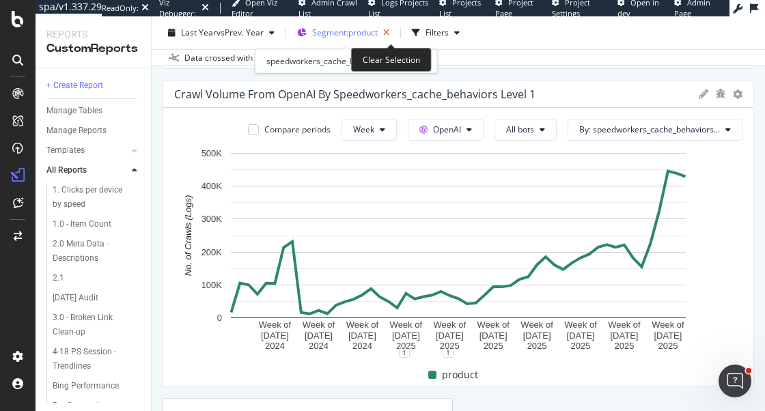
click at [390, 31] on icon "button" at bounding box center [386, 32] width 17 height 19
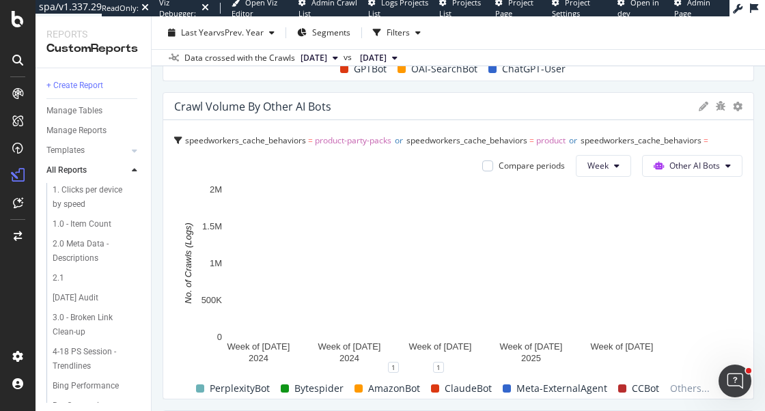
scroll to position [936, 0]
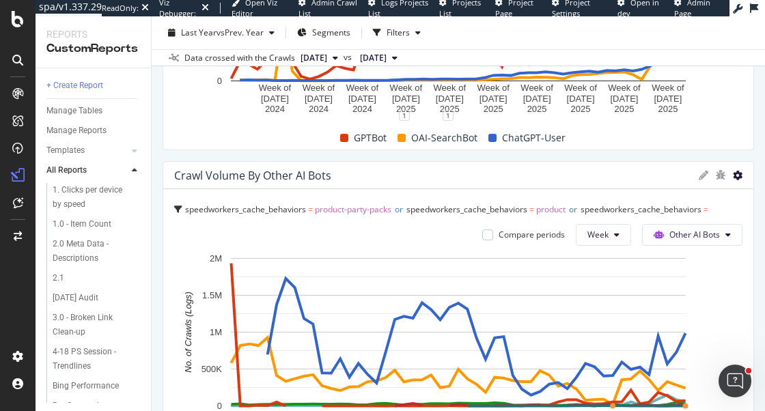
click at [737, 174] on icon at bounding box center [738, 176] width 10 height 10
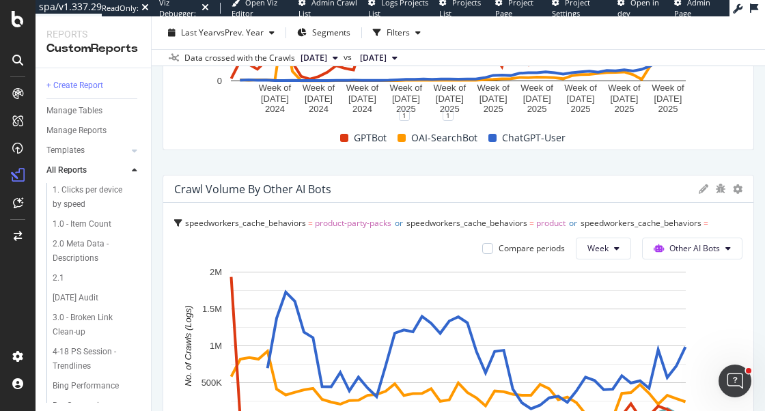
drag, startPoint x: 521, startPoint y: 210, endPoint x: 525, endPoint y: 225, distance: 15.1
click at [525, 225] on span "speedworkers_cache_behaviors" at bounding box center [467, 223] width 121 height 12
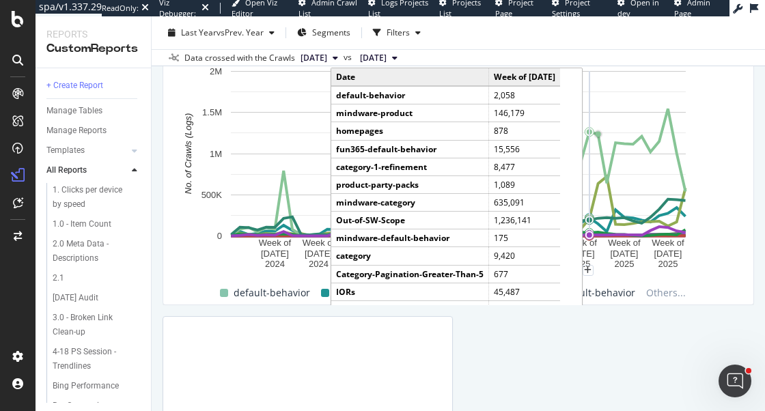
scroll to position [1418, 0]
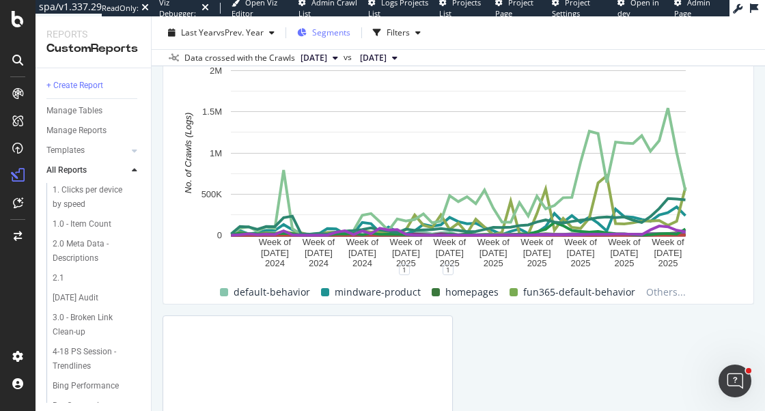
click at [326, 33] on span "Segments" at bounding box center [331, 33] width 38 height 12
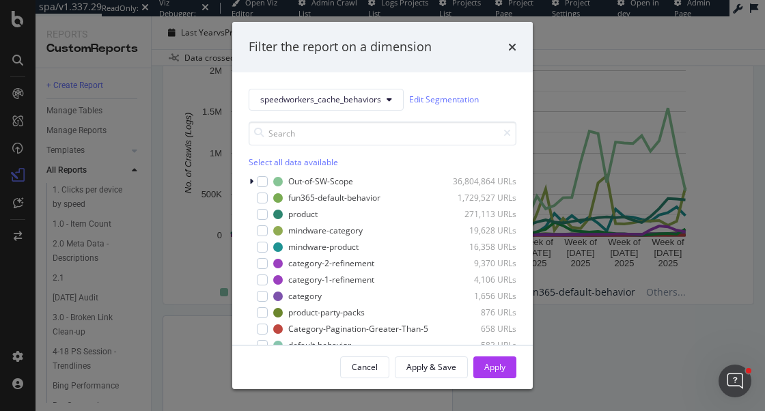
click at [275, 163] on div "Select all data available" at bounding box center [383, 162] width 268 height 12
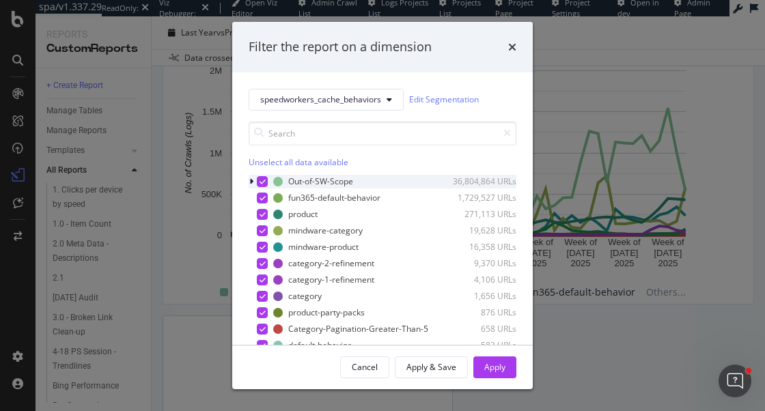
click at [264, 180] on icon "modal" at bounding box center [263, 181] width 6 height 7
click at [486, 367] on div "Apply" at bounding box center [494, 367] width 21 height 12
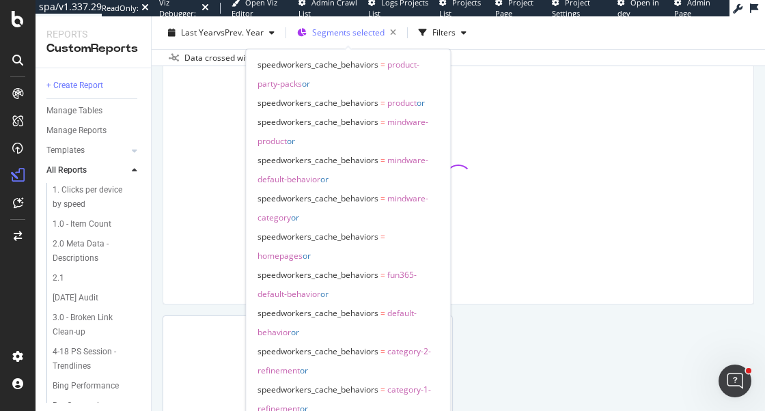
click at [353, 36] on span "Segments selected" at bounding box center [348, 33] width 72 height 12
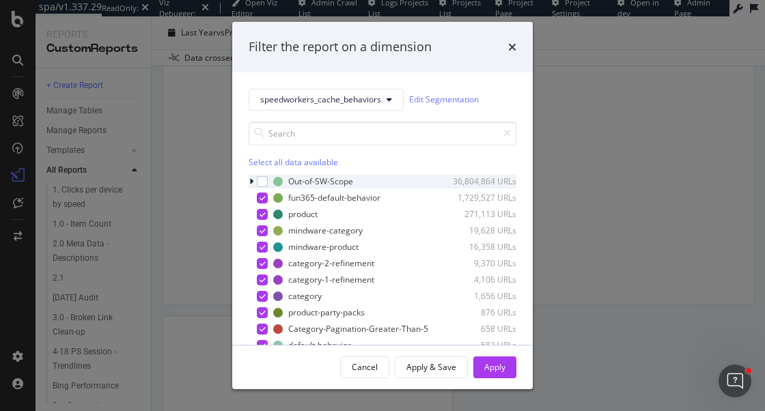
click at [253, 180] on icon "modal" at bounding box center [251, 182] width 4 height 8
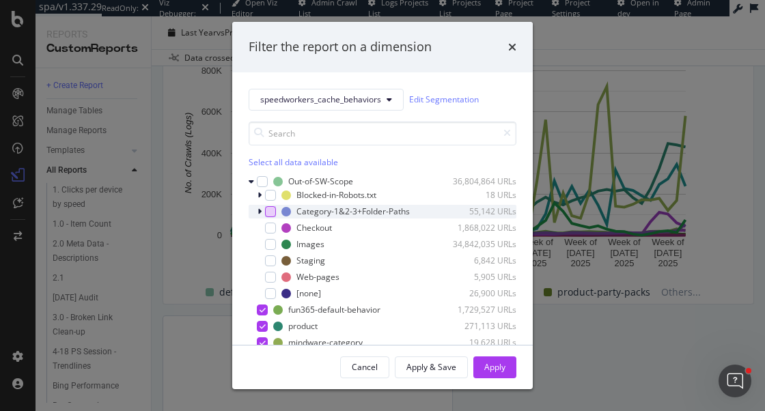
click at [271, 210] on div "modal" at bounding box center [270, 211] width 11 height 11
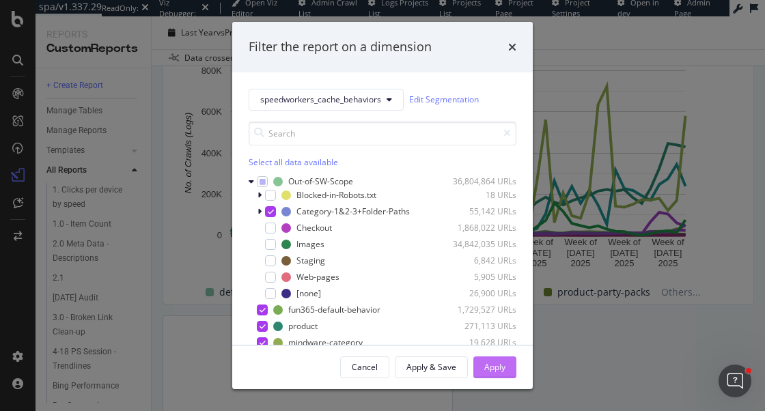
click at [485, 364] on div "Apply" at bounding box center [494, 367] width 21 height 12
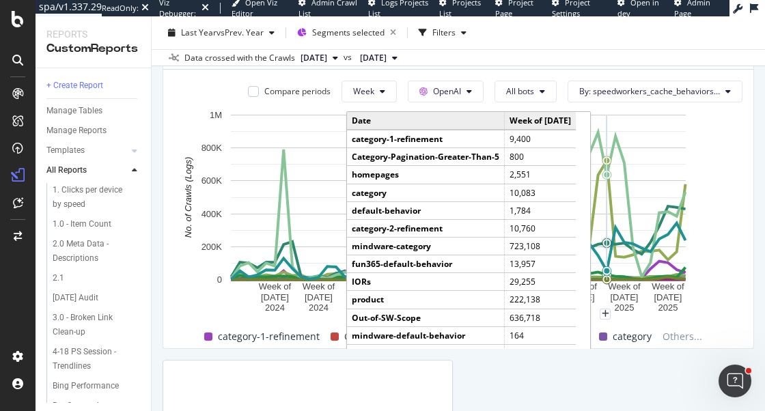
scroll to position [1370, 0]
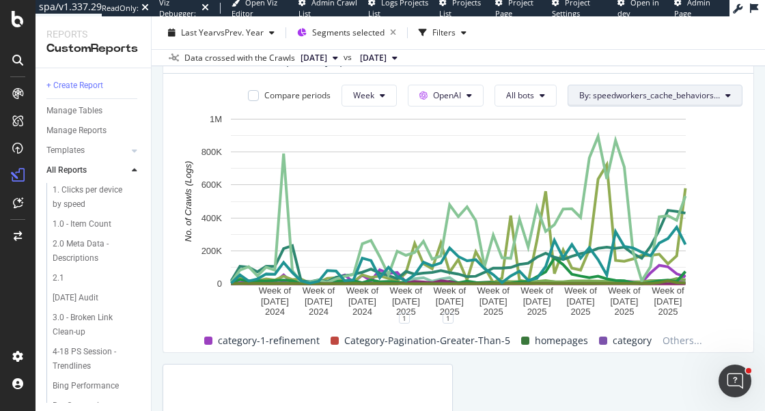
click at [660, 99] on span "By: speedworkers_cache_behaviors Level 1" at bounding box center [649, 96] width 141 height 12
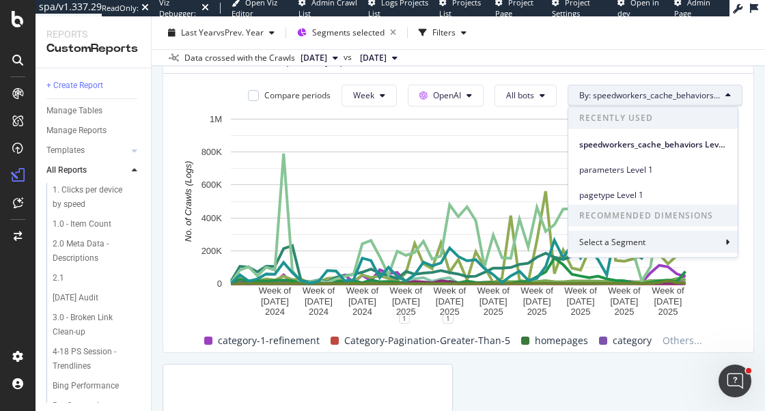
click at [623, 243] on div "Select a Segment" at bounding box center [613, 242] width 69 height 12
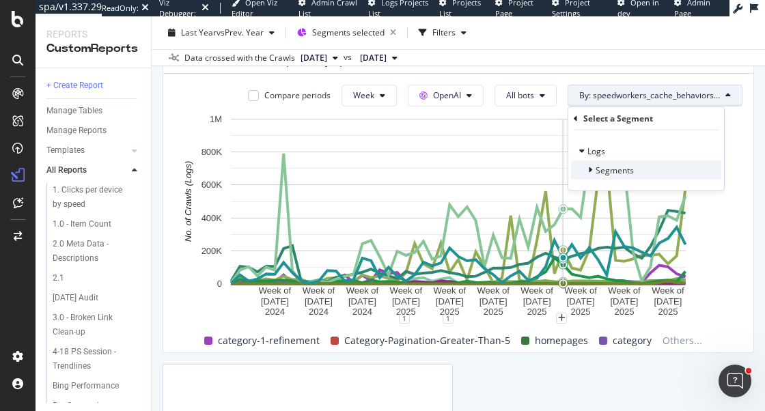
click at [613, 165] on span "Segments" at bounding box center [615, 170] width 38 height 12
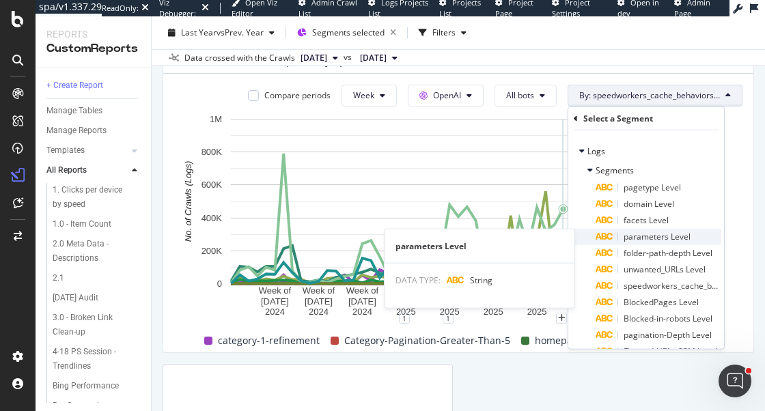
click at [629, 233] on span "parameters Level" at bounding box center [657, 237] width 67 height 12
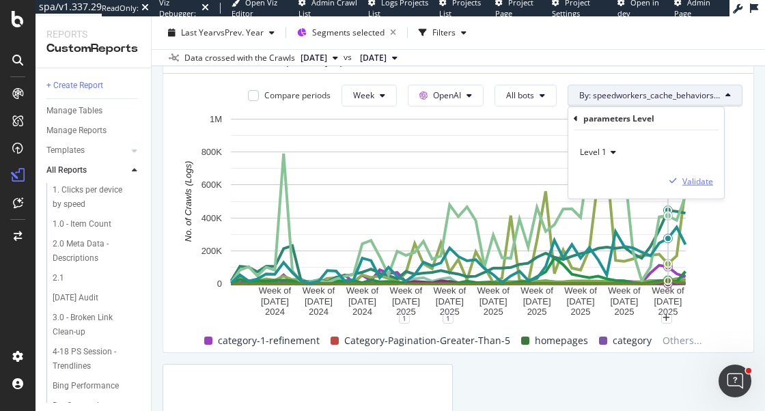
click at [705, 175] on div "Validate" at bounding box center [698, 181] width 31 height 12
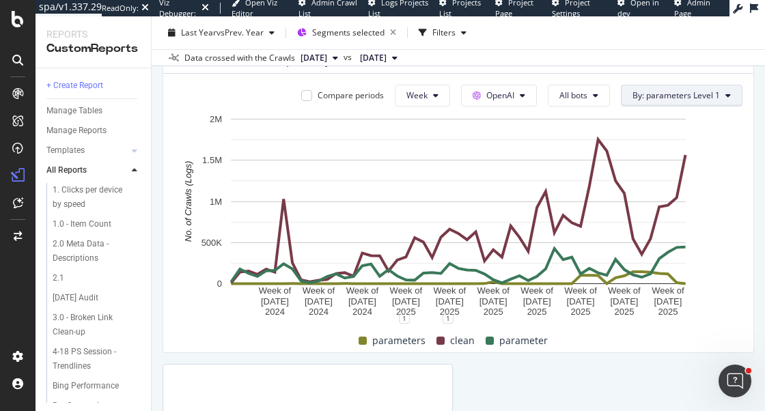
click at [694, 97] on span "By: parameters Level 1" at bounding box center [676, 96] width 87 height 12
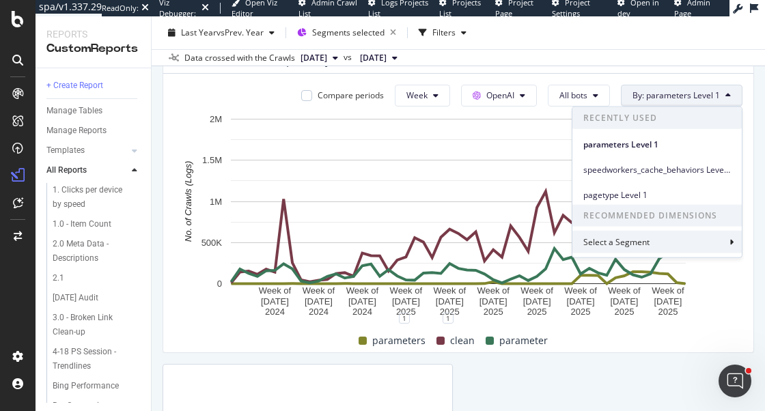
click at [641, 236] on div "Select a Segment" at bounding box center [617, 242] width 69 height 12
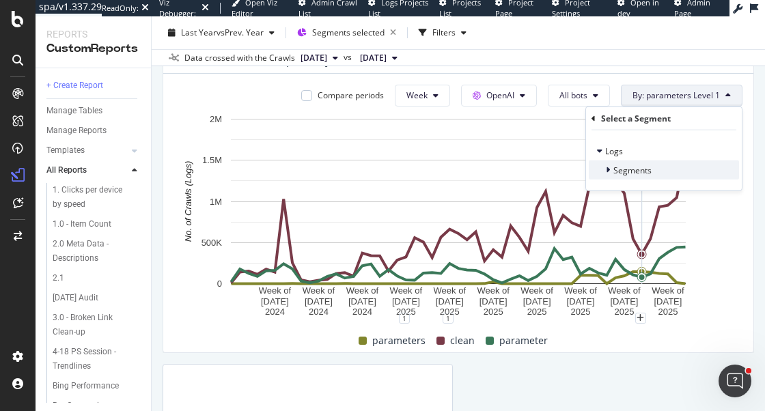
click at [630, 174] on span "Segments" at bounding box center [633, 170] width 38 height 12
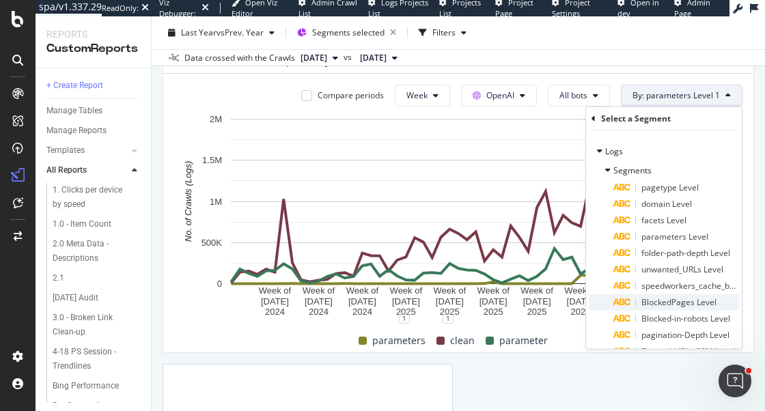
click at [668, 304] on span "BlockedPages Level" at bounding box center [679, 303] width 75 height 12
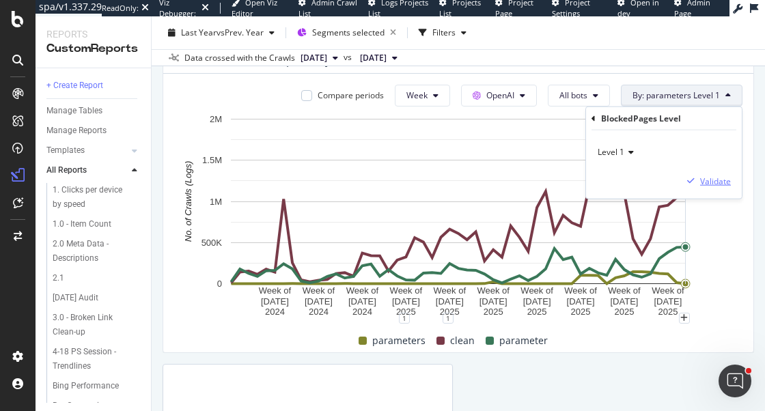
click at [711, 184] on div "Validate" at bounding box center [715, 181] width 31 height 12
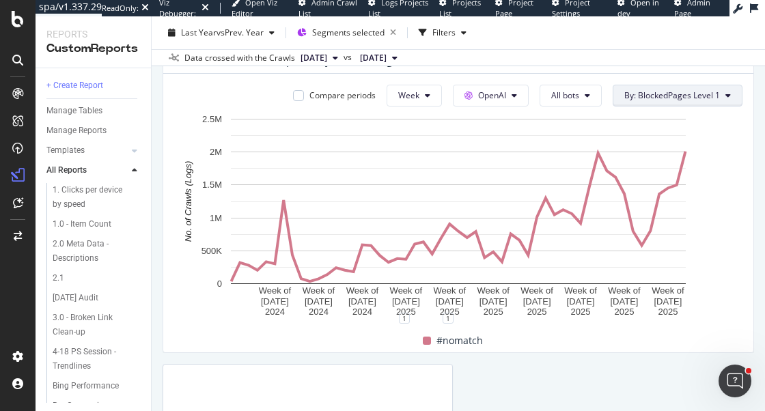
click at [703, 101] on button "By: BlockedPages Level 1" at bounding box center [678, 96] width 130 height 22
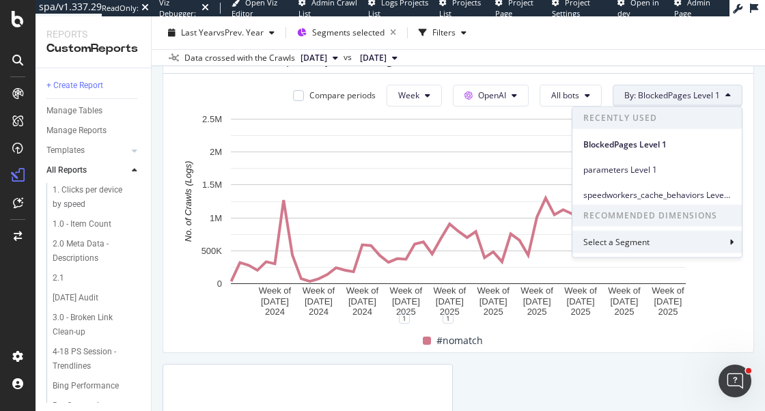
click at [661, 242] on div "Select a Segment" at bounding box center [657, 242] width 169 height 23
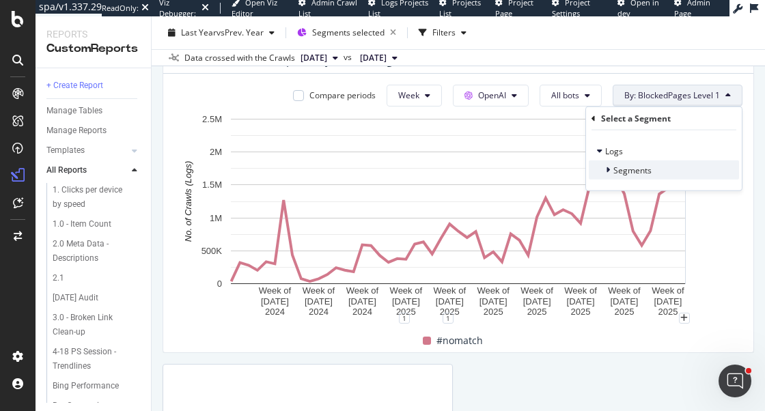
click at [662, 172] on div "Segments" at bounding box center [664, 170] width 150 height 19
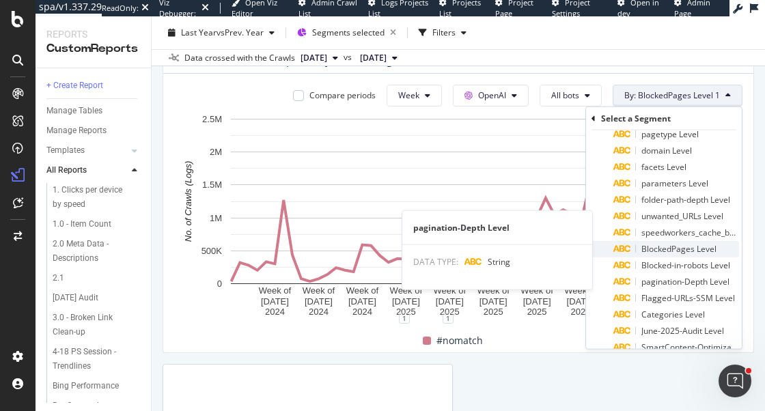
scroll to position [55, 0]
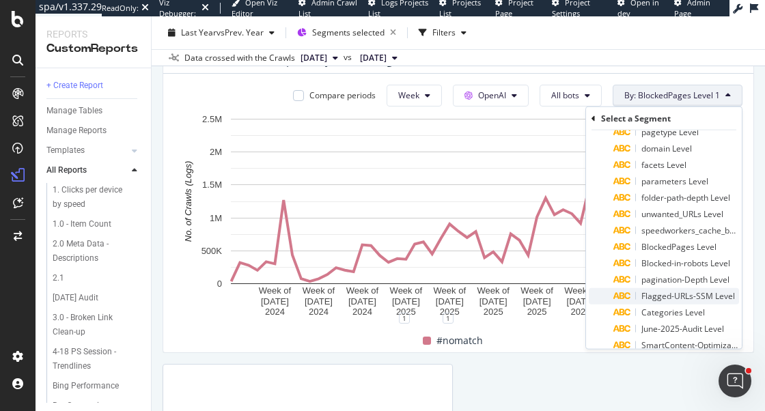
click at [673, 297] on span "Flagged-URLs-SSM Level" at bounding box center [689, 296] width 94 height 12
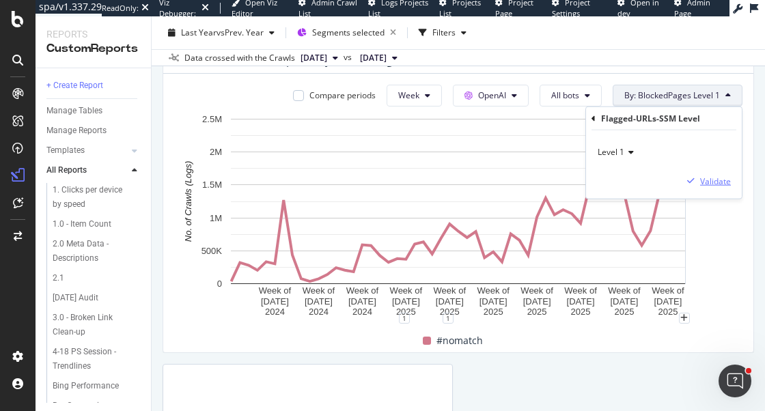
click at [710, 180] on div "Validate" at bounding box center [715, 181] width 31 height 12
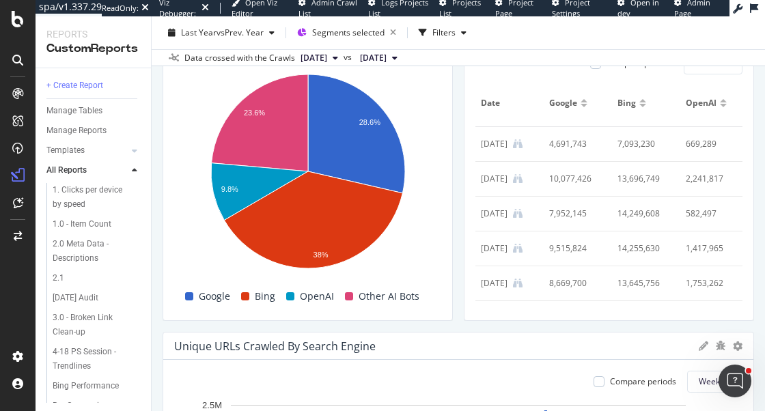
scroll to position [0, 0]
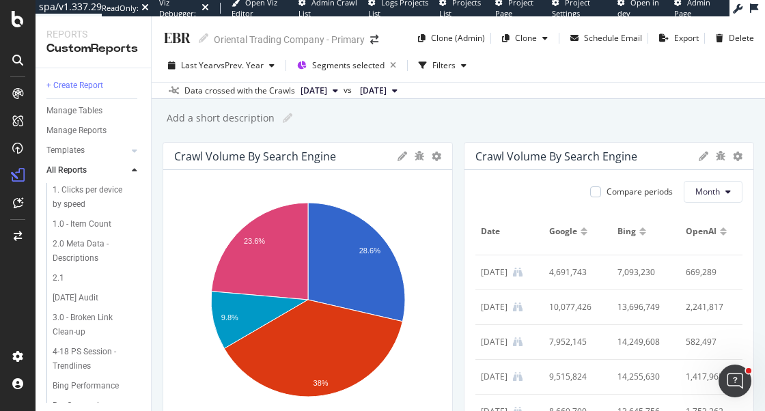
click at [394, 118] on div "Add a short description Add a short description" at bounding box center [465, 118] width 600 height 20
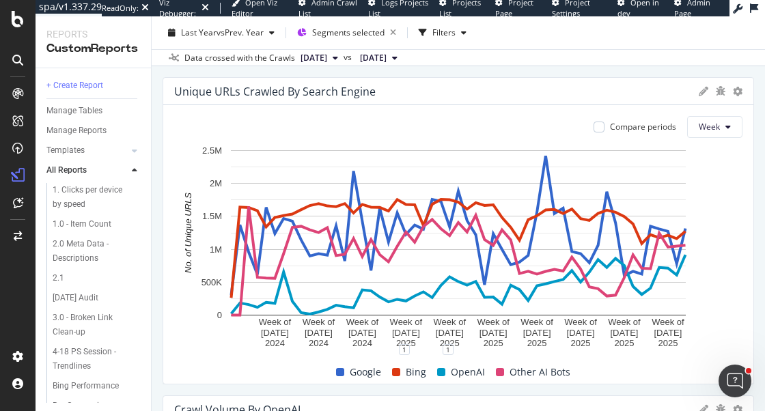
scroll to position [387, 0]
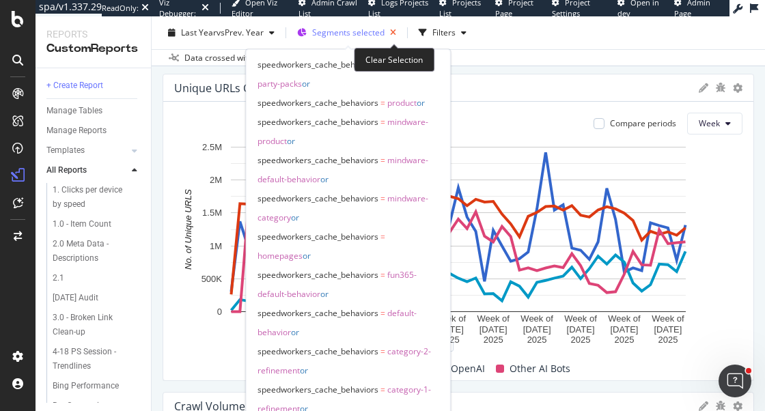
click at [395, 31] on icon "button" at bounding box center [393, 32] width 17 height 19
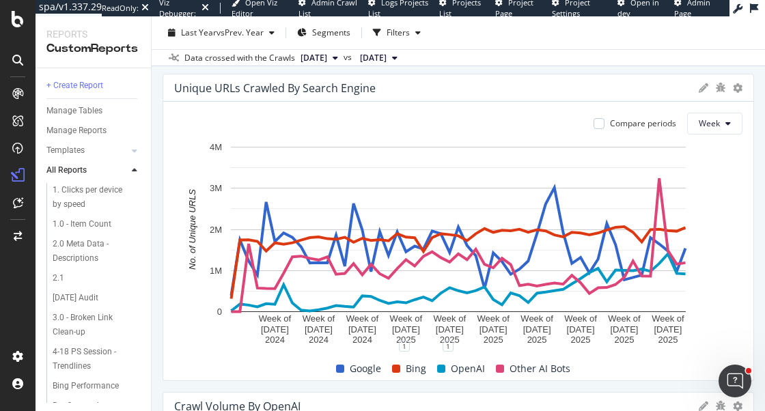
scroll to position [385, 0]
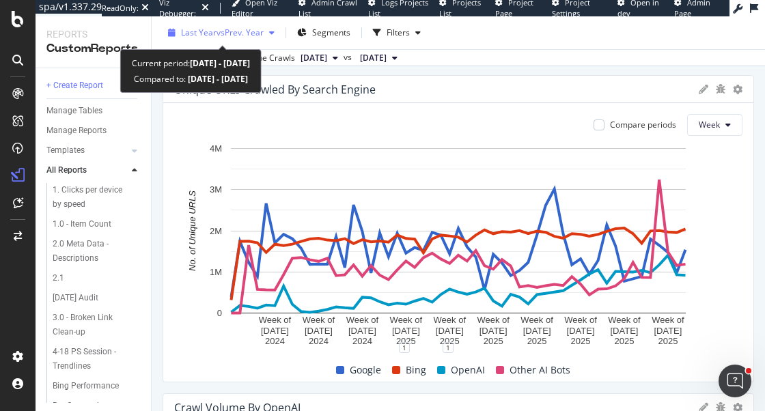
click at [218, 28] on span "vs Prev. Year" at bounding box center [240, 33] width 47 height 12
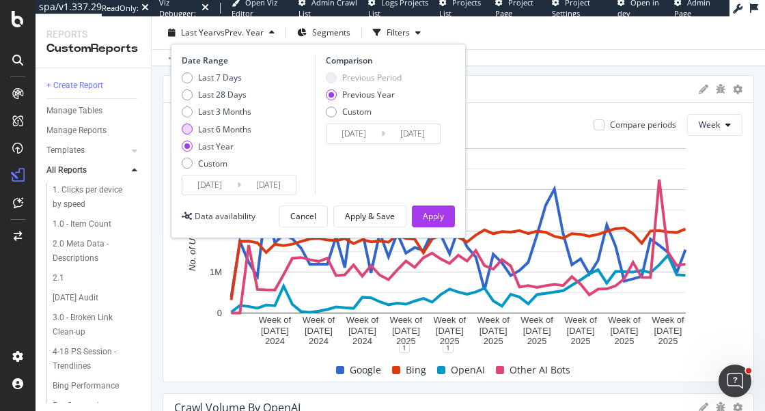
click at [212, 133] on div "Last 6 Months" at bounding box center [224, 130] width 53 height 12
type input "2025/03/15"
type input "2024/03/16"
click at [433, 218] on div "Apply" at bounding box center [433, 216] width 21 height 12
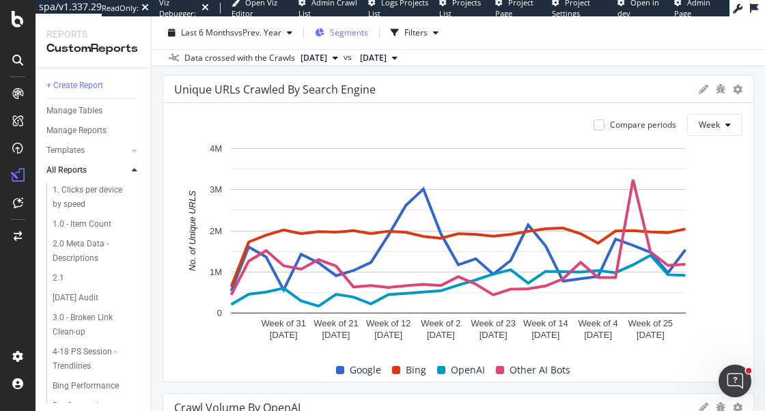
click at [356, 30] on span "Segments" at bounding box center [349, 33] width 38 height 12
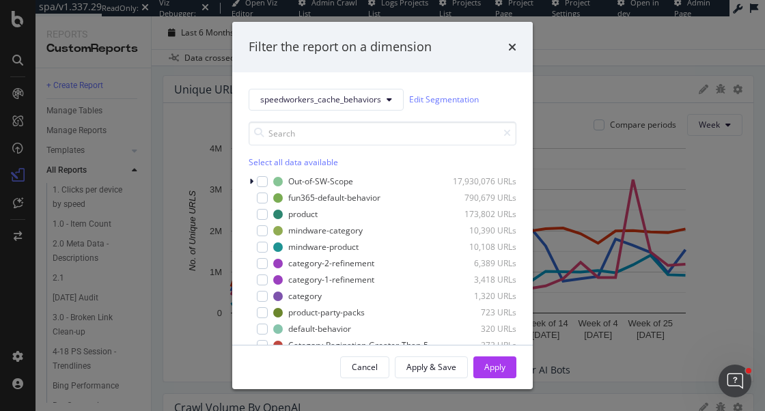
click at [271, 153] on div "Select all data available" at bounding box center [383, 145] width 268 height 46
click at [271, 160] on div "Select all data available" at bounding box center [383, 162] width 268 height 12
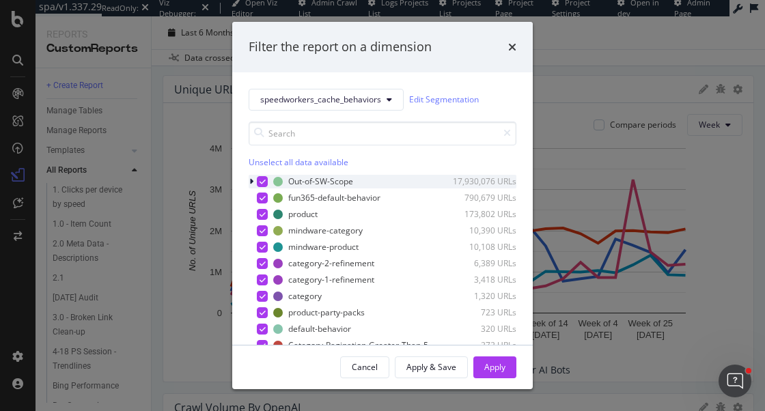
click at [270, 184] on div "Out-of-SW-Scope 17,930,076 URLs" at bounding box center [383, 182] width 268 height 14
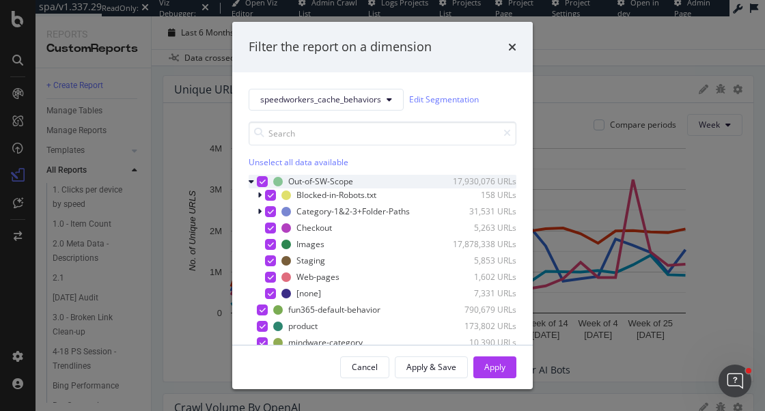
click at [262, 183] on icon "modal" at bounding box center [263, 181] width 6 height 7
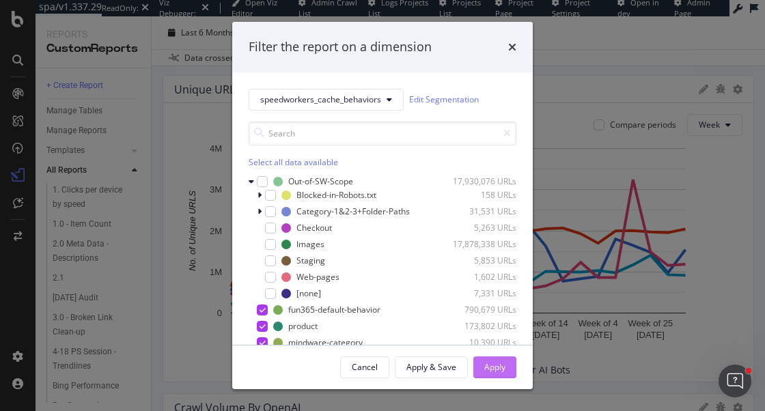
click at [498, 369] on div "Apply" at bounding box center [494, 367] width 21 height 12
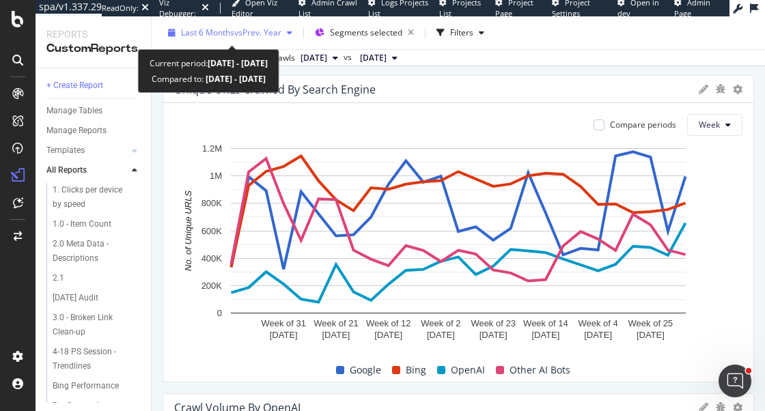
click at [225, 36] on span "Last 6 Months" at bounding box center [207, 33] width 53 height 12
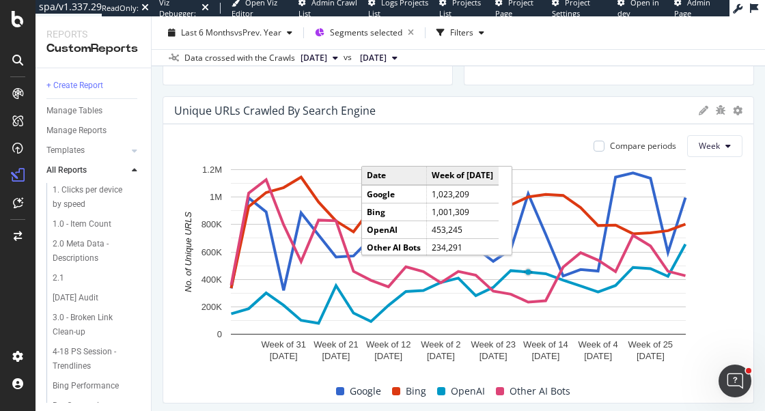
scroll to position [361, 0]
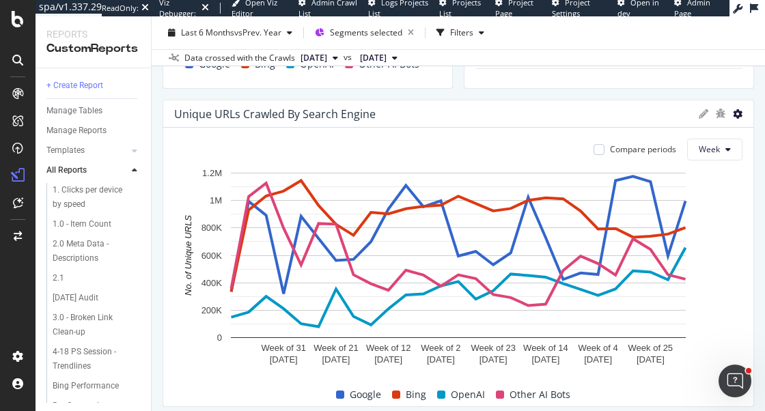
click at [737, 114] on icon at bounding box center [738, 114] width 10 height 10
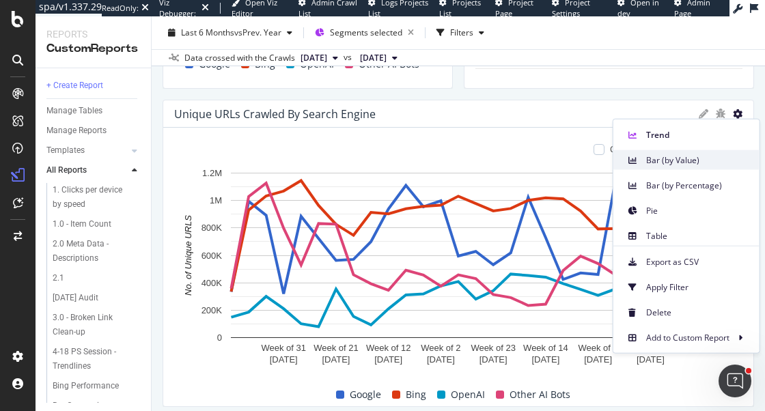
click at [684, 164] on span "Bar (by Value)" at bounding box center [697, 160] width 102 height 12
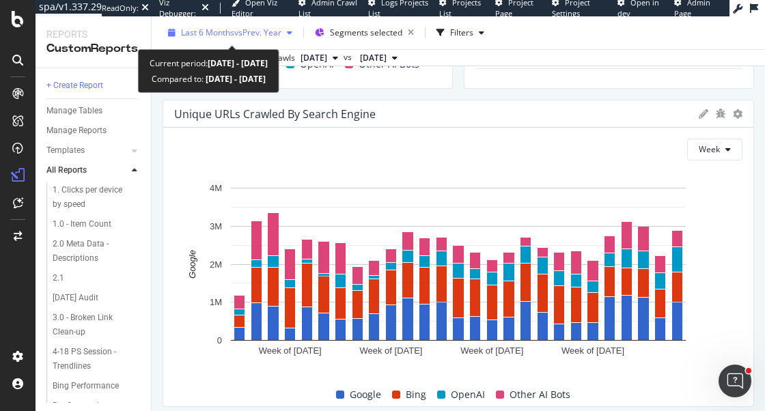
click at [223, 31] on span "Last 6 Months" at bounding box center [207, 33] width 53 height 12
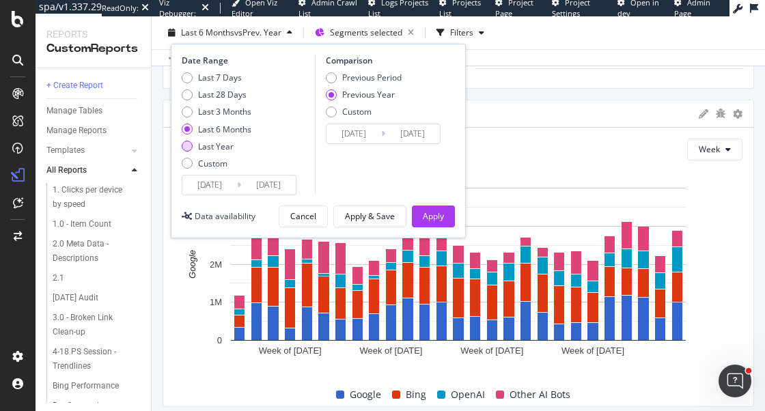
click at [226, 143] on div "Last Year" at bounding box center [216, 147] width 36 height 12
type input "2024/09/15"
type input "2023/09/17"
click at [435, 208] on div "Apply" at bounding box center [433, 216] width 21 height 20
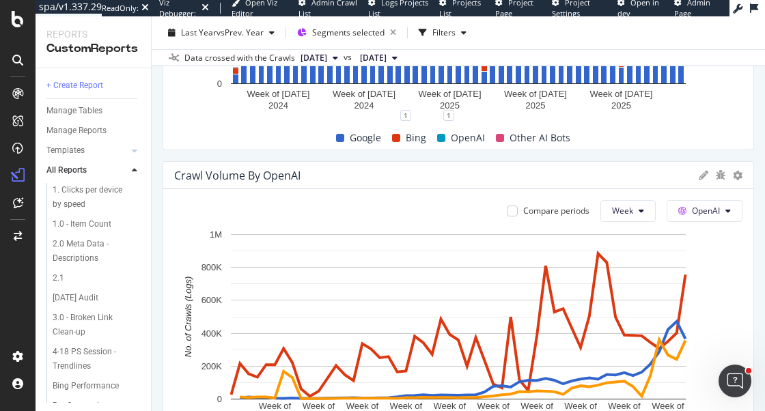
scroll to position [646, 0]
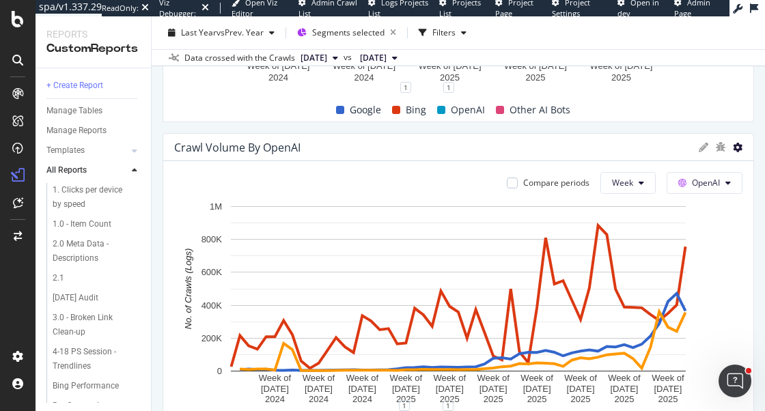
click at [740, 146] on icon at bounding box center [738, 148] width 10 height 10
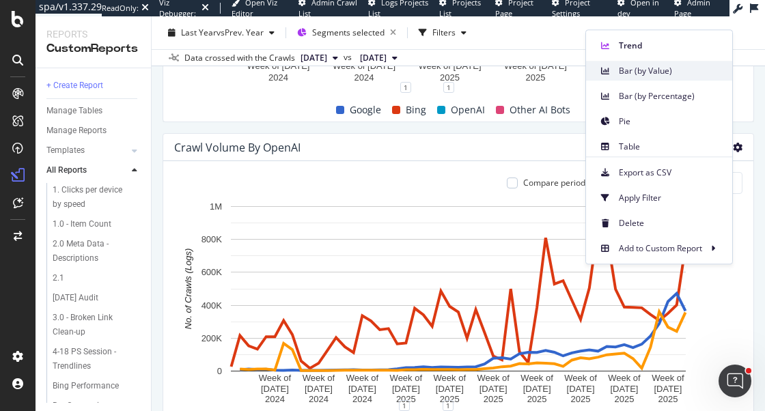
click at [674, 72] on span "Bar (by Value)" at bounding box center [670, 71] width 102 height 12
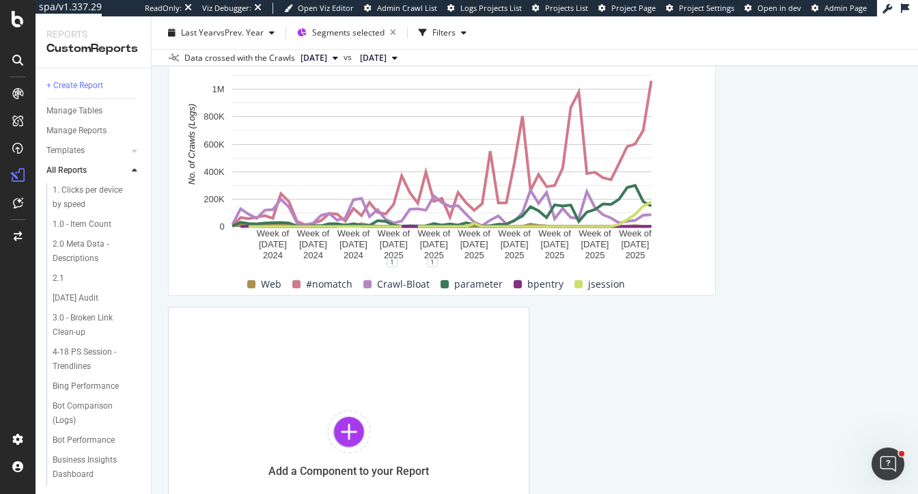
scroll to position [1582, 0]
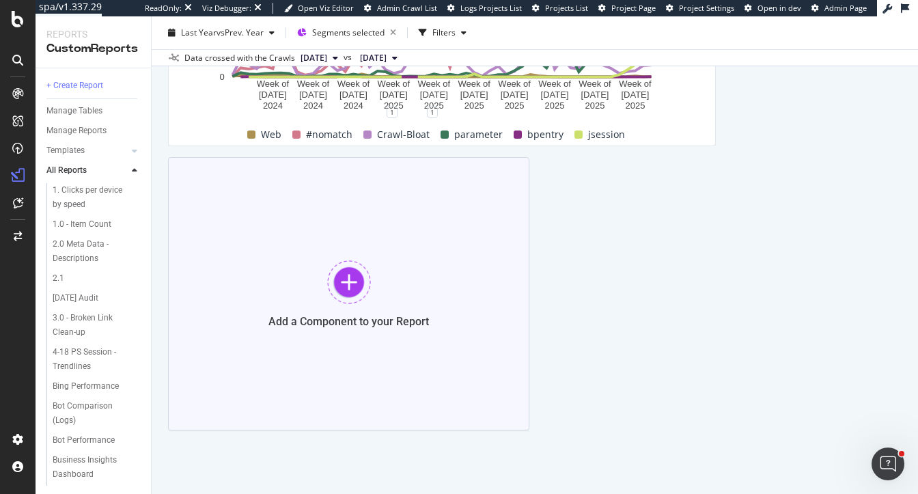
click at [353, 234] on div "Add a Component to your Report" at bounding box center [348, 293] width 361 height 273
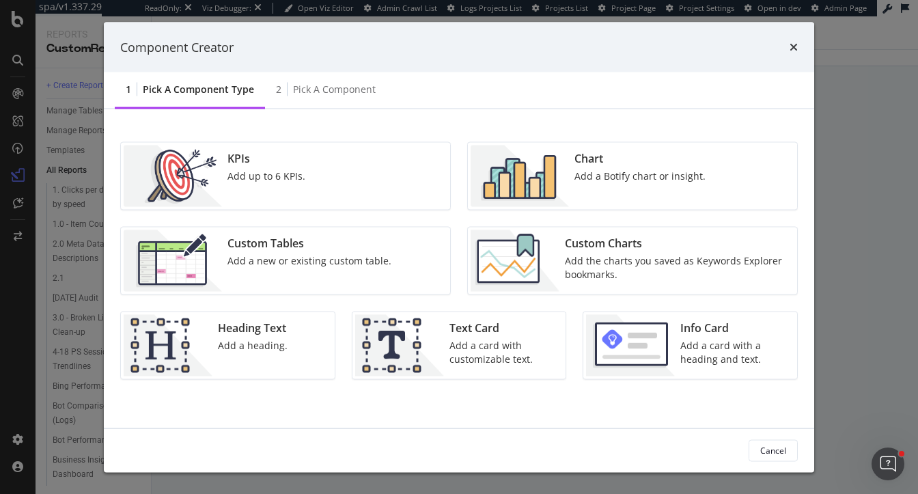
click at [327, 191] on div "KPIs Add up to 6 KPIs." at bounding box center [285, 176] width 329 height 67
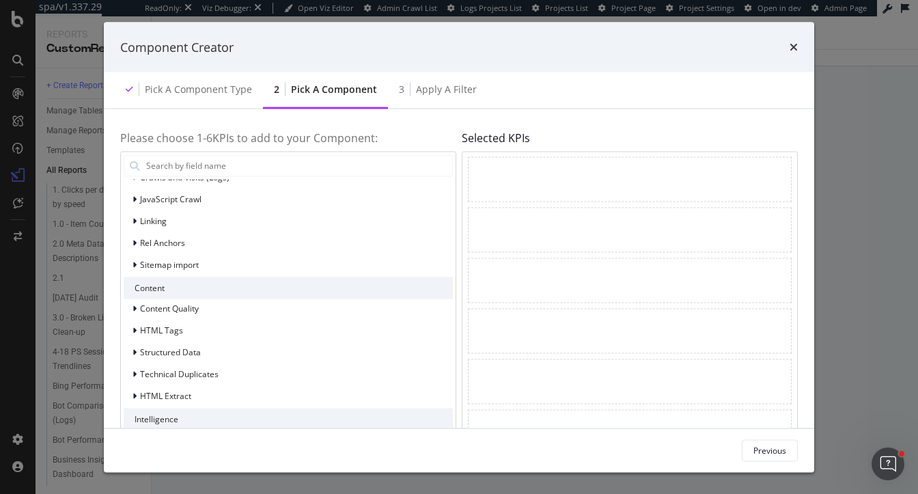
scroll to position [49, 0]
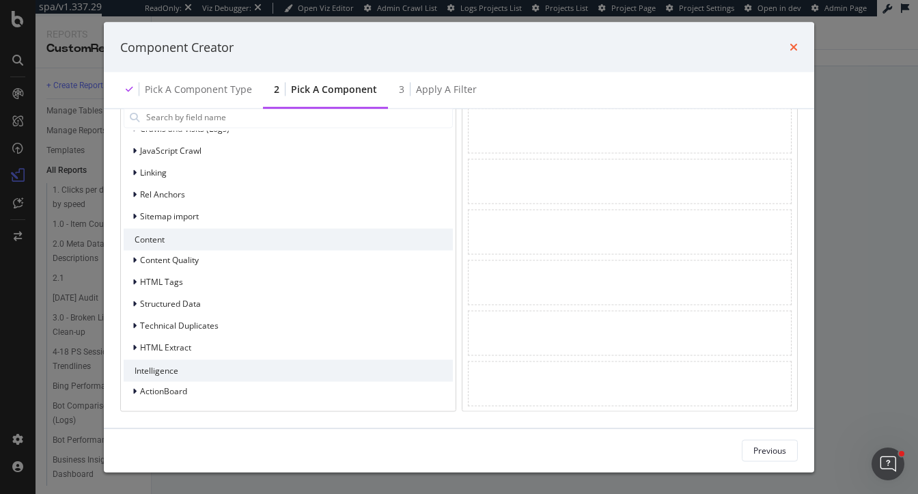
click at [796, 45] on icon "times" at bounding box center [794, 47] width 8 height 11
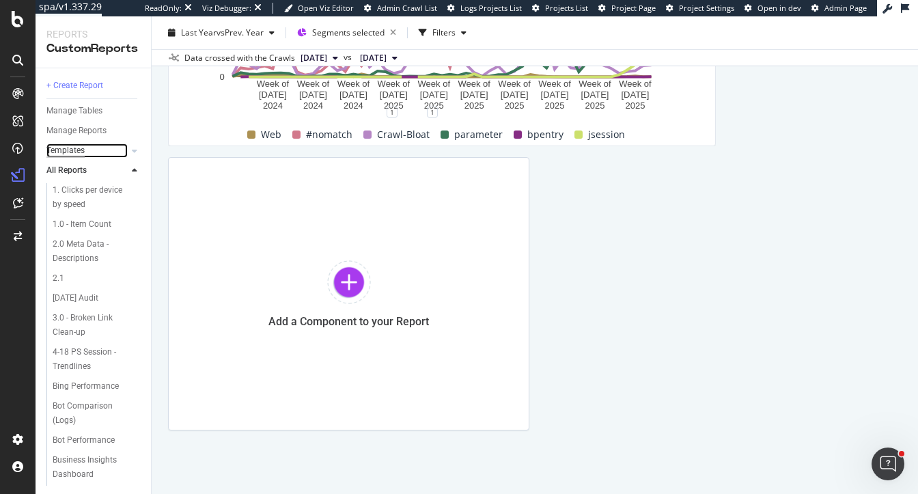
click at [78, 147] on div "Templates" at bounding box center [65, 150] width 38 height 14
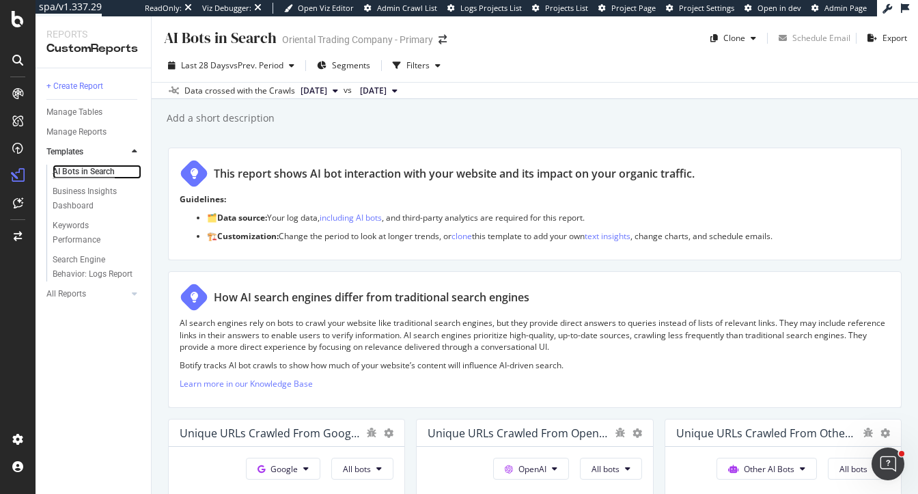
click at [92, 172] on div "AI Bots in Search" at bounding box center [84, 172] width 62 height 14
click at [728, 38] on div "Clone" at bounding box center [735, 38] width 22 height 12
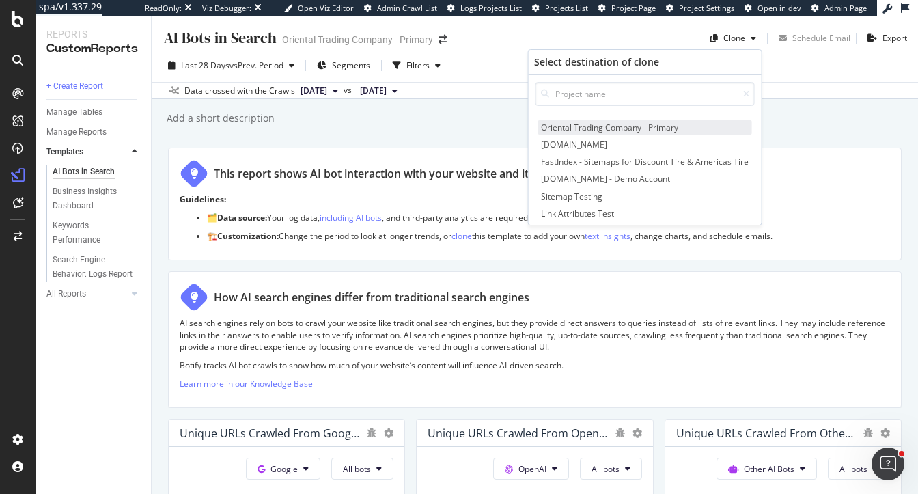
click at [594, 129] on span "Oriental Trading Company - Primary" at bounding box center [645, 127] width 214 height 14
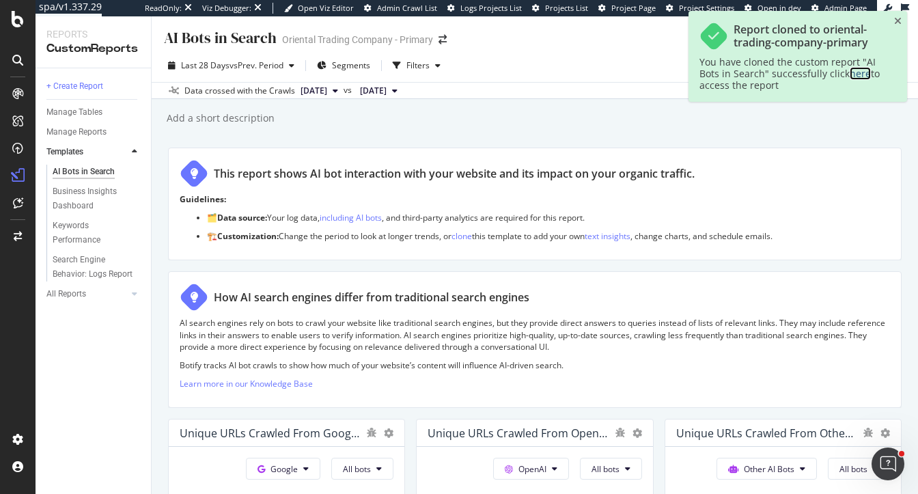
click at [856, 76] on link "here" at bounding box center [860, 73] width 21 height 13
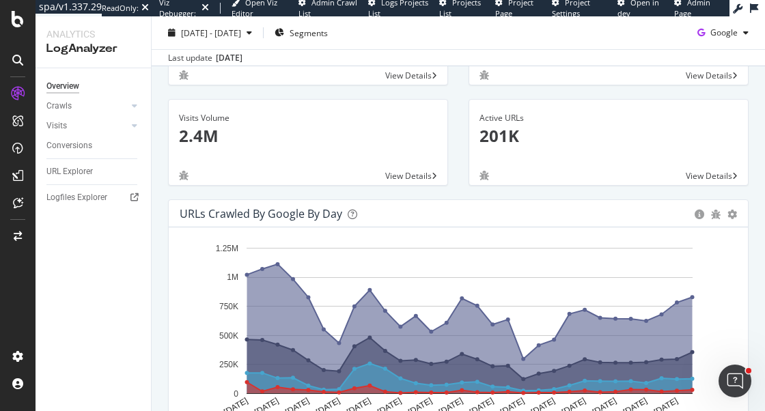
scroll to position [126, 0]
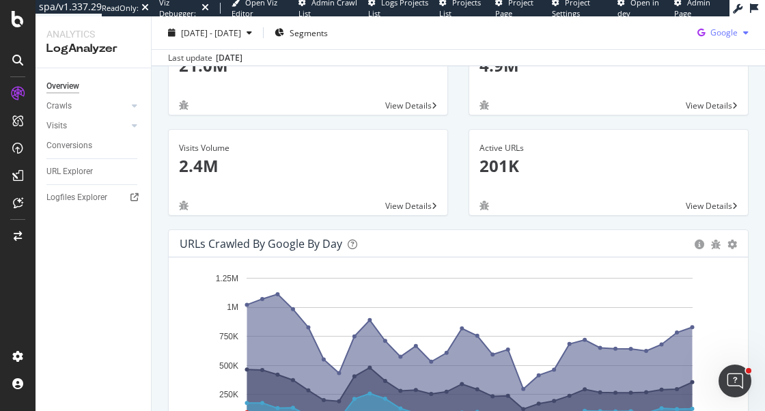
click at [735, 27] on span "Google" at bounding box center [724, 33] width 27 height 12
click at [708, 105] on span "OpenAI" at bounding box center [724, 111] width 51 height 12
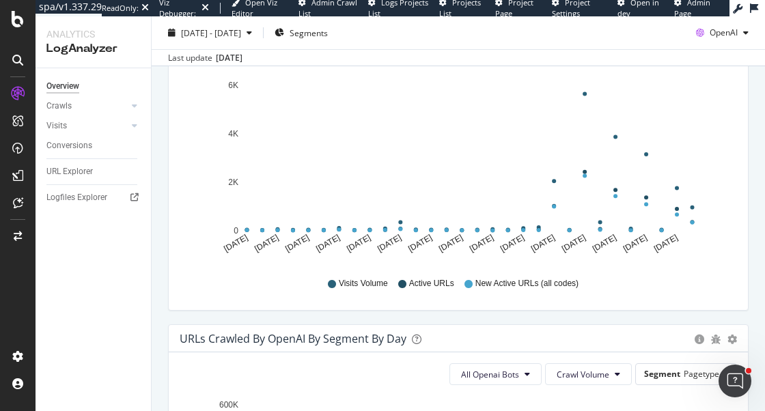
scroll to position [604, 0]
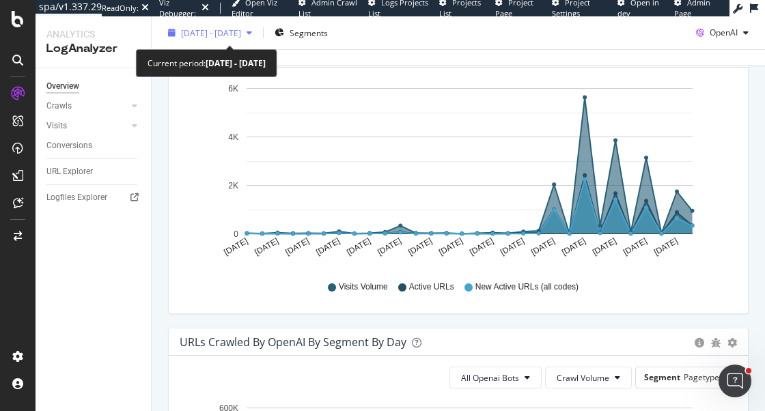
click at [232, 38] on span "[DATE] - [DATE]" at bounding box center [211, 33] width 60 height 12
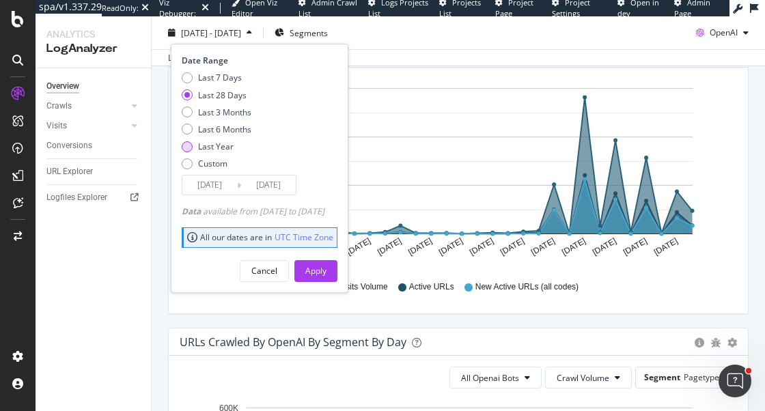
click at [223, 141] on div "Last Year" at bounding box center [216, 147] width 36 height 12
type input "[DATE]"
click at [327, 277] on div "Apply" at bounding box center [315, 270] width 21 height 20
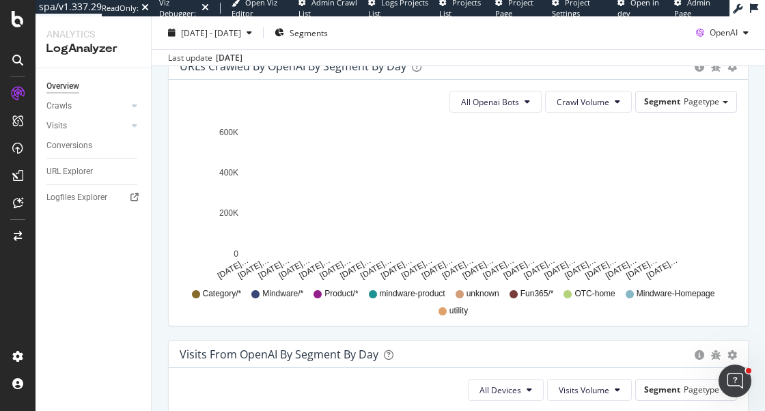
scroll to position [880, 0]
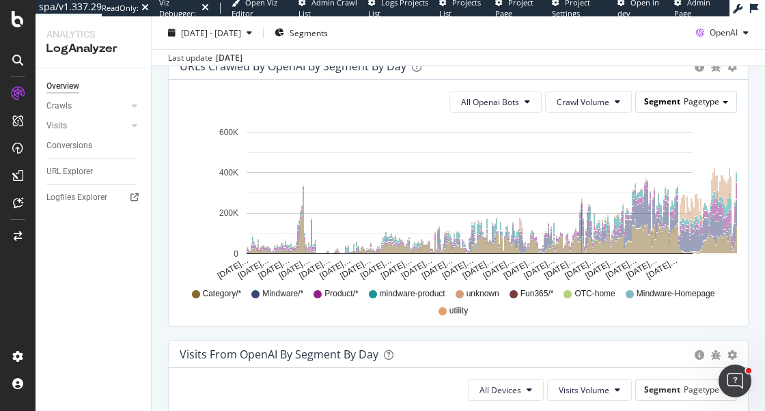
click at [696, 97] on span "Pagetype" at bounding box center [702, 102] width 36 height 12
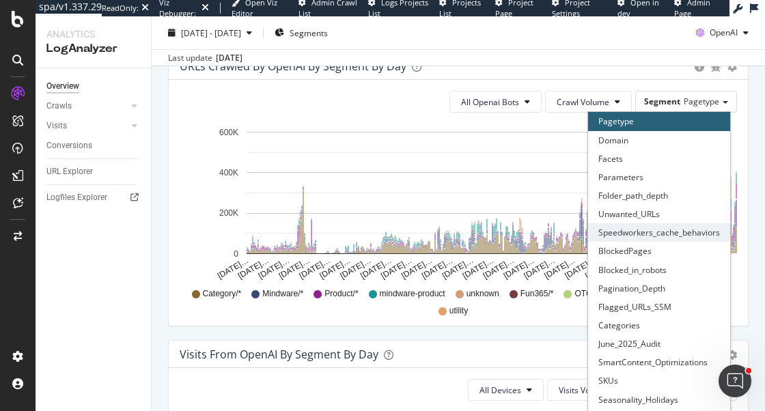
click at [668, 236] on div "Speedworkers_cache_behaviors" at bounding box center [659, 232] width 142 height 18
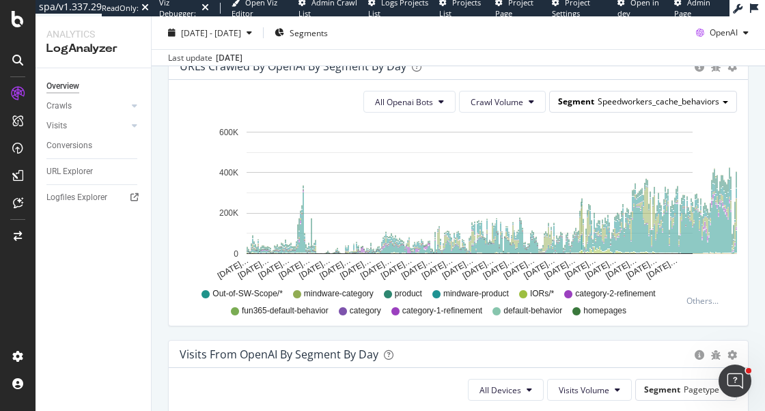
click at [733, 100] on div "Segment Speedworkers_cache_behaviors" at bounding box center [643, 102] width 187 height 20
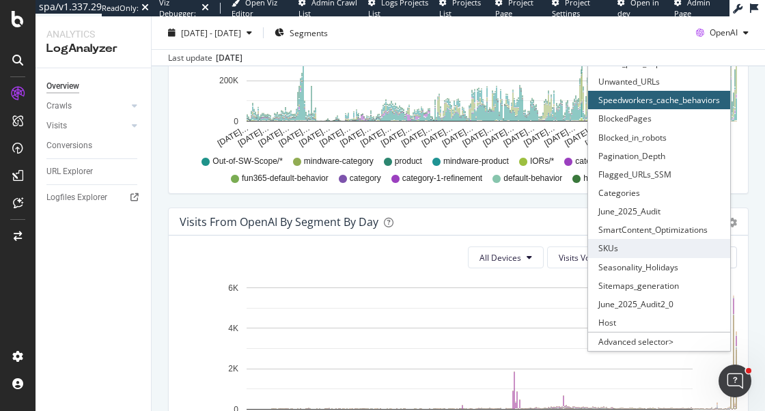
scroll to position [1025, 0]
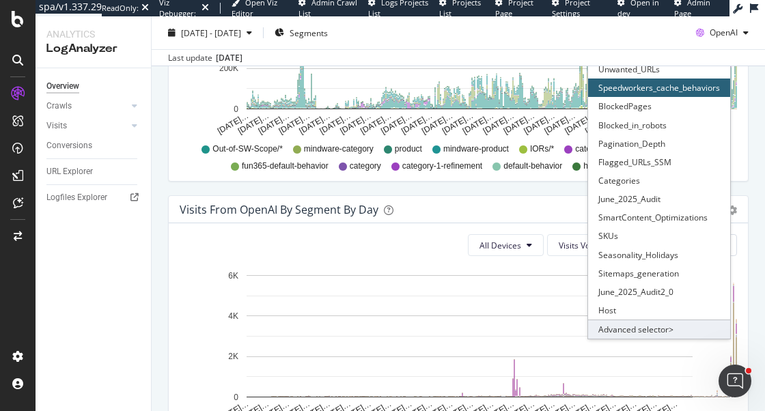
click at [648, 328] on div "Advanced selector >" at bounding box center [659, 329] width 142 height 19
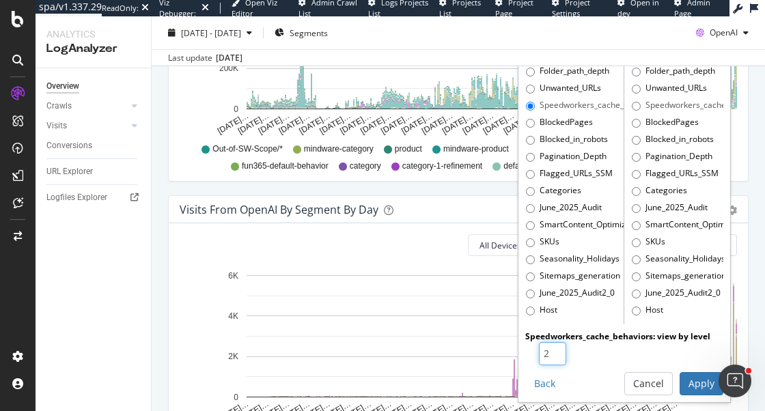
type input "2"
click at [558, 348] on input "2" at bounding box center [552, 353] width 27 height 23
click at [701, 381] on button "Apply" at bounding box center [702, 383] width 44 height 23
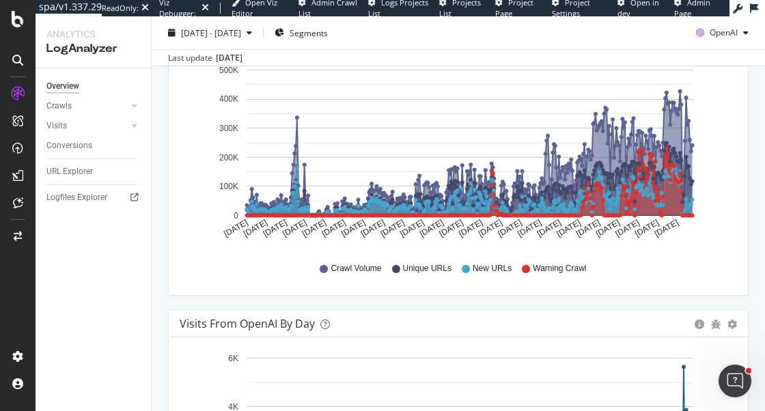
scroll to position [245, 0]
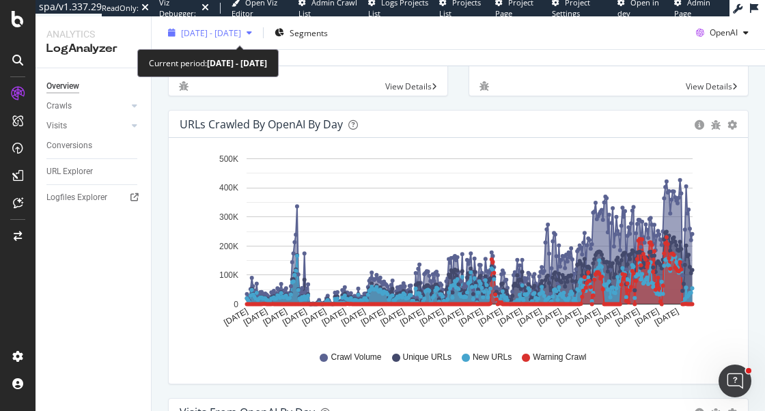
click at [217, 26] on div "2024 Sep. 15th - 2025 Sep. 14th" at bounding box center [210, 33] width 95 height 20
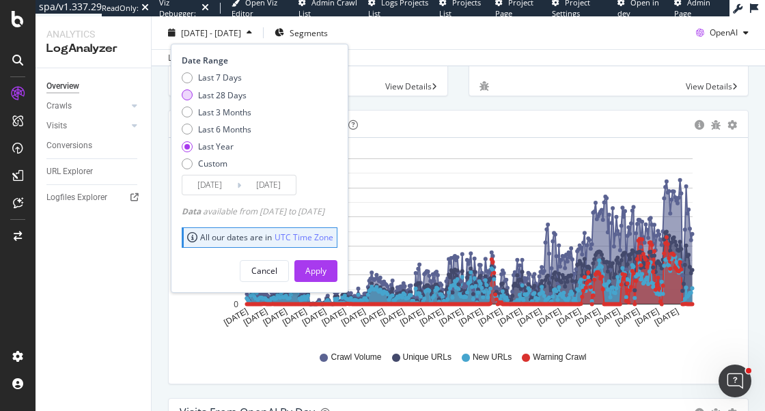
click at [228, 96] on div "Last 28 Days" at bounding box center [222, 95] width 49 height 12
type input "2025/08/18"
click at [327, 265] on div "Apply" at bounding box center [315, 271] width 21 height 12
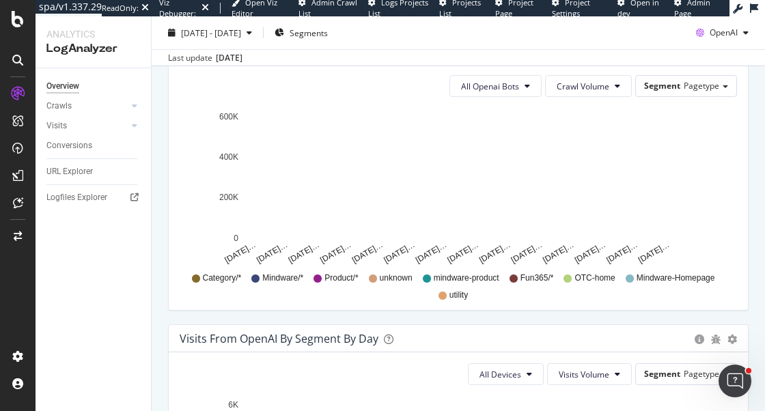
scroll to position [898, 0]
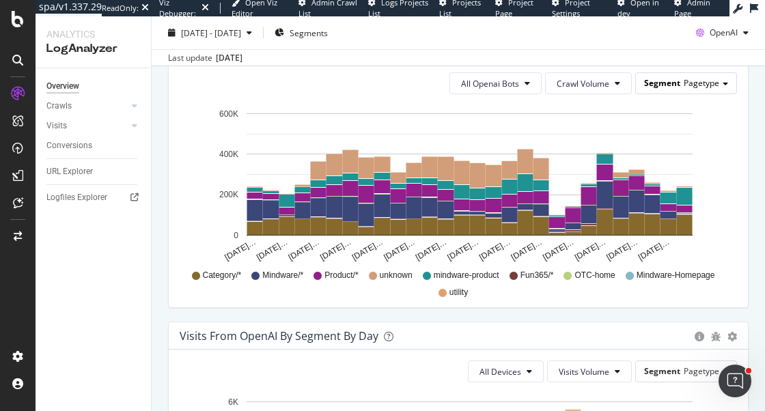
click at [688, 87] on span "Pagetype" at bounding box center [702, 83] width 36 height 12
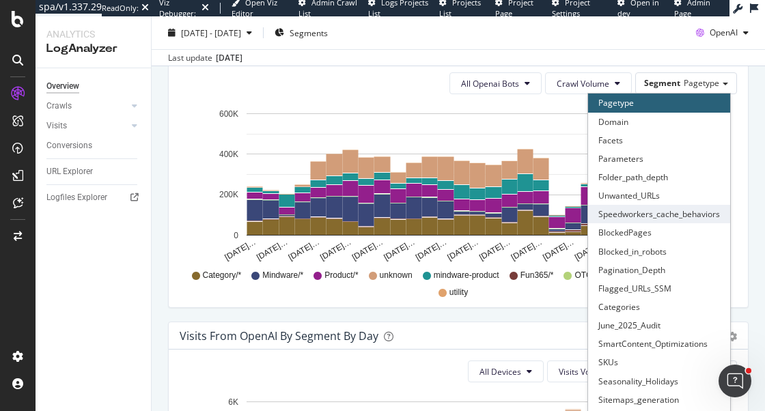
click at [667, 211] on div "Speedworkers_cache_behaviors" at bounding box center [659, 214] width 142 height 18
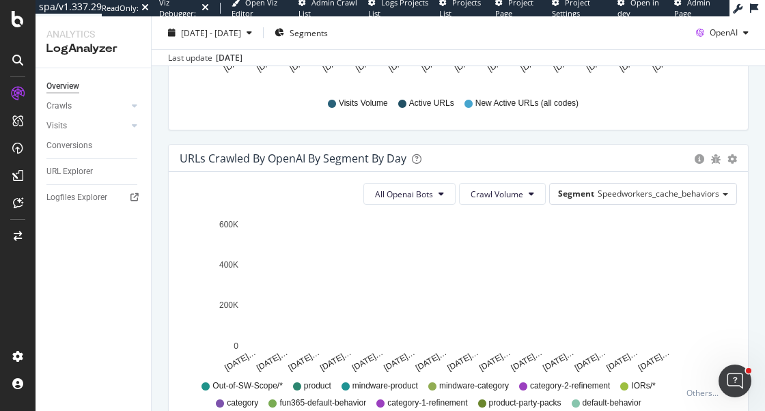
scroll to position [788, 0]
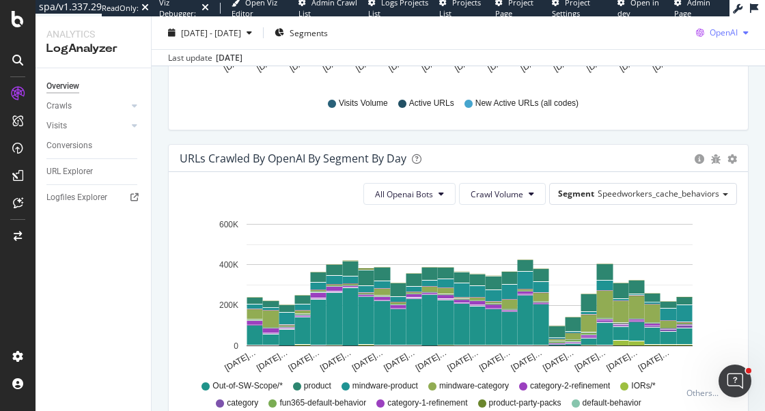
click at [726, 36] on span "OpenAI" at bounding box center [724, 33] width 28 height 12
click at [715, 130] on span "Other AI Bots" at bounding box center [724, 136] width 51 height 12
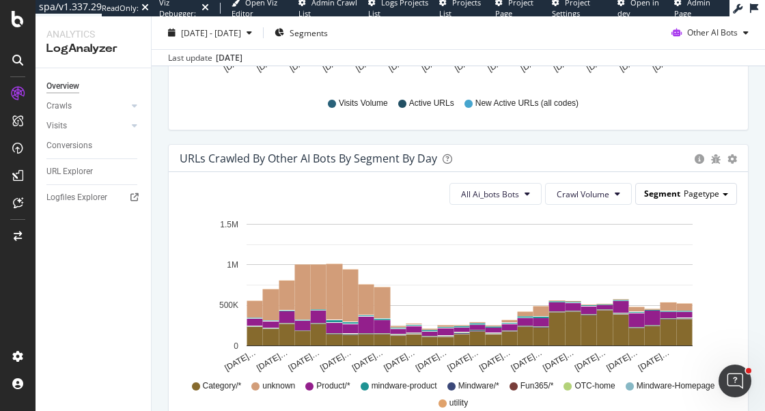
click at [669, 195] on span "Segment" at bounding box center [662, 194] width 36 height 12
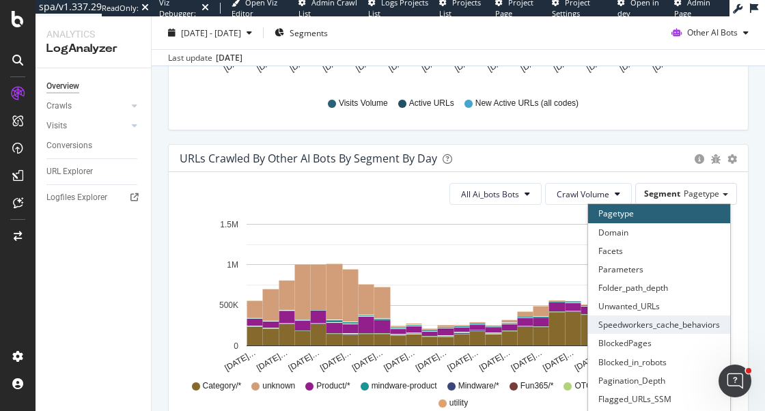
click at [662, 322] on div "Speedworkers_cache_behaviors" at bounding box center [659, 325] width 142 height 18
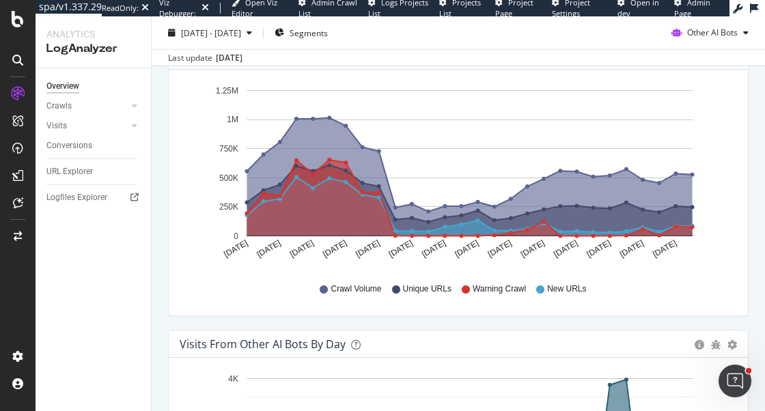
scroll to position [316, 0]
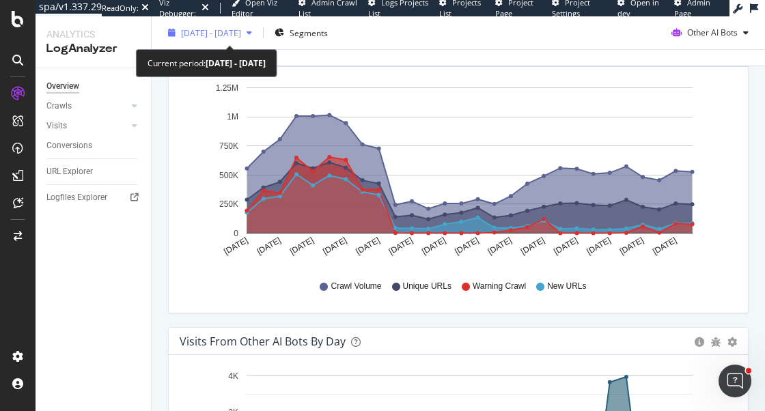
click at [231, 34] on span "2025 Aug. 18th - Sep. 14th" at bounding box center [211, 33] width 60 height 12
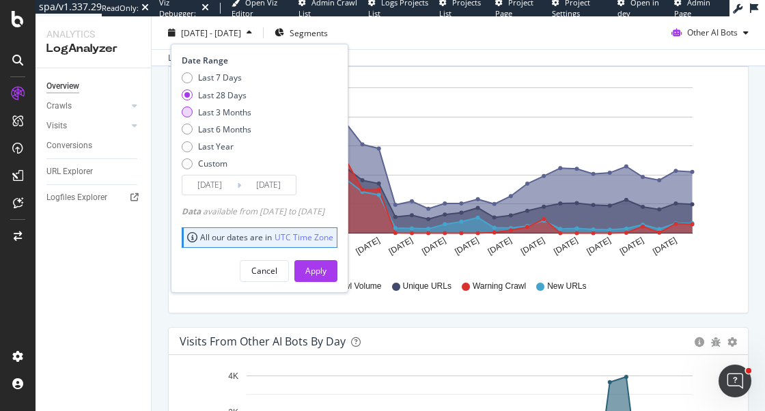
click at [228, 111] on div "Last 3 Months" at bounding box center [224, 112] width 53 height 12
type input "2025/06/15"
click at [327, 268] on div "Apply" at bounding box center [315, 271] width 21 height 12
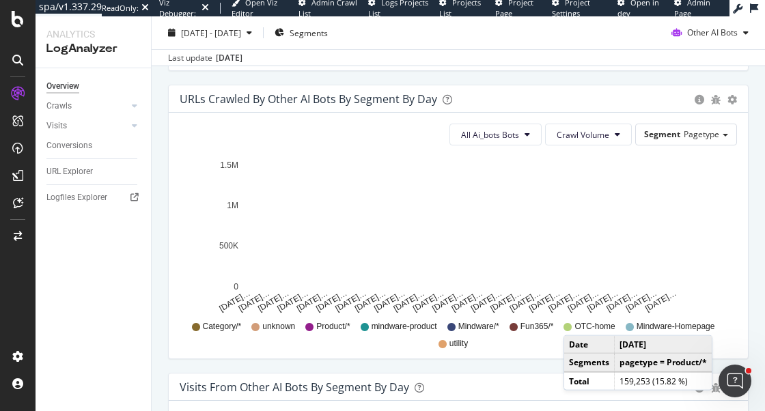
scroll to position [850, 0]
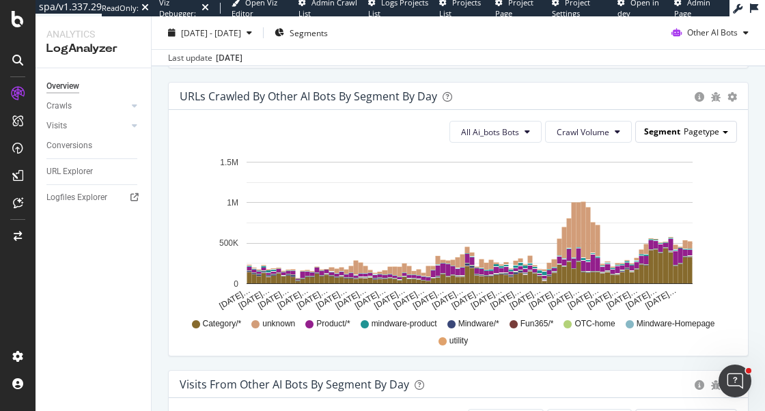
click at [702, 131] on span "Pagetype" at bounding box center [702, 132] width 36 height 12
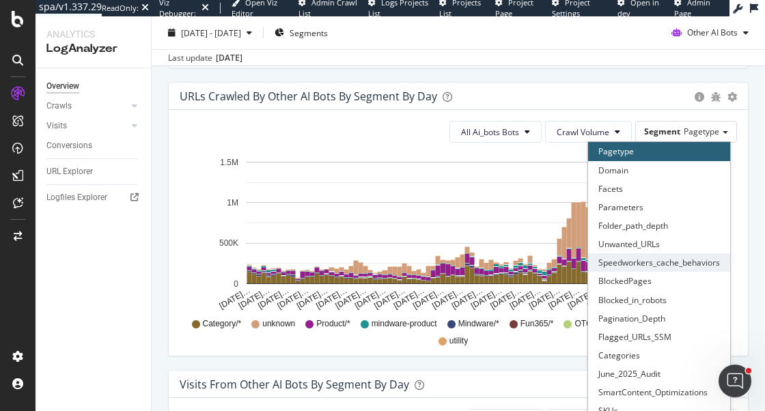
click at [675, 263] on div "Speedworkers_cache_behaviors" at bounding box center [659, 262] width 142 height 18
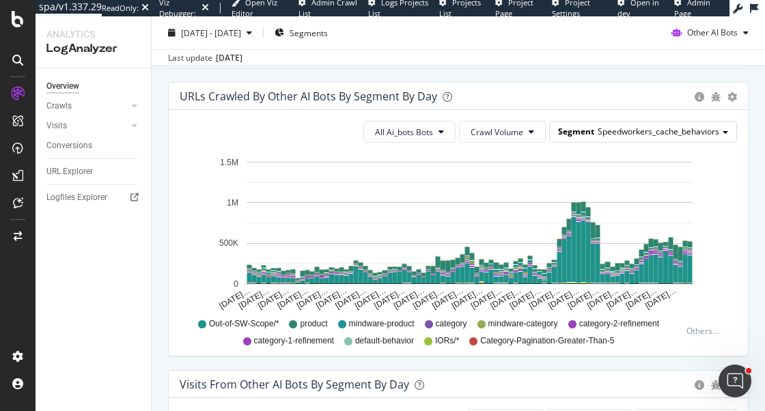
click at [706, 130] on span "Speedworkers_cache_behaviors" at bounding box center [659, 132] width 122 height 12
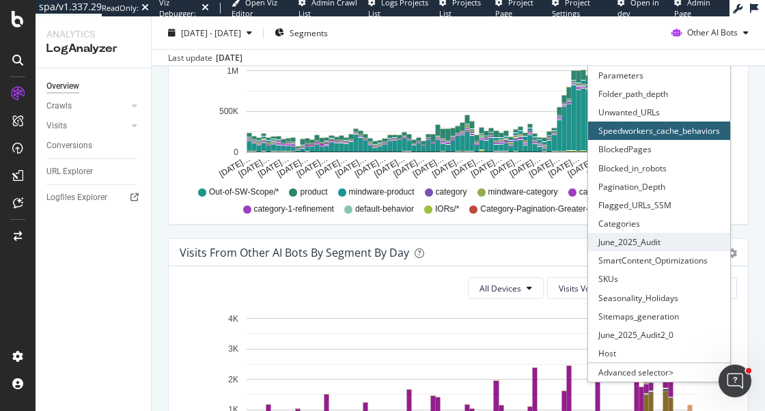
scroll to position [995, 0]
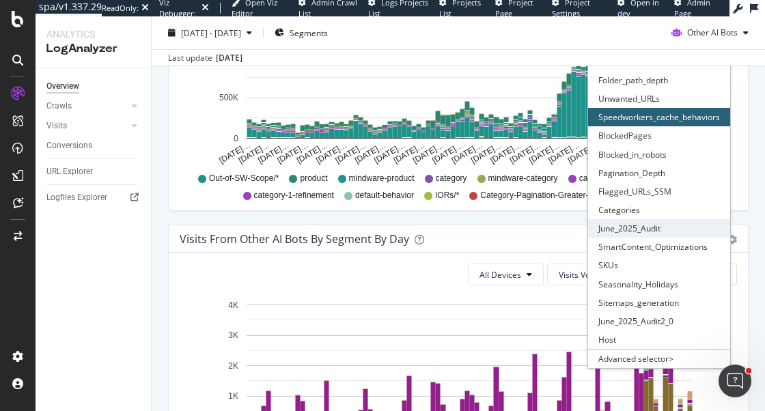
click at [639, 364] on div "Advanced selector >" at bounding box center [659, 358] width 142 height 19
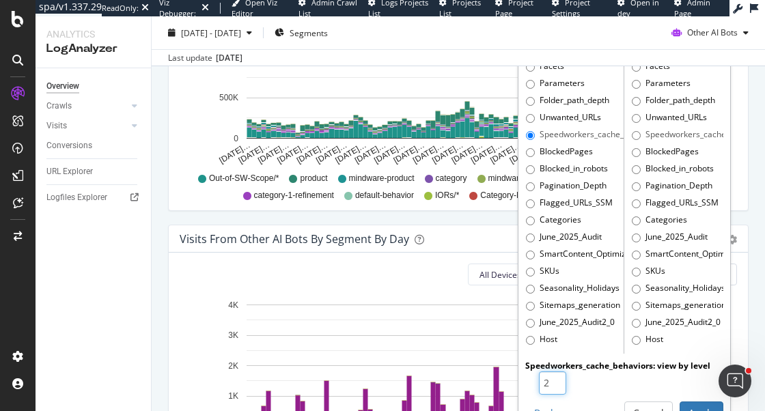
type input "2"
click at [556, 380] on input "2" at bounding box center [552, 383] width 27 height 23
click at [698, 408] on button "Apply" at bounding box center [702, 413] width 44 height 23
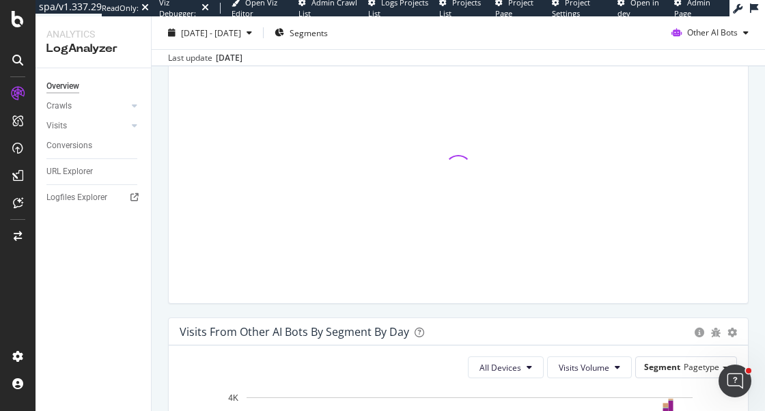
scroll to position [896, 0]
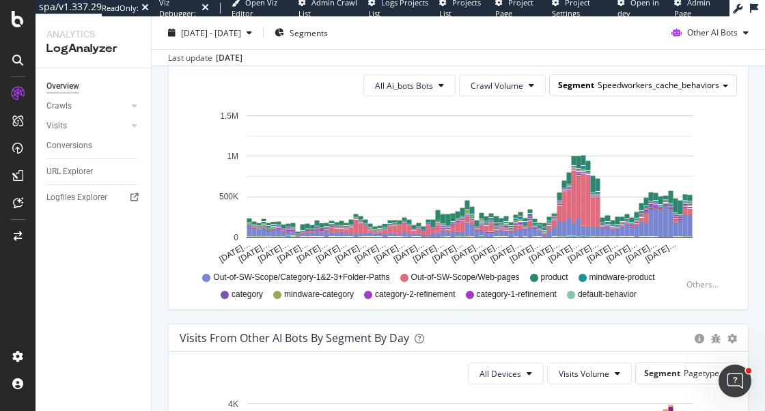
click at [659, 95] on div "Segment Speedworkers_cache_behaviors" at bounding box center [643, 85] width 187 height 20
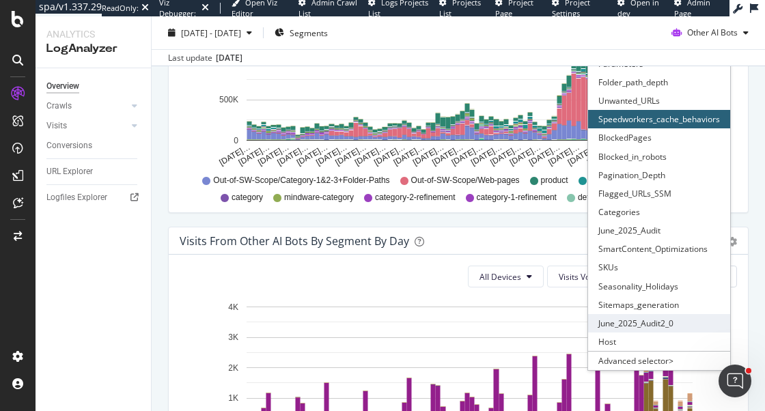
scroll to position [1017, 0]
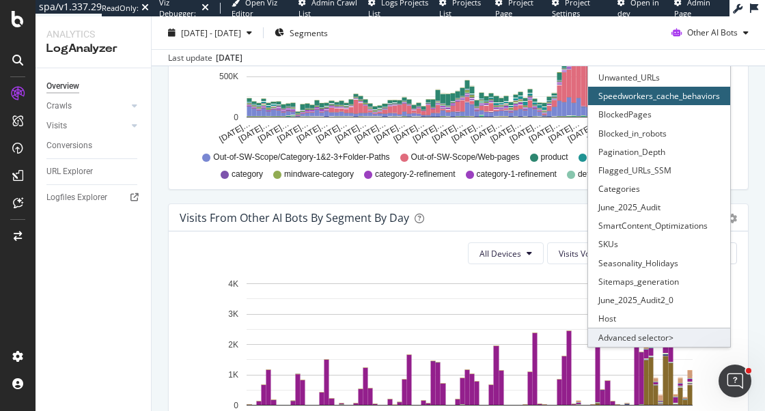
click at [622, 339] on div "Advanced selector >" at bounding box center [659, 337] width 142 height 19
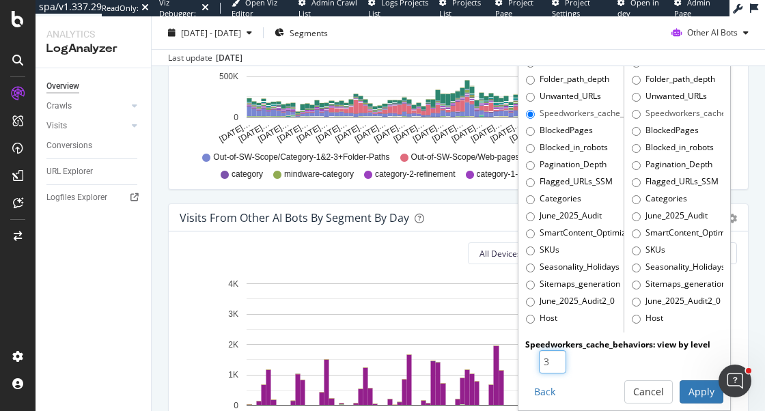
type input "3"
click at [557, 358] on input "3" at bounding box center [552, 361] width 27 height 23
click at [696, 396] on button "Apply" at bounding box center [702, 392] width 44 height 23
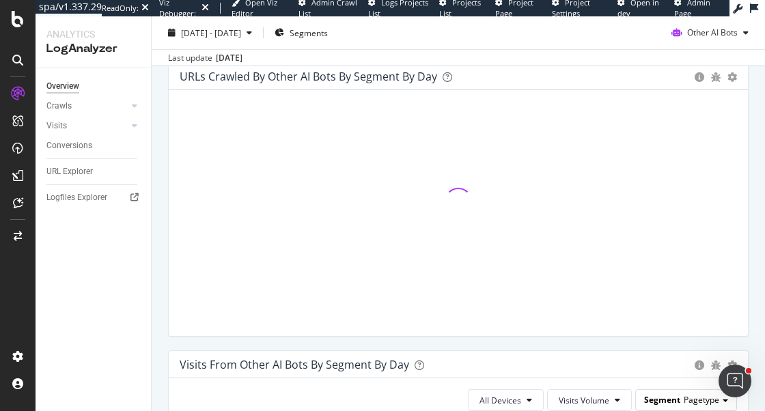
scroll to position [866, 0]
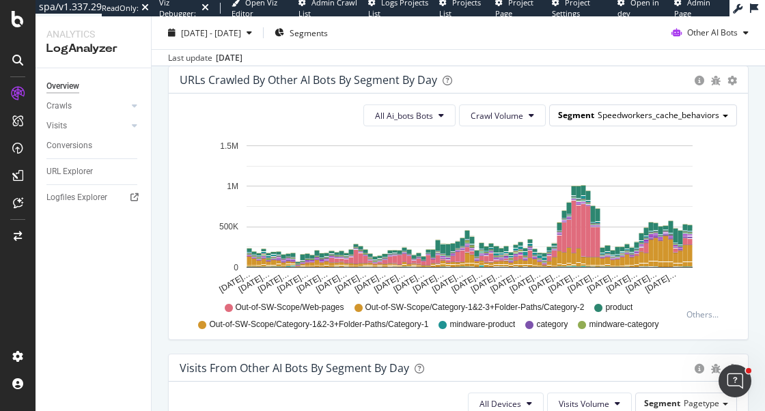
click at [704, 121] on div "Segment Speedworkers_cache_behaviors" at bounding box center [643, 115] width 187 height 20
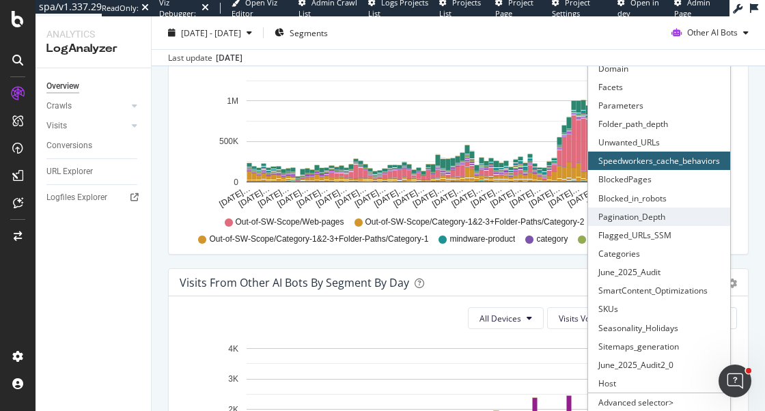
scroll to position [952, 0]
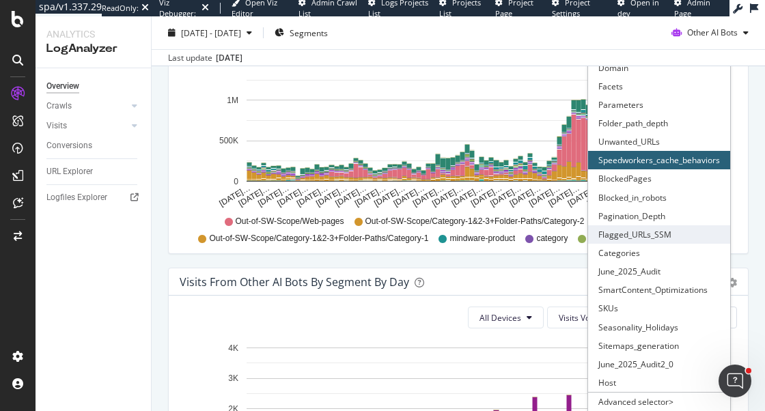
click at [636, 230] on div "Flagged_URLs_SSM" at bounding box center [659, 234] width 142 height 18
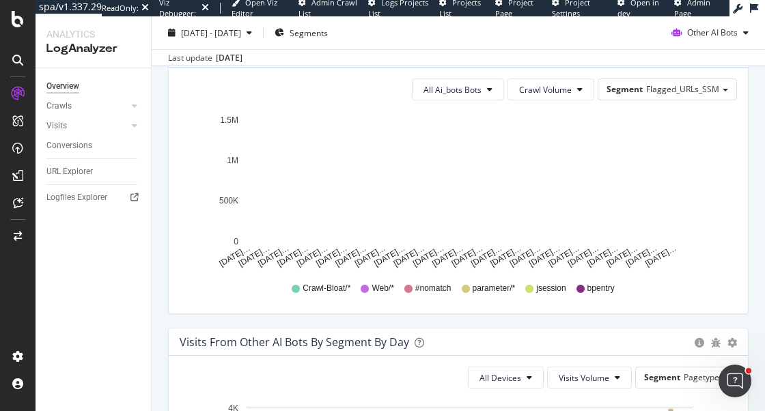
scroll to position [884, 0]
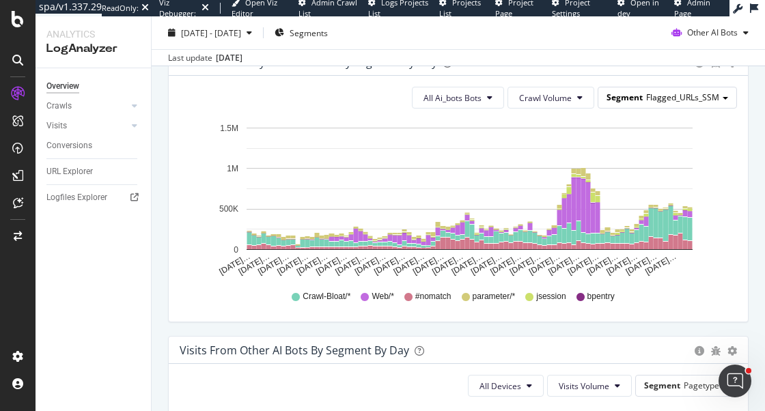
click at [671, 102] on span "Flagged_URLs_SSM" at bounding box center [682, 98] width 73 height 12
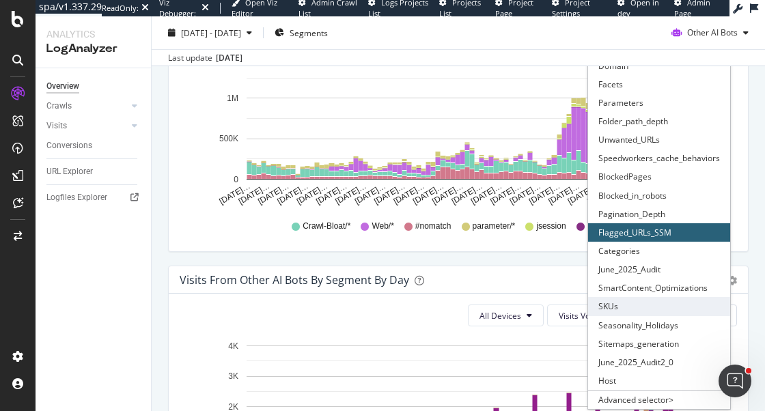
scroll to position [968, 0]
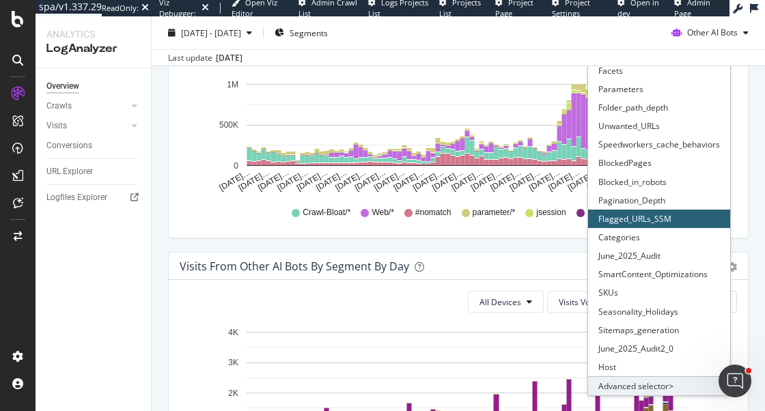
click at [624, 385] on div "Advanced selector >" at bounding box center [659, 385] width 142 height 19
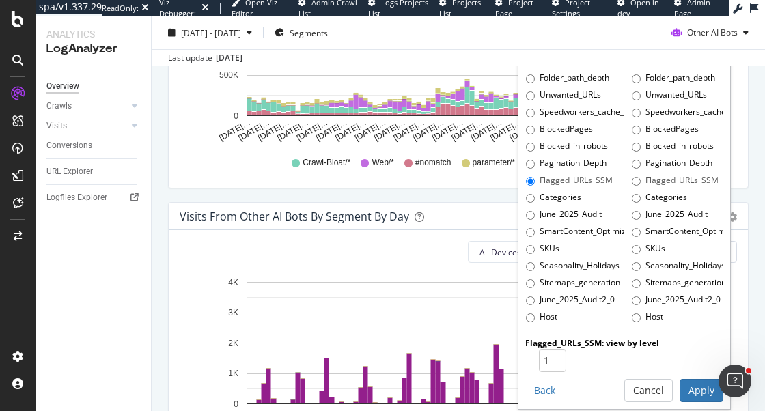
scroll to position [1029, 0]
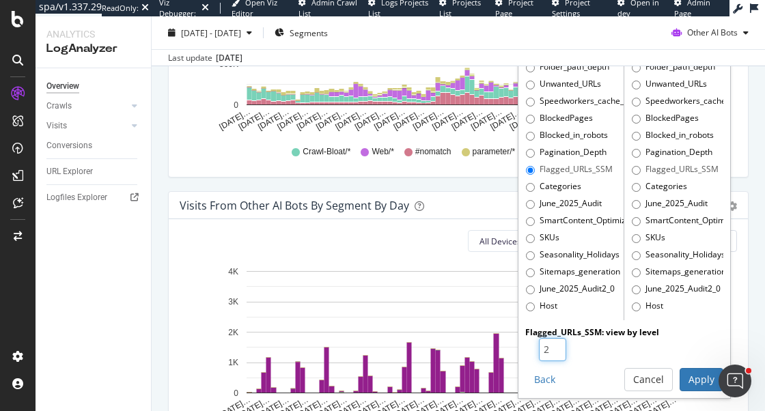
click at [556, 346] on input "2" at bounding box center [552, 349] width 27 height 23
type input "3"
click at [556, 346] on input "3" at bounding box center [552, 349] width 27 height 23
click at [689, 381] on button "Apply" at bounding box center [702, 379] width 44 height 23
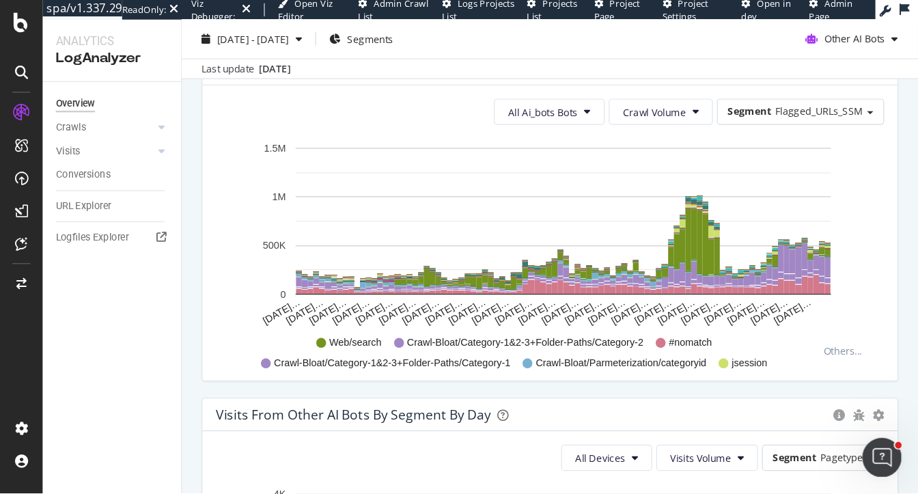
scroll to position [888, 0]
click at [692, 90] on span "Flagged_URLs_SSM" at bounding box center [682, 93] width 73 height 12
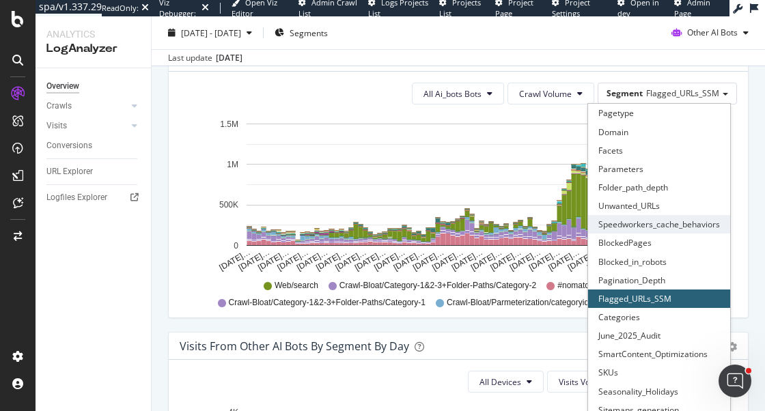
click at [649, 224] on div "Speedworkers_cache_behaviors" at bounding box center [659, 224] width 142 height 18
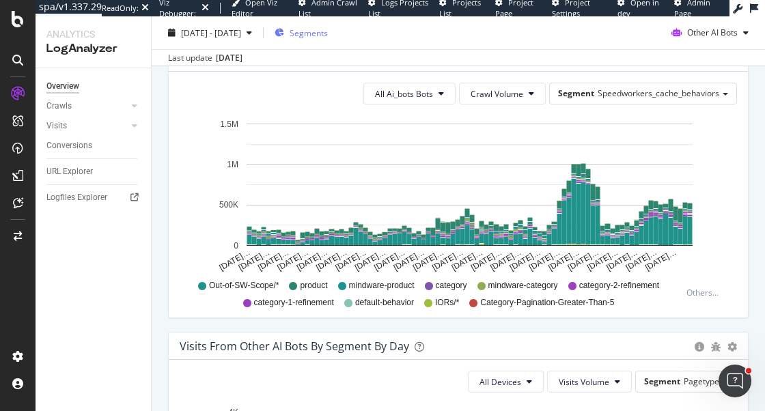
click at [328, 31] on span "Segments" at bounding box center [309, 33] width 38 height 12
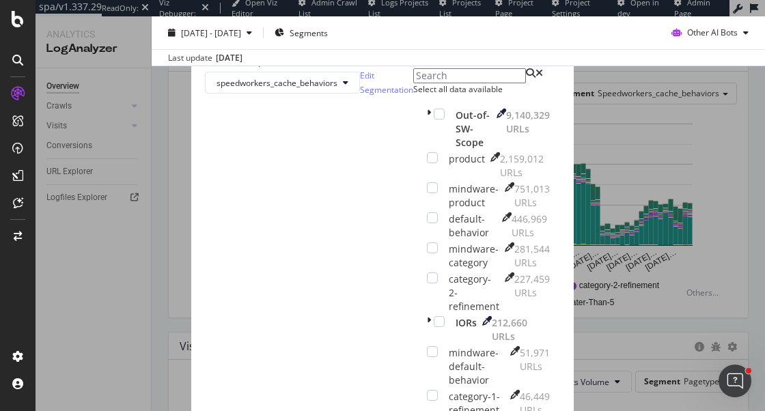
click at [413, 95] on div "Select all data available" at bounding box center [488, 89] width 150 height 12
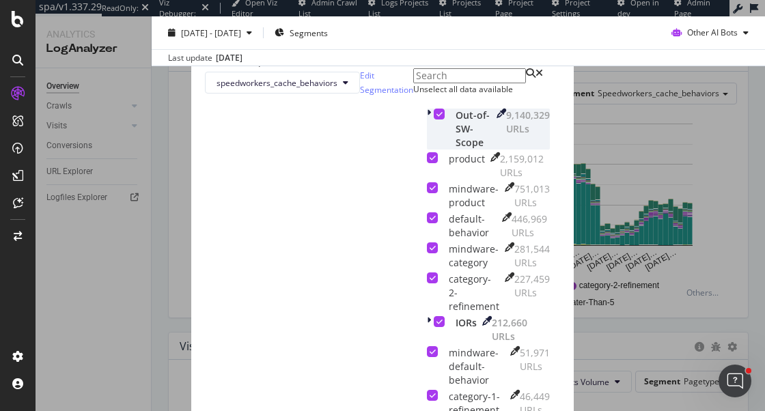
click at [434, 120] on div "modal" at bounding box center [439, 114] width 11 height 11
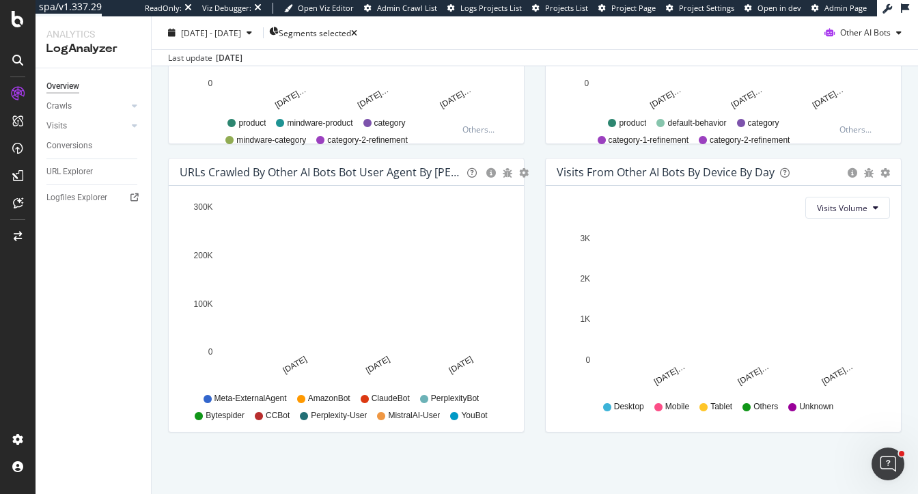
scroll to position [660, 0]
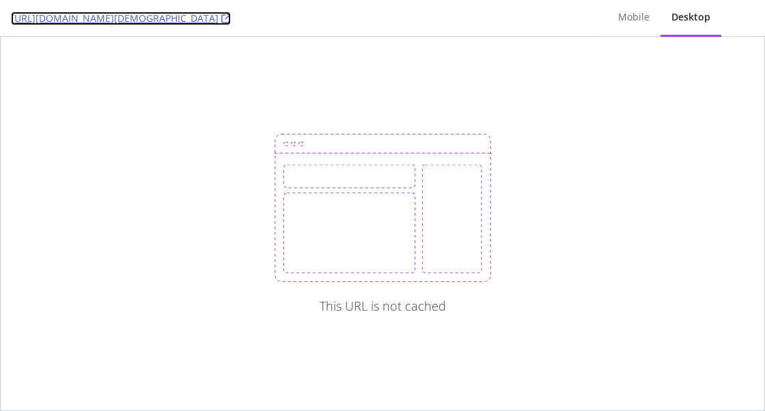
click at [231, 16] on link "[URL][DOMAIN_NAME][DEMOGRAPHIC_DATA]" at bounding box center [121, 19] width 220 height 14
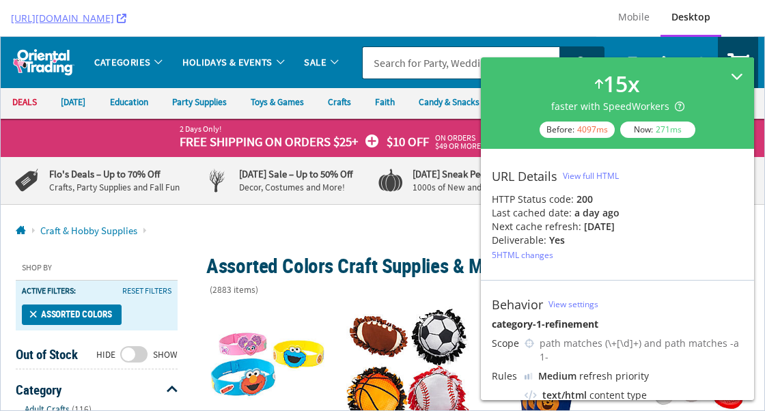
drag, startPoint x: 741, startPoint y: 72, endPoint x: 740, endPoint y: 36, distance: 36.9
click at [741, 72] on icon at bounding box center [737, 76] width 12 height 12
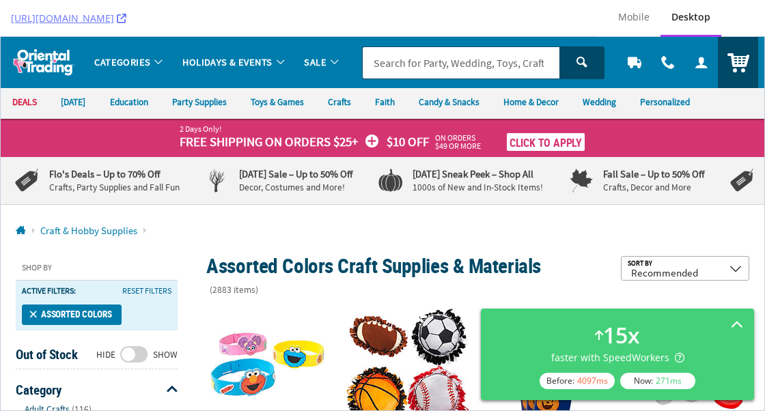
click at [126, 14] on link "[URL][DOMAIN_NAME]" at bounding box center [68, 19] width 115 height 14
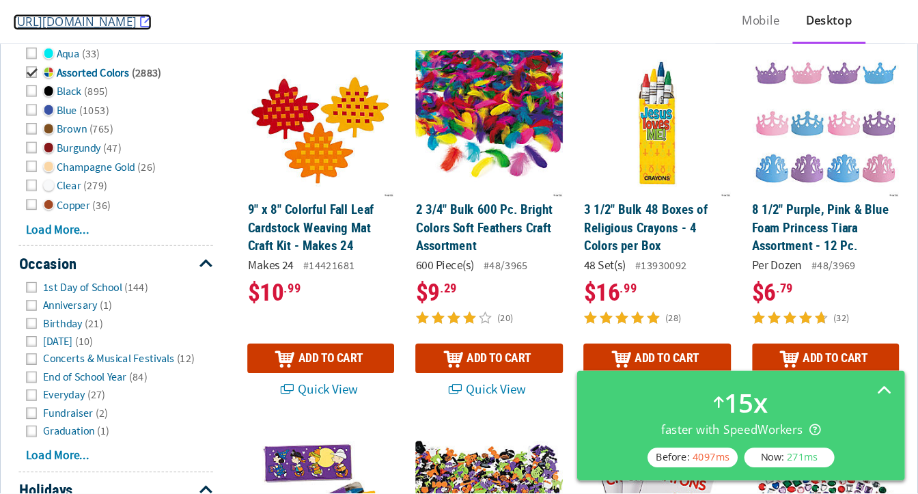
scroll to position [750, 0]
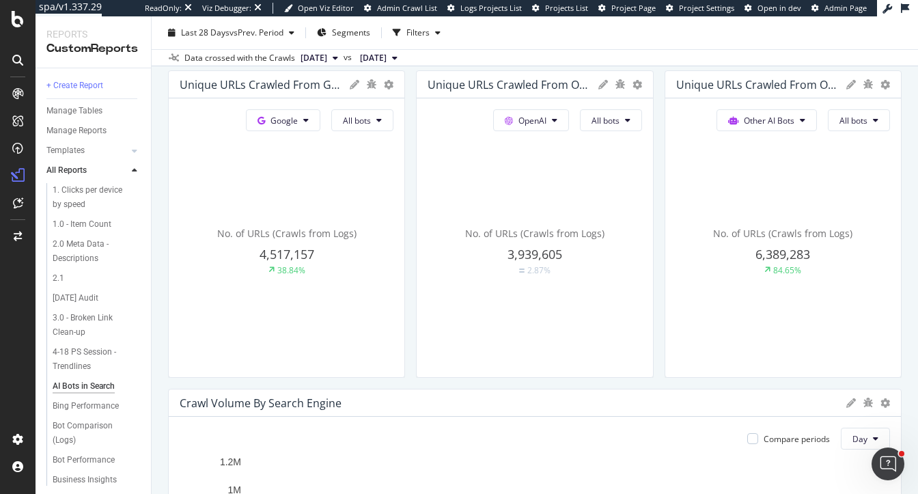
scroll to position [347, 0]
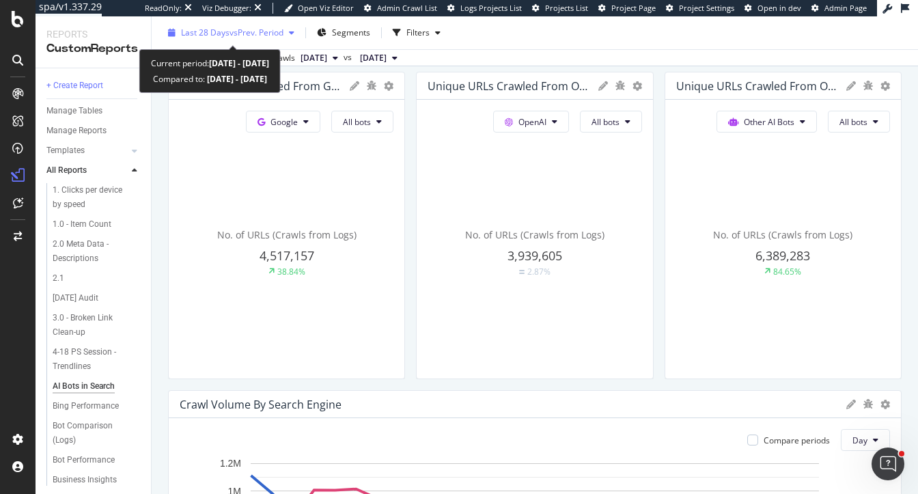
click at [233, 40] on div "Last 28 Days vs Prev. Period" at bounding box center [231, 33] width 137 height 20
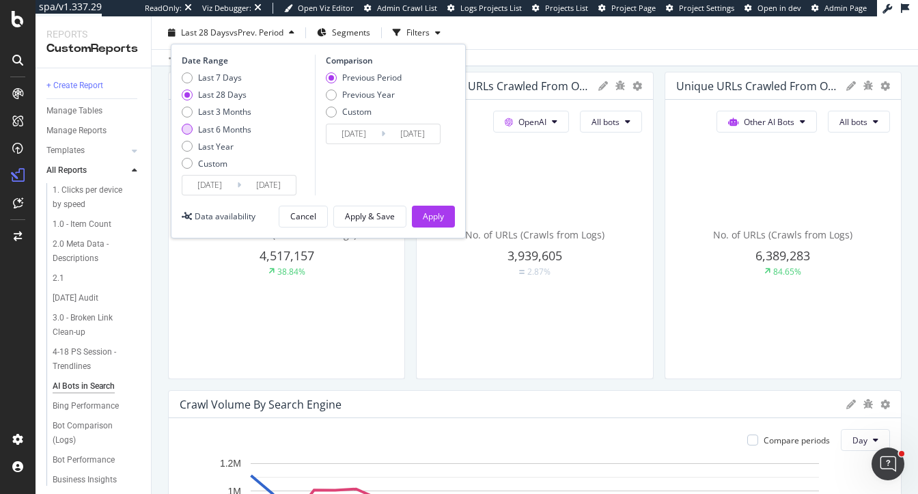
click at [238, 128] on div "Last 6 Months" at bounding box center [224, 130] width 53 height 12
type input "2025/03/15"
type input "2024/09/12"
type input "2025/03/14"
click at [207, 149] on div "Last Year" at bounding box center [216, 147] width 36 height 12
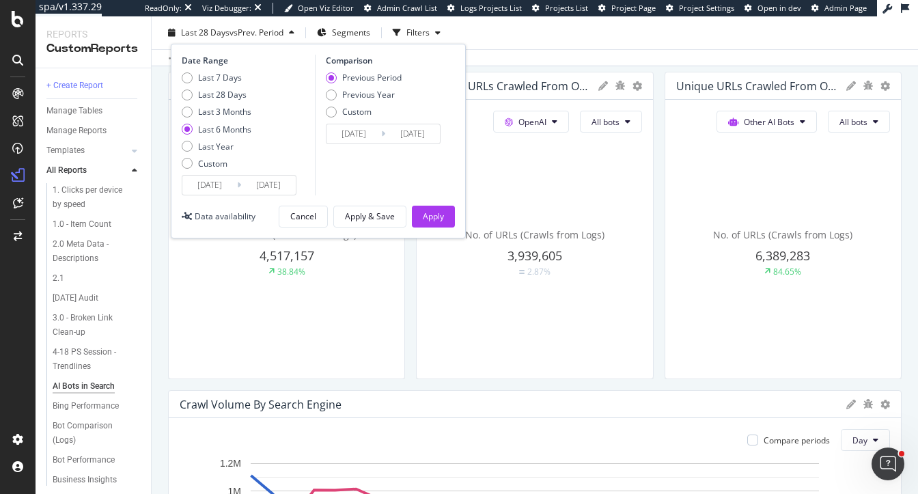
type input "2024/09/15"
type input "2023/09/16"
type input "2024/09/14"
click at [438, 216] on div "Apply" at bounding box center [433, 216] width 21 height 12
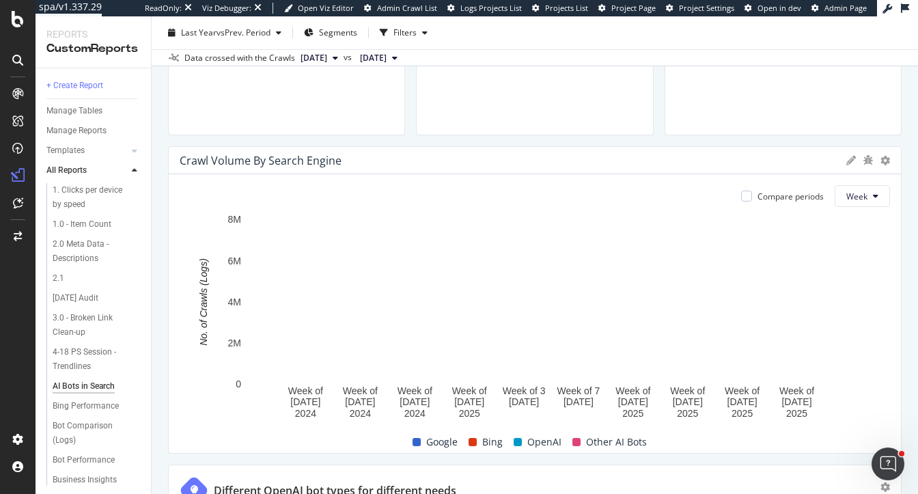
scroll to position [592, 0]
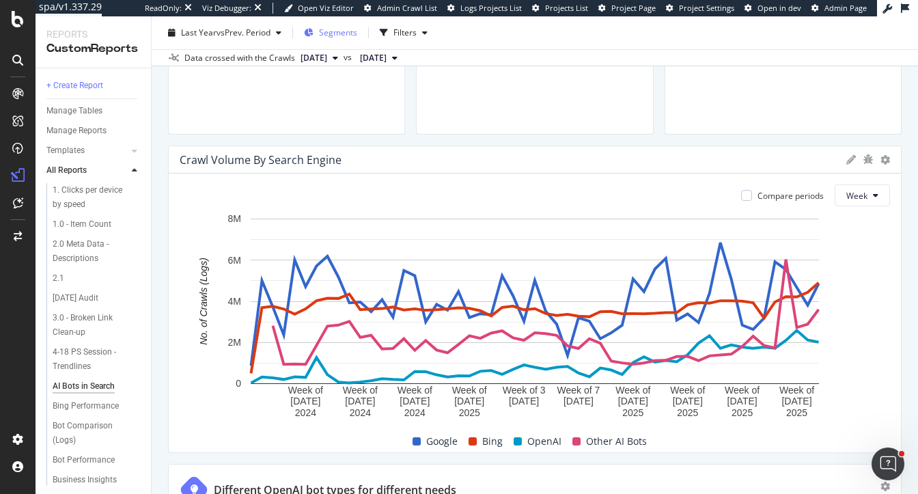
click at [348, 35] on span "Segments" at bounding box center [338, 33] width 38 height 12
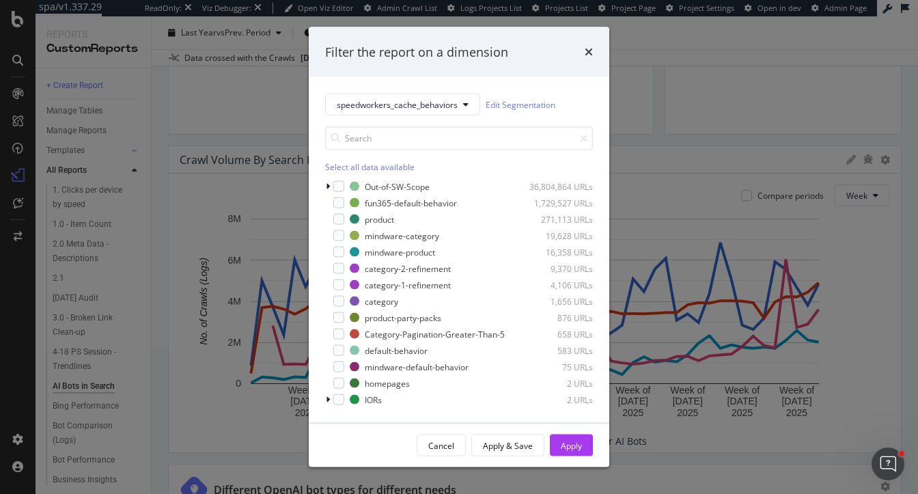
click at [346, 164] on div "Select all data available" at bounding box center [459, 167] width 268 height 12
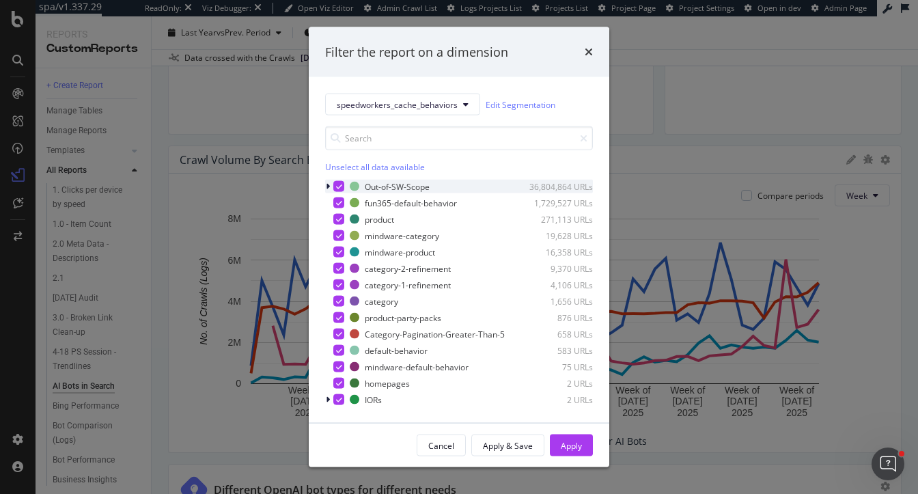
click at [339, 189] on icon "modal" at bounding box center [339, 186] width 6 height 7
drag, startPoint x: 564, startPoint y: 448, endPoint x: 564, endPoint y: 439, distance: 8.9
click at [564, 439] on div "Apply" at bounding box center [571, 445] width 21 height 20
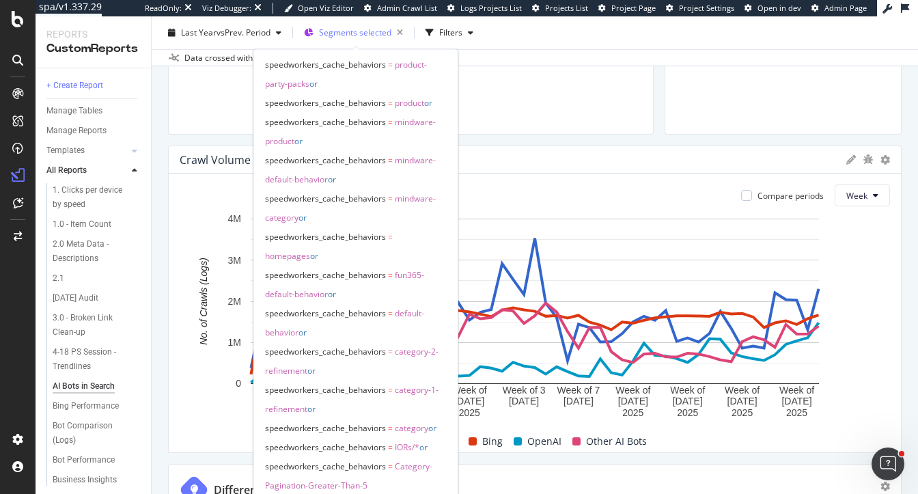
click at [360, 37] on span "Segments selected" at bounding box center [355, 33] width 72 height 12
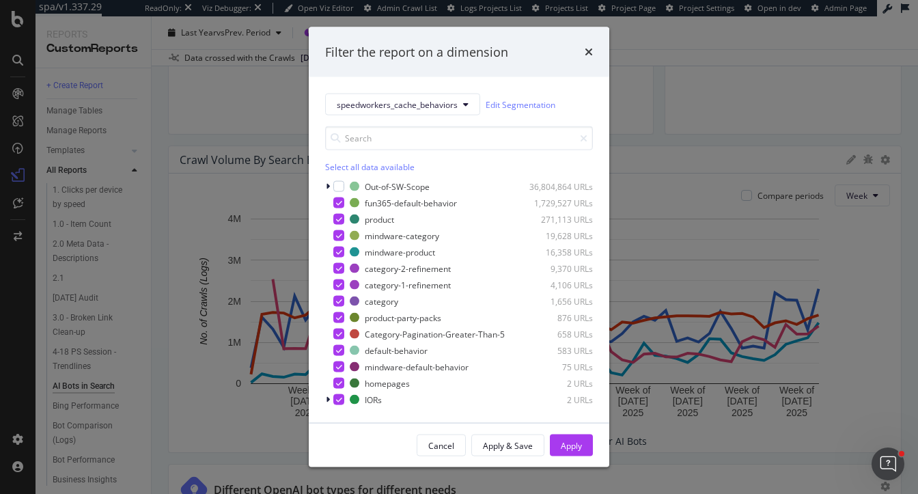
click at [350, 164] on div "Select all data available" at bounding box center [459, 167] width 268 height 12
click at [350, 164] on div "Unselect all data available" at bounding box center [459, 167] width 268 height 12
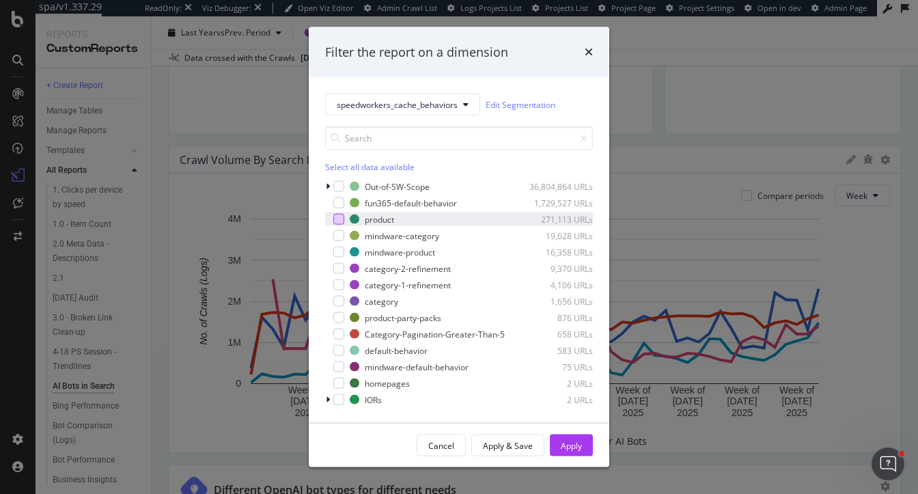
click at [341, 219] on div "modal" at bounding box center [338, 219] width 11 height 11
click at [564, 450] on div "Apply" at bounding box center [571, 445] width 21 height 12
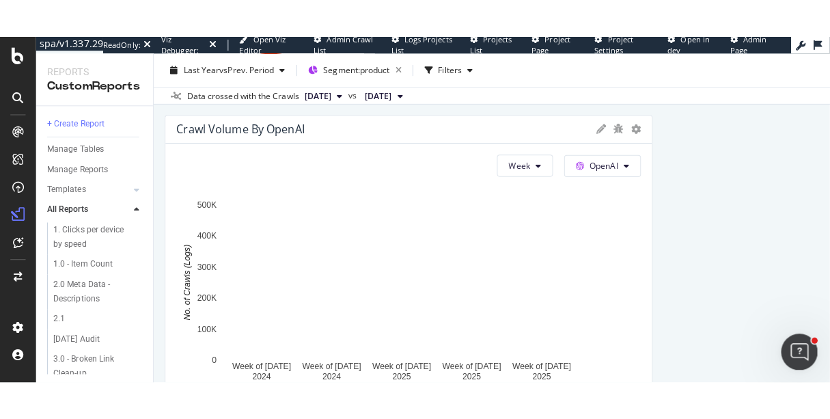
scroll to position [1541, 0]
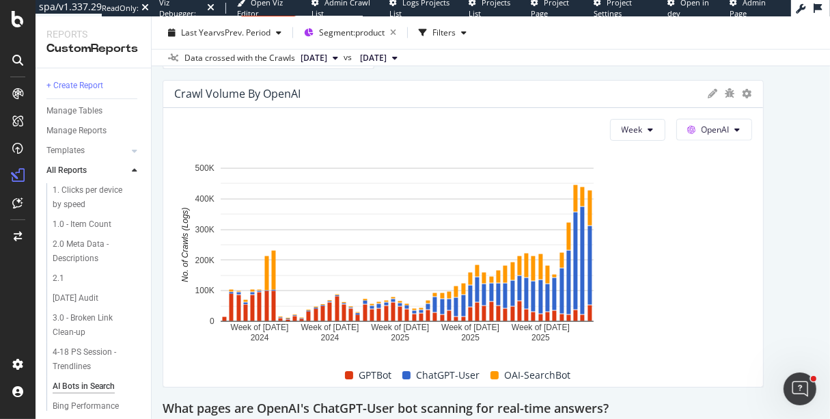
drag, startPoint x: 645, startPoint y: 298, endPoint x: 791, endPoint y: 290, distance: 146.4
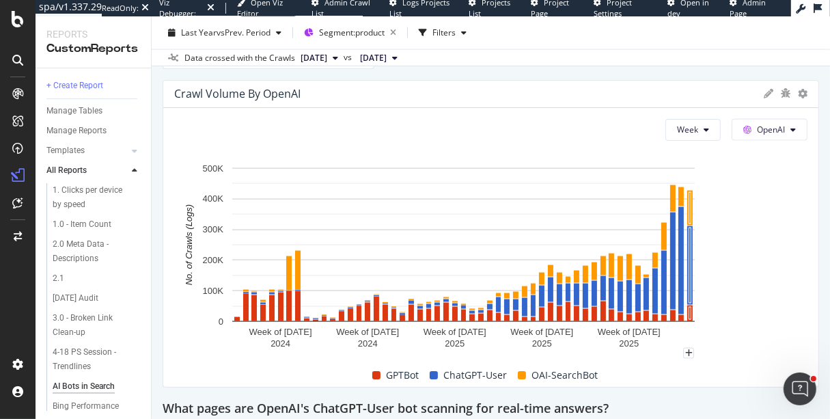
drag, startPoint x: 757, startPoint y: 293, endPoint x: 839, endPoint y: 290, distance: 82.0
click at [830, 290] on html "spa/v1.337.29 ReadOnly: Viz Debugger: Open Viz Editor Admin Crawl List Logs Pro…" at bounding box center [415, 209] width 830 height 419
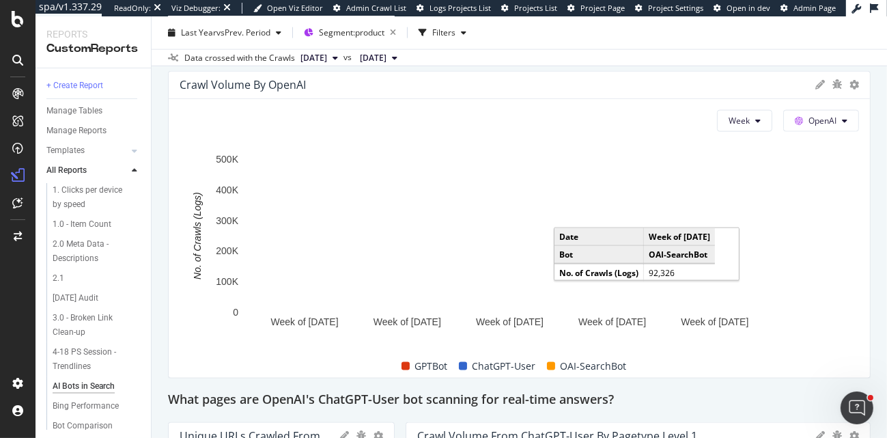
scroll to position [1547, 0]
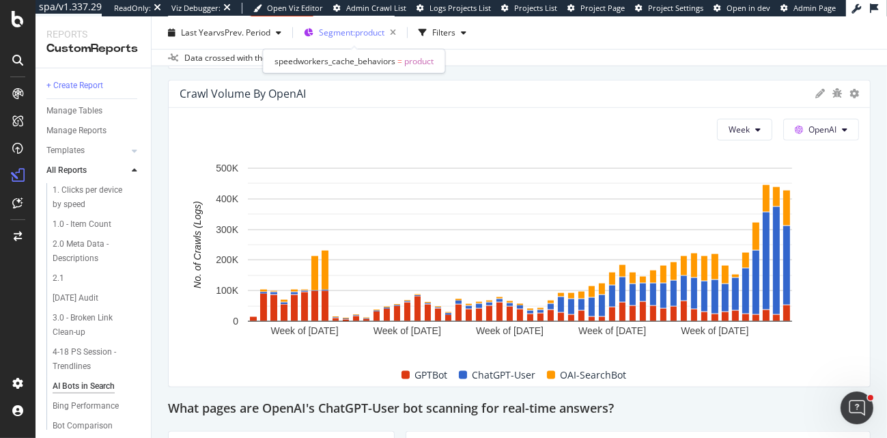
click at [361, 38] on span "Segment: product" at bounding box center [352, 33] width 66 height 12
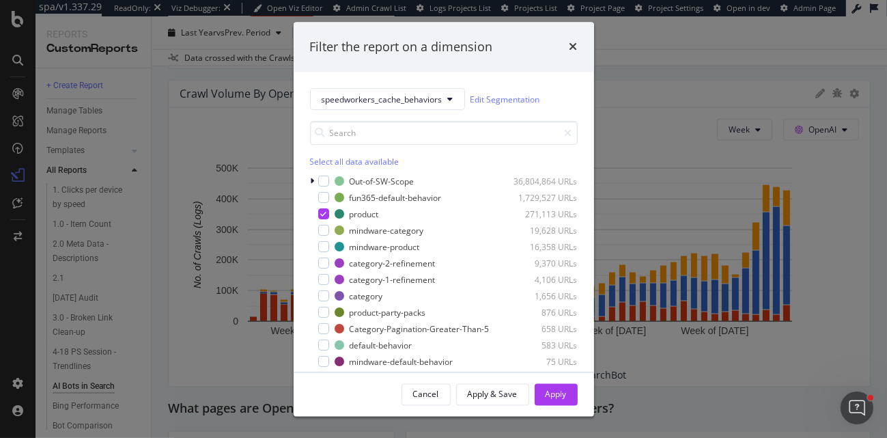
click at [331, 159] on div "Select all data available" at bounding box center [444, 162] width 268 height 12
click at [322, 180] on icon "modal" at bounding box center [323, 181] width 6 height 7
click at [311, 180] on icon "modal" at bounding box center [313, 182] width 4 height 8
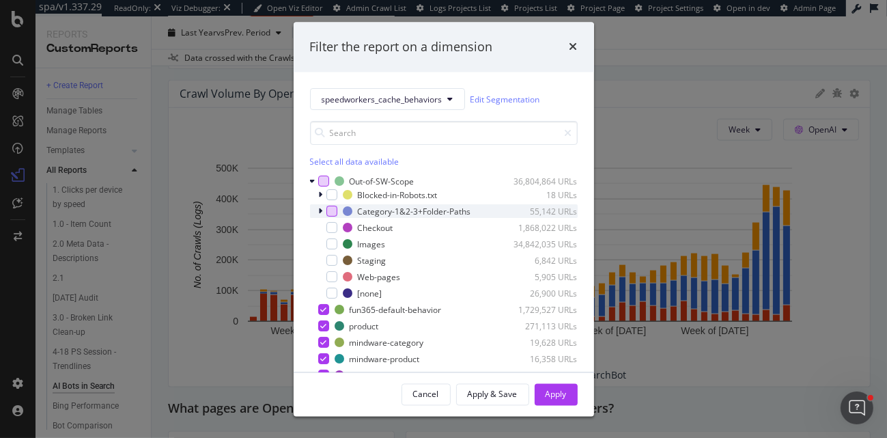
click at [328, 211] on div "modal" at bounding box center [332, 211] width 11 height 11
click at [555, 394] on div "Apply" at bounding box center [556, 394] width 21 height 12
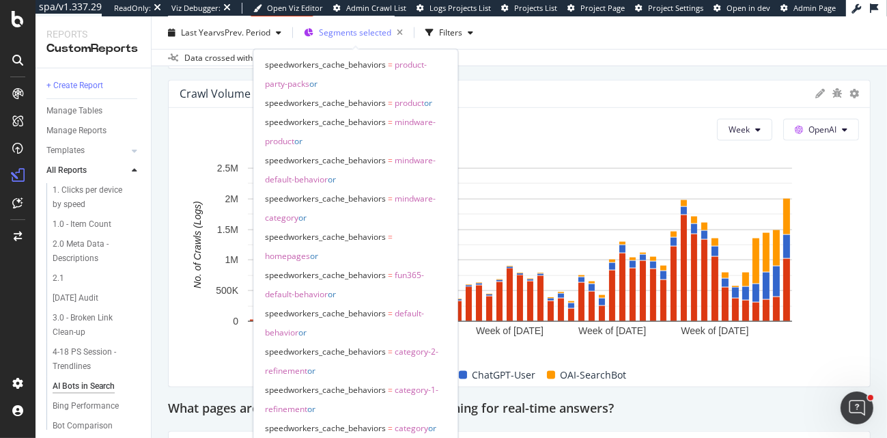
click at [337, 36] on span "Segments selected" at bounding box center [355, 33] width 72 height 12
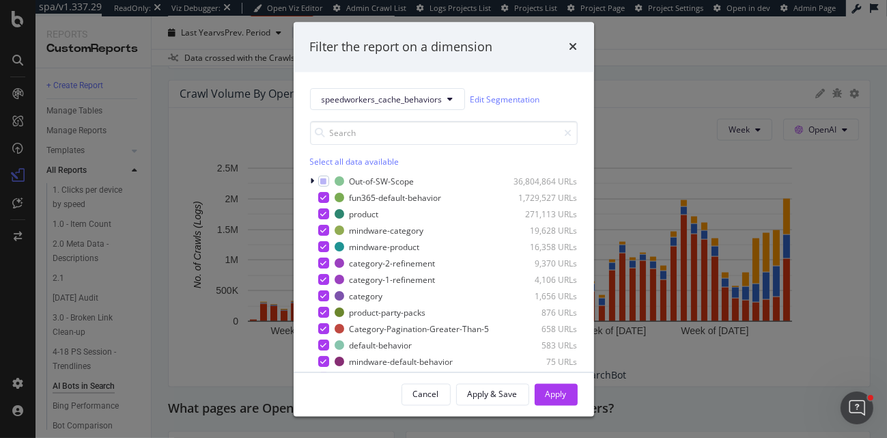
click at [329, 159] on div "Select all data available" at bounding box center [444, 162] width 268 height 12
click at [563, 390] on div "Apply" at bounding box center [556, 394] width 21 height 12
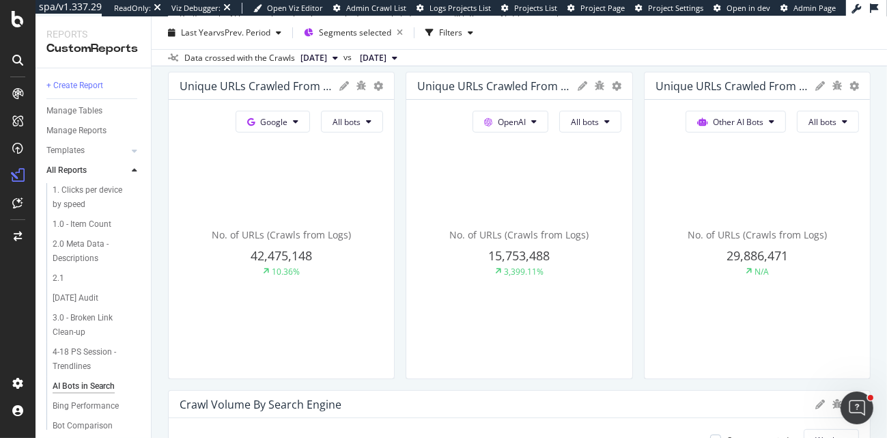
scroll to position [346, 0]
click at [759, 125] on span "Other AI Bots" at bounding box center [738, 123] width 51 height 12
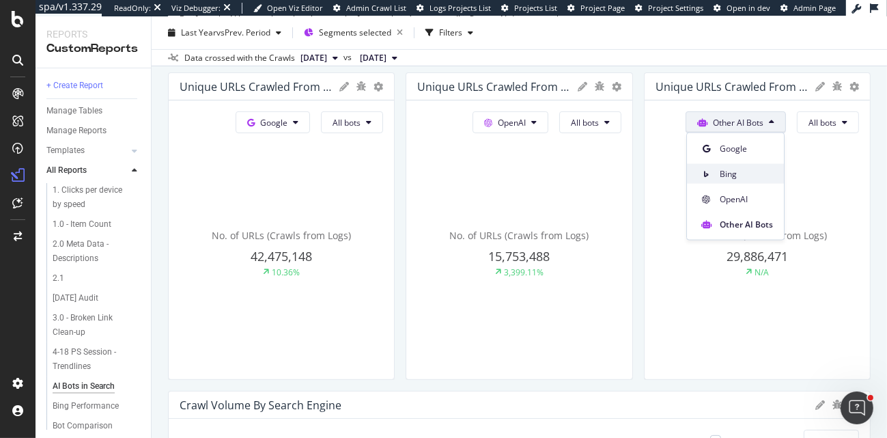
click at [743, 171] on span "Bing" at bounding box center [746, 173] width 53 height 12
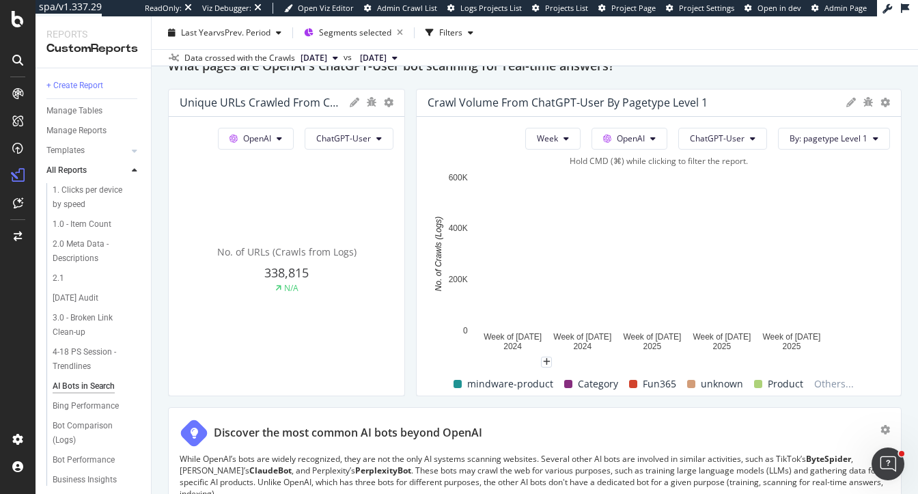
scroll to position [1890, 0]
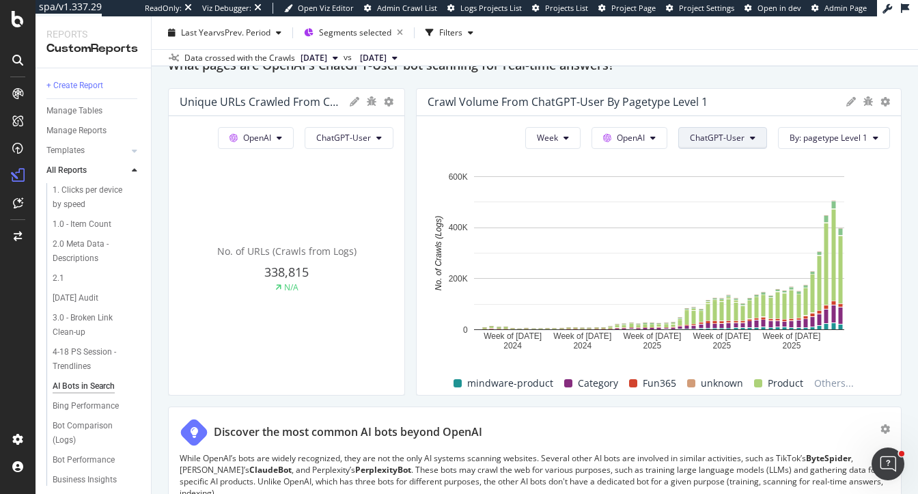
click at [706, 146] on button "ChatGPT-User" at bounding box center [722, 138] width 89 height 22
click at [718, 271] on div "GPTBot" at bounding box center [727, 265] width 91 height 20
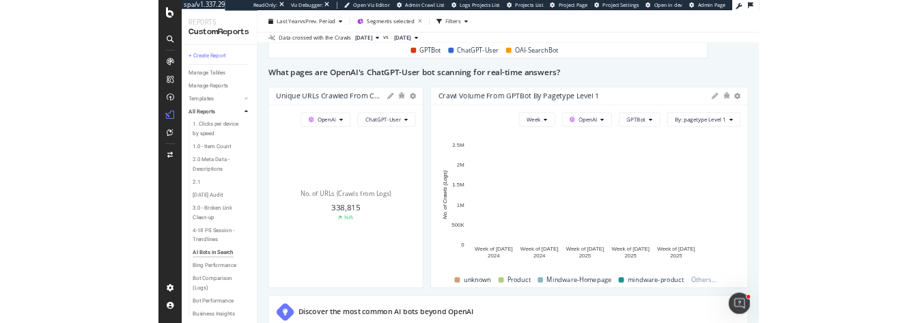
scroll to position [1845, 0]
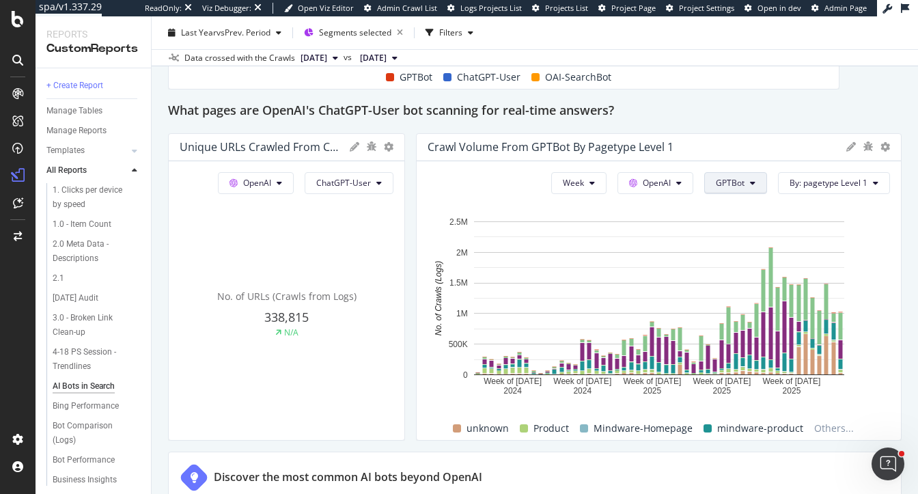
click at [741, 177] on span "GPTBot" at bounding box center [730, 183] width 29 height 12
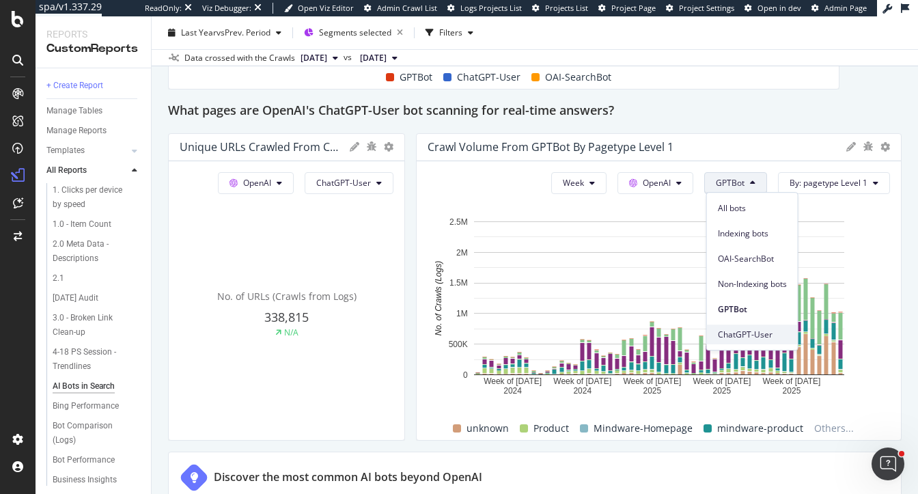
click at [743, 341] on div "ChatGPT-User" at bounding box center [752, 335] width 91 height 20
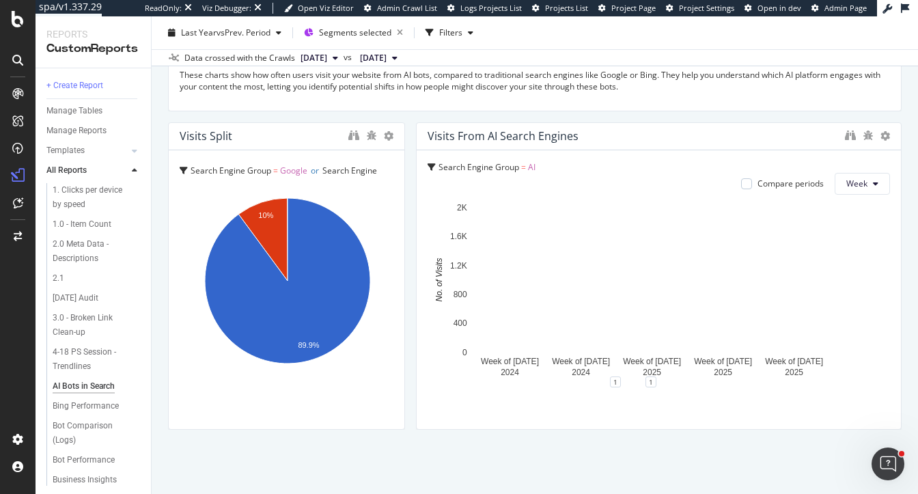
scroll to position [2626, 0]
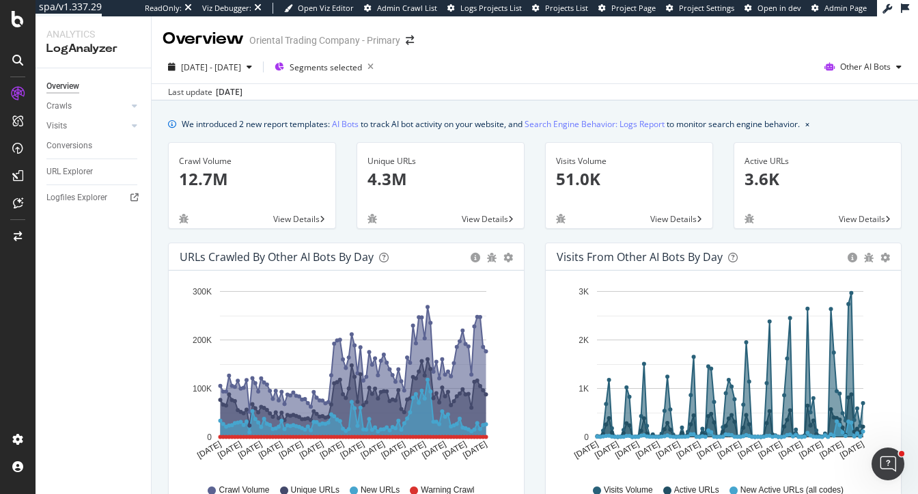
scroll to position [660, 0]
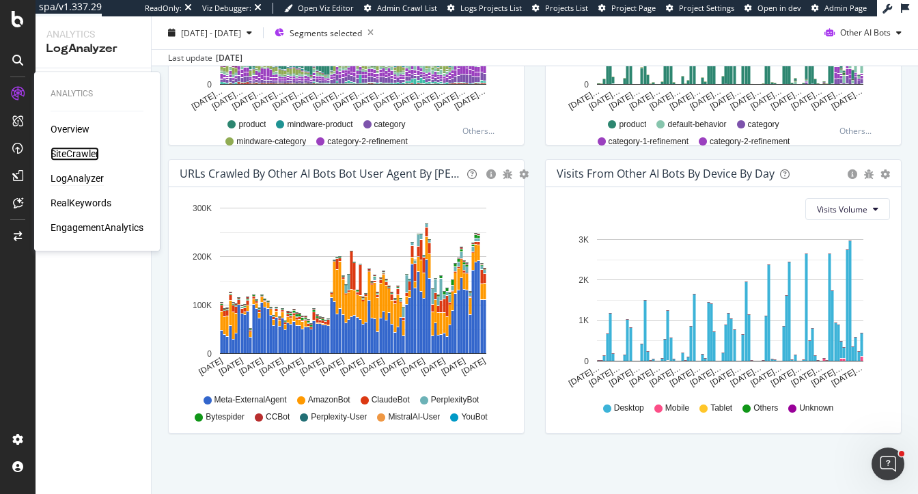
click at [74, 151] on div "SiteCrawler" at bounding box center [75, 154] width 49 height 14
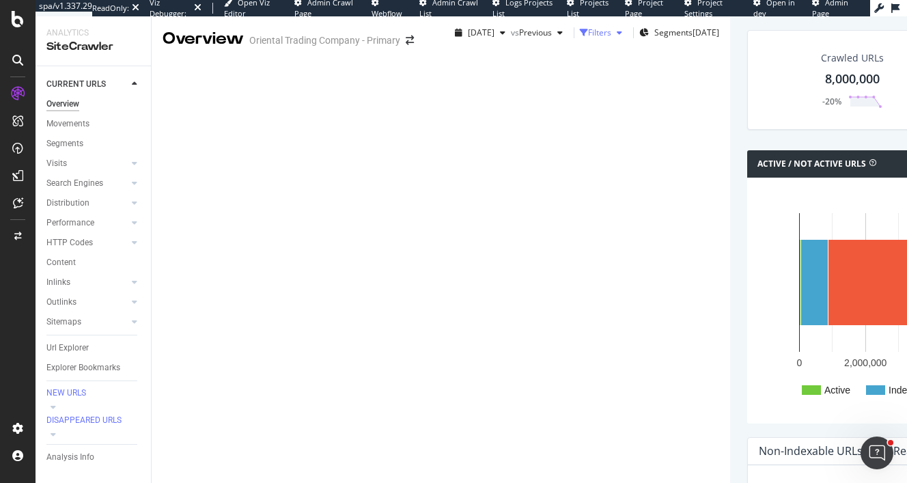
click at [611, 37] on div "button" at bounding box center [619, 33] width 16 height 8
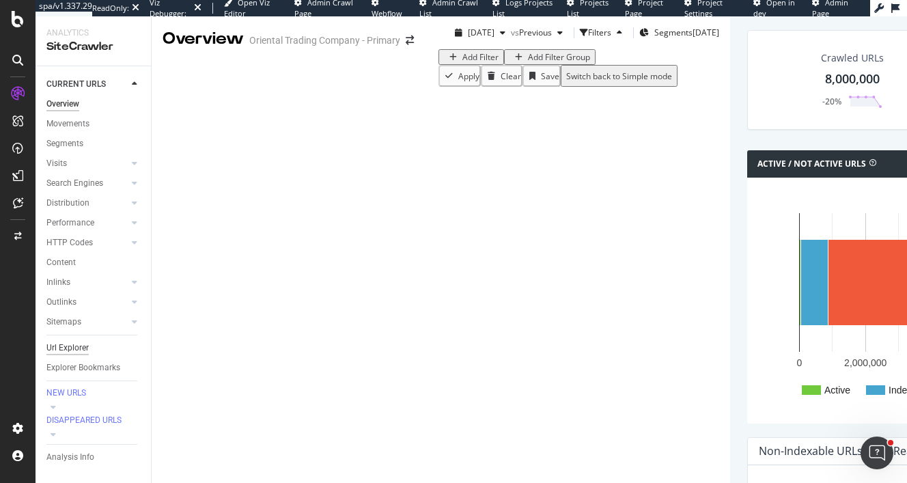
click at [69, 350] on div "Url Explorer" at bounding box center [67, 348] width 42 height 14
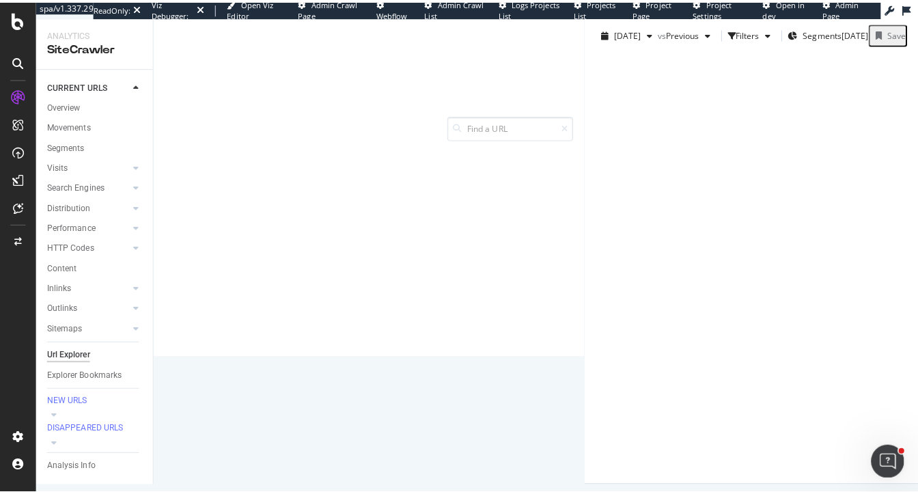
scroll to position [162, 0]
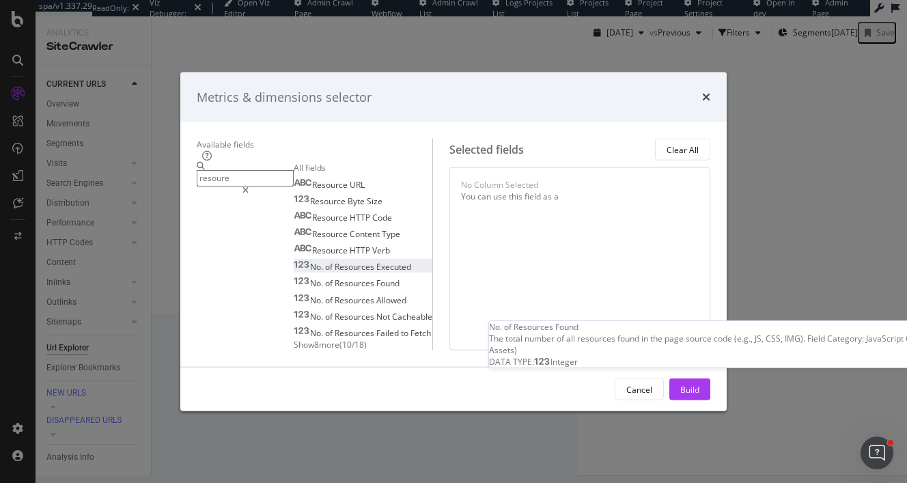
type input "resoure"
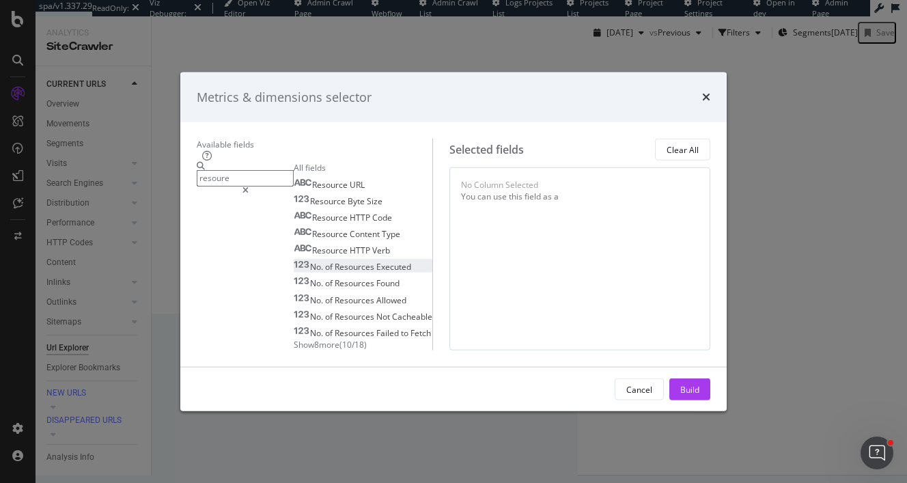
click at [376, 264] on span "Executed" at bounding box center [393, 267] width 35 height 12
click at [376, 281] on span "Found" at bounding box center [387, 283] width 23 height 12
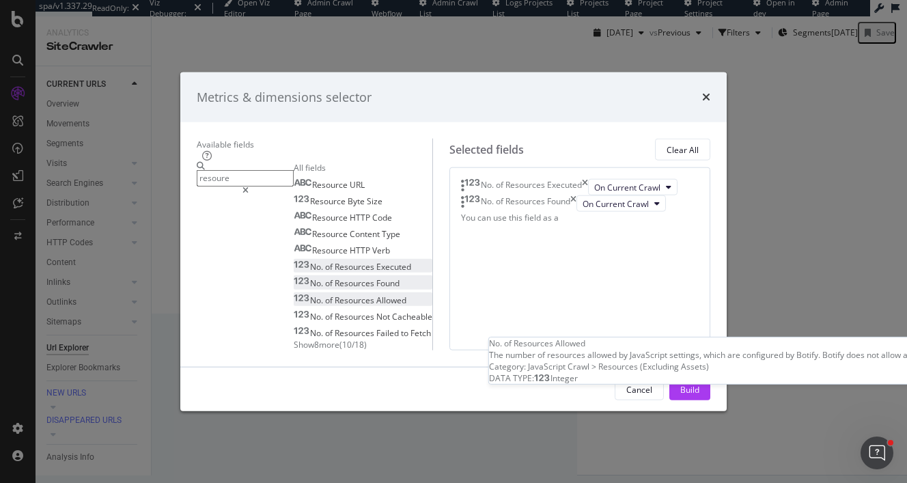
click at [346, 295] on div "No. of Resources Allowed" at bounding box center [350, 300] width 113 height 12
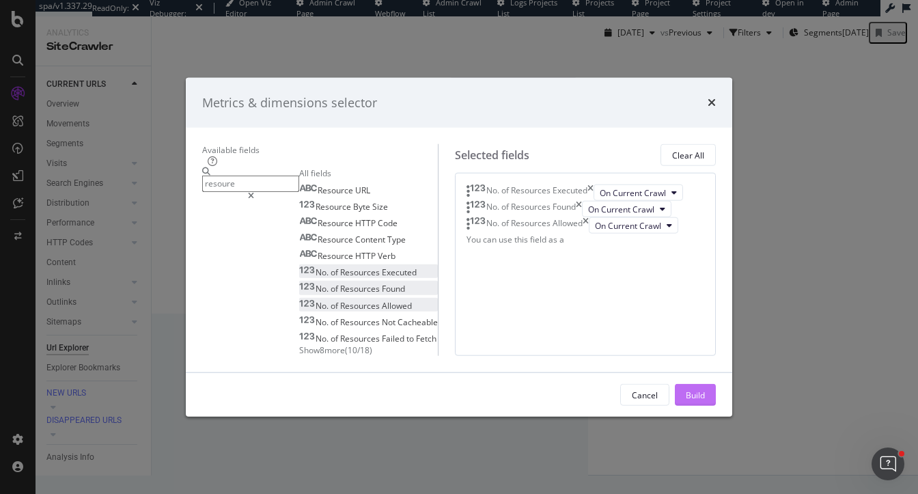
click at [705, 400] on div "Build" at bounding box center [695, 395] width 19 height 12
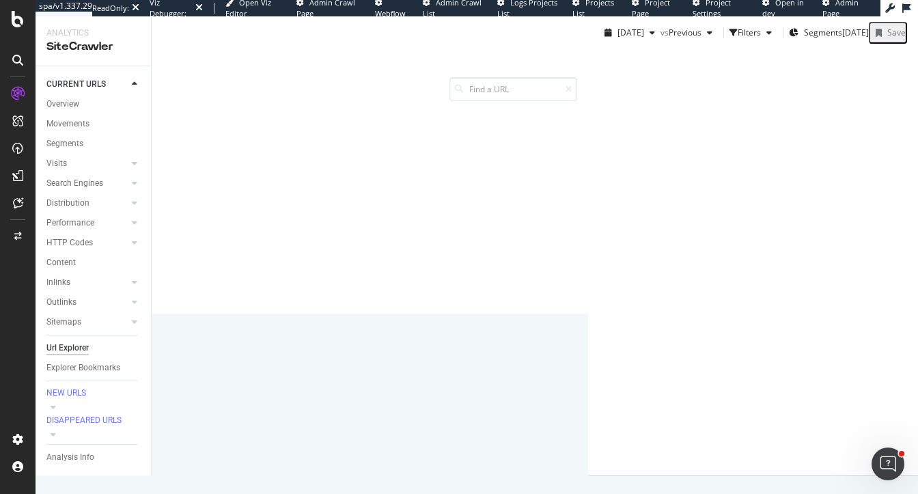
scroll to position [139, 0]
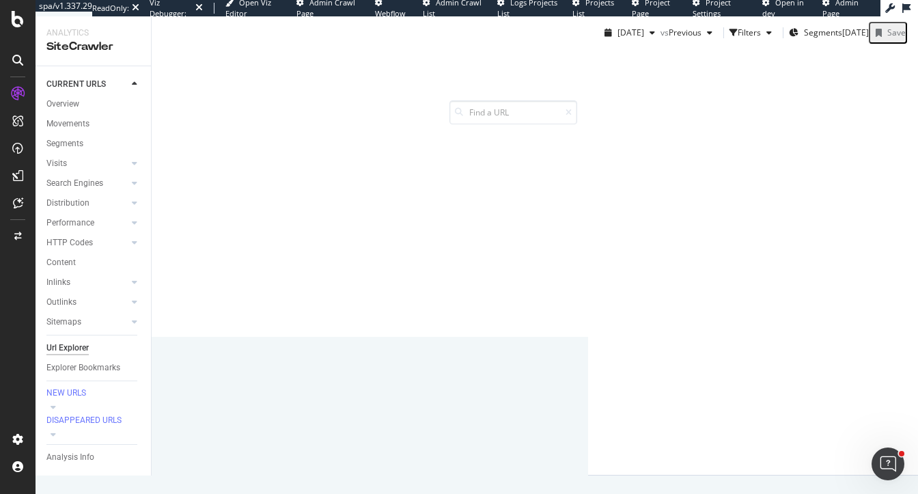
click at [730, 39] on div "Filters" at bounding box center [754, 33] width 48 height 20
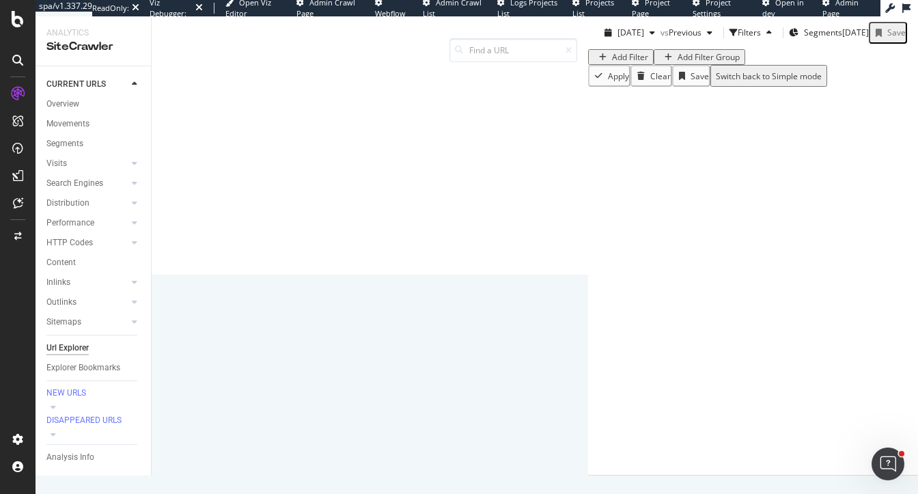
click at [612, 63] on div "Add Filter" at bounding box center [630, 57] width 36 height 12
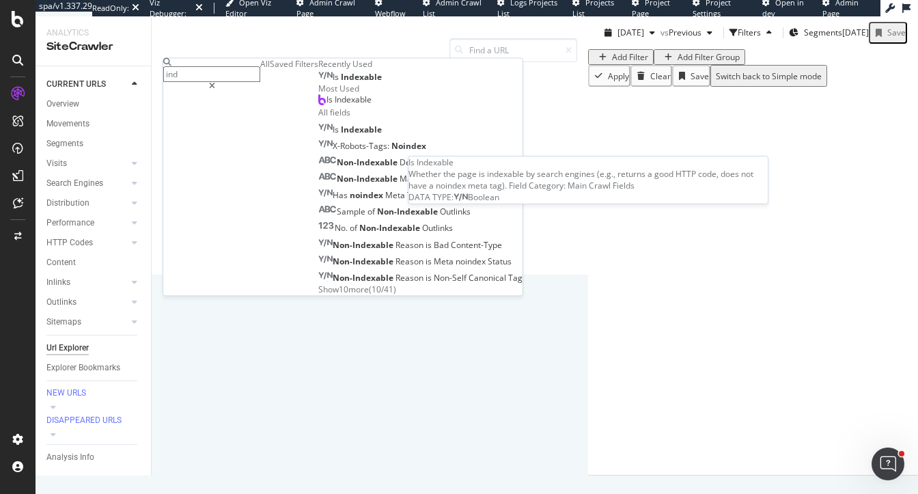
type input "ind"
click at [318, 83] on div "Is Indexable" at bounding box center [350, 77] width 64 height 11
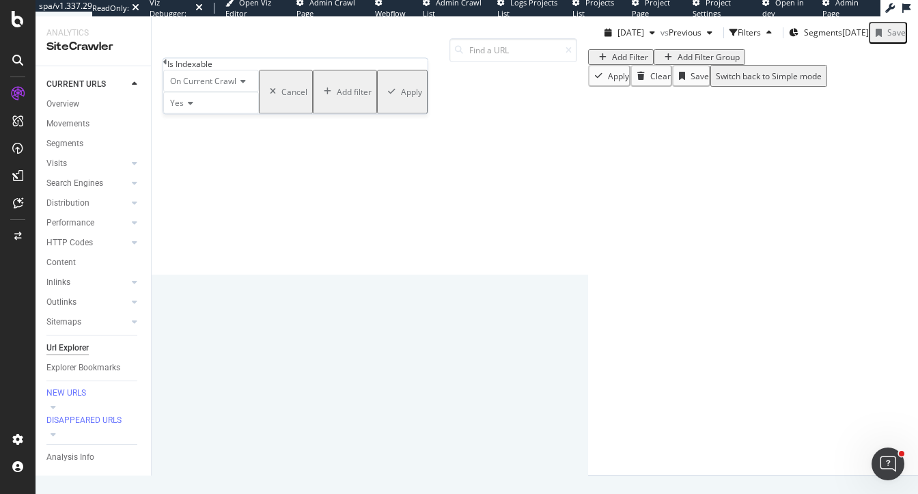
click at [401, 98] on div "Apply" at bounding box center [411, 92] width 21 height 12
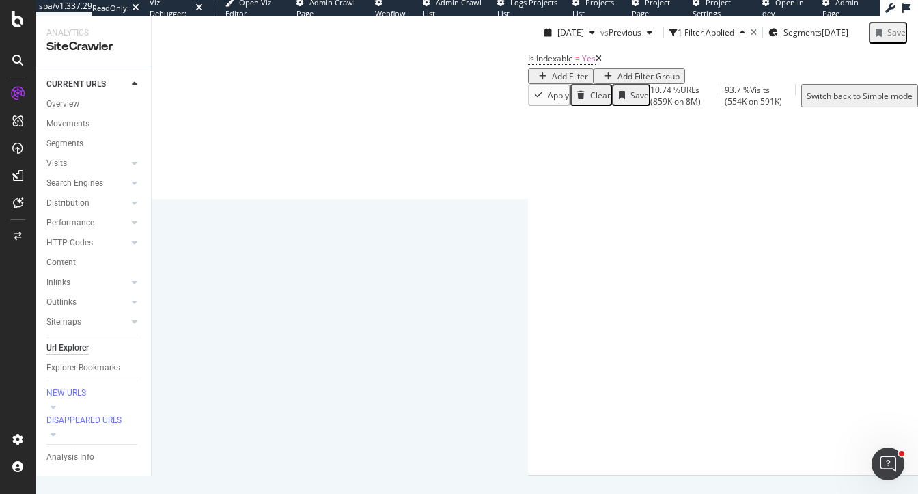
scroll to position [276, 0]
drag, startPoint x: 177, startPoint y: 189, endPoint x: 236, endPoint y: 190, distance: 58.8
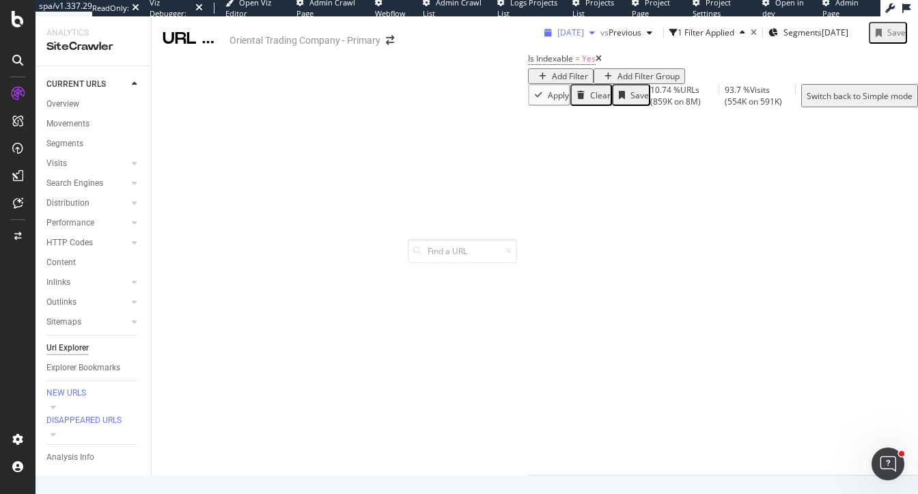
click at [557, 38] on span "2025 Sep. 2nd" at bounding box center [570, 33] width 27 height 12
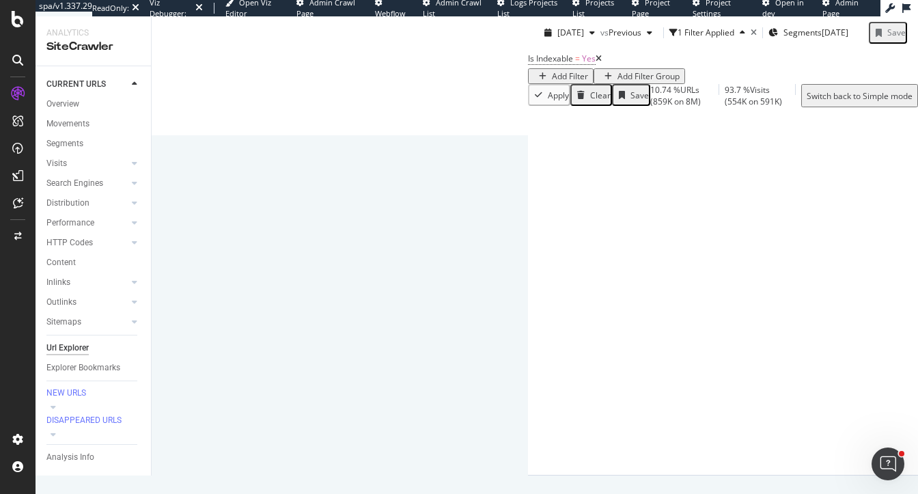
scroll to position [343, 0]
copy link "https://www.orientaltrading.com/baby-classic-marvel-ghost-spider-gwen-costume-a…"
